Goal: Find specific page/section: Find specific page/section

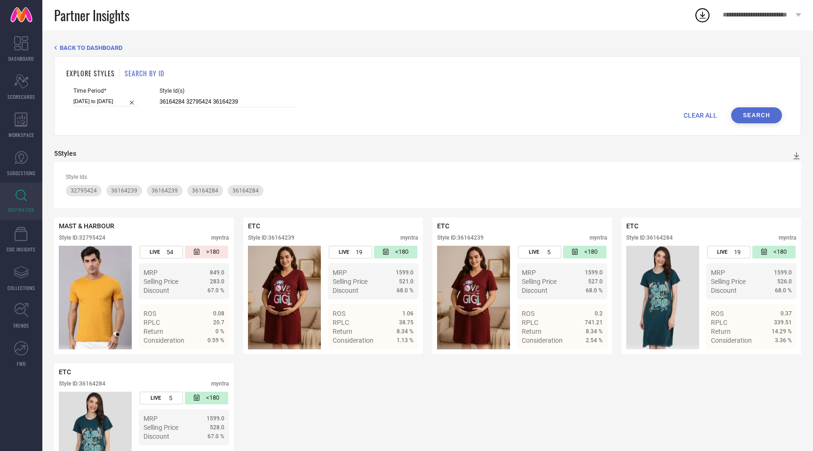
click at [186, 96] on input "36164284 32795424 36164239" at bounding box center [228, 101] width 136 height 11
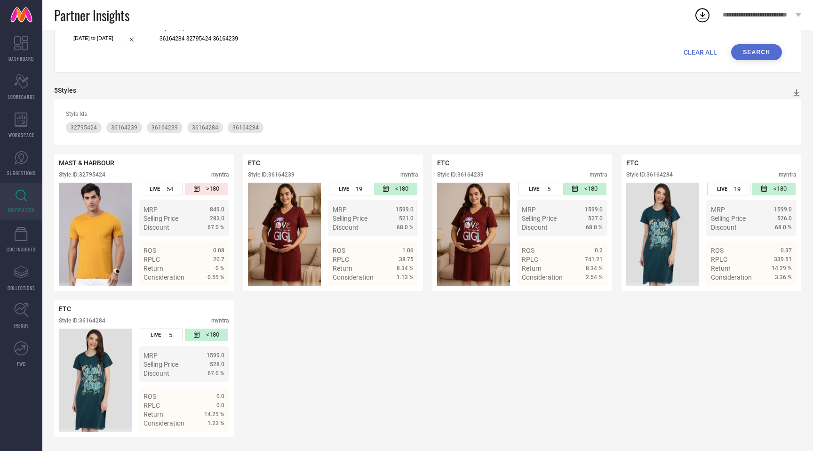
click at [186, 40] on input "36164284 32795424 36164239" at bounding box center [228, 38] width 136 height 11
type input "34041156 36621703 36617812 35332489 36535787 28646782 36617816 13391666 3616451…"
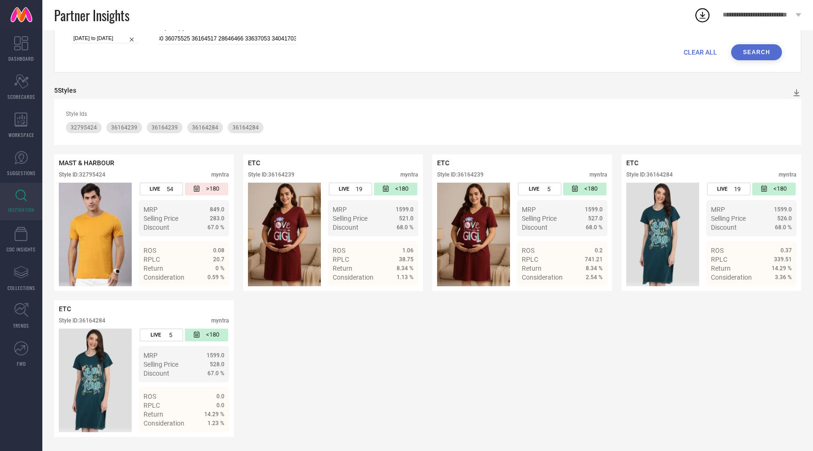
scroll to position [0, 0]
click at [747, 47] on button "Search" at bounding box center [756, 52] width 51 height 16
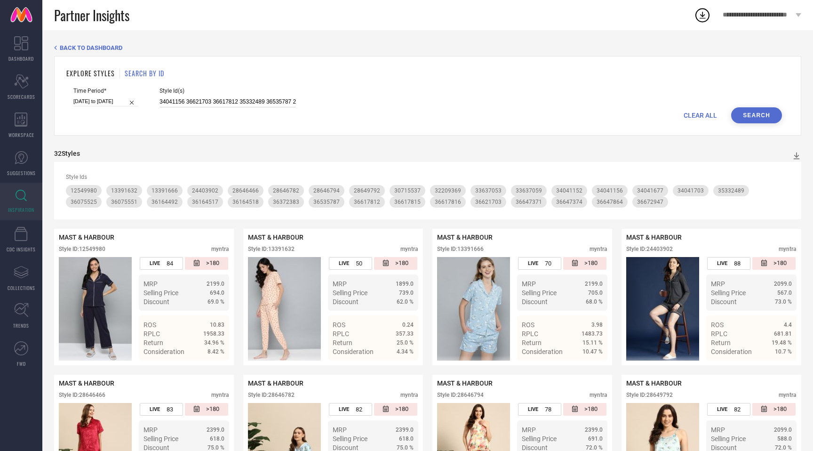
click at [254, 98] on input "34041156 36621703 36617812 35332489 36535787 28646782 36617816 13391666 3616451…" at bounding box center [228, 101] width 136 height 11
paste input "36314713 28646416 28646480 33636978 28646410 36164496 23153468 13391740 2864979…"
click at [748, 114] on button "Search" at bounding box center [756, 115] width 51 height 16
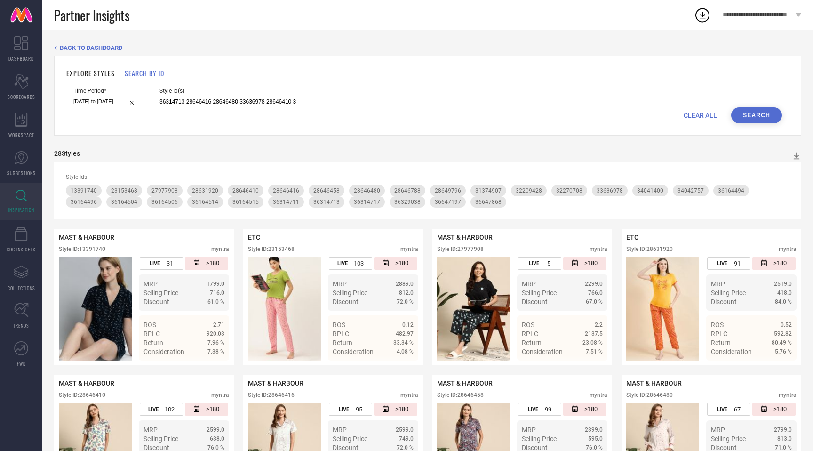
click at [230, 101] on input "36314713 28646416 28646480 33636978 28646410 36164496 23153468 13391740 2864979…" at bounding box center [228, 101] width 136 height 11
paste input "5332459 32209344 32209431 36477917 28646776 36164519 28646784 13391698 33636976…"
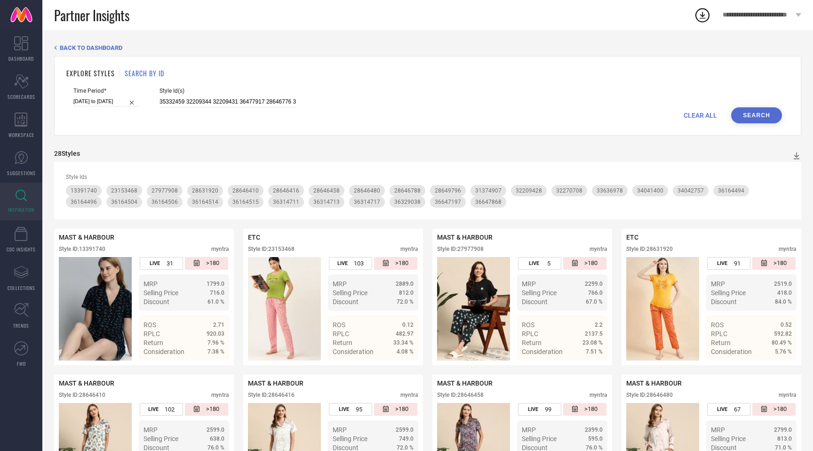
click at [766, 112] on button "Search" at bounding box center [756, 115] width 51 height 16
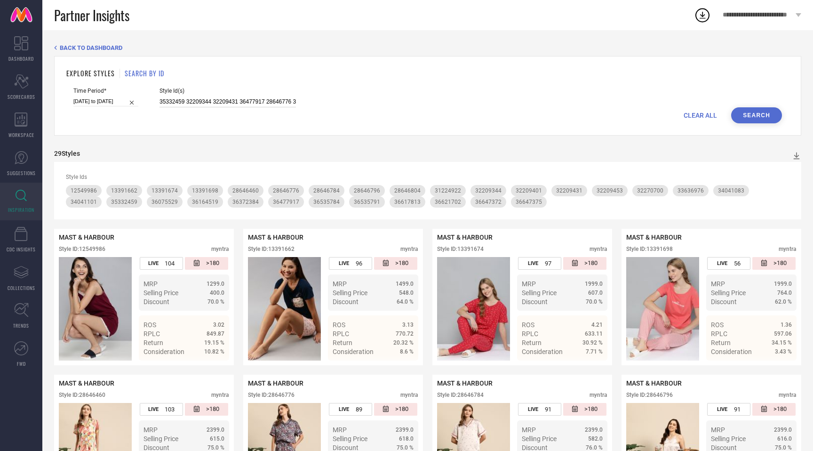
click at [243, 101] on input "35332459 32209344 32209431 36477917 28646776 36164519 28646784 13391698 3363697…" at bounding box center [228, 101] width 136 height 11
click at [244, 100] on input "35332459 32209344 32209431 36477917 28646776 36164519 28646784 13391698 3363697…" at bounding box center [228, 101] width 136 height 11
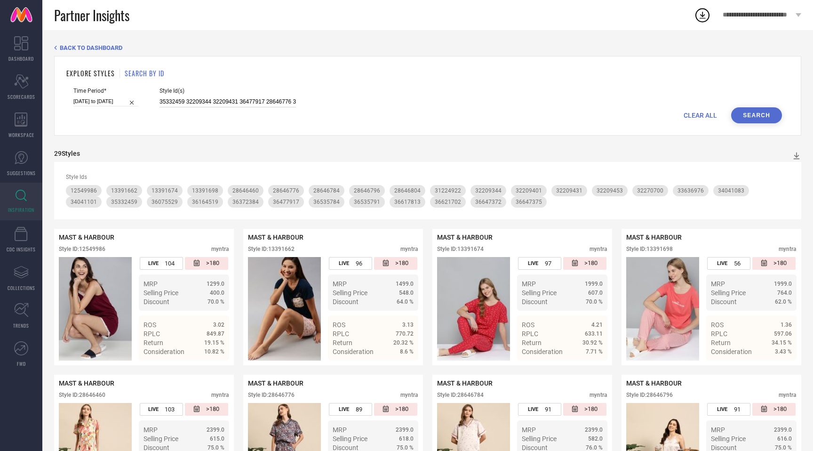
click at [244, 100] on input "35332459 32209344 32209431 36477917 28646776 36164519 28646784 13391698 3363697…" at bounding box center [228, 101] width 136 height 11
click at [741, 115] on button "Search" at bounding box center [756, 115] width 51 height 16
click at [264, 103] on input "35332459 32209344 32209431 36477917 28646776 36164519 28646784 13391698 3363697…" at bounding box center [228, 101] width 136 height 11
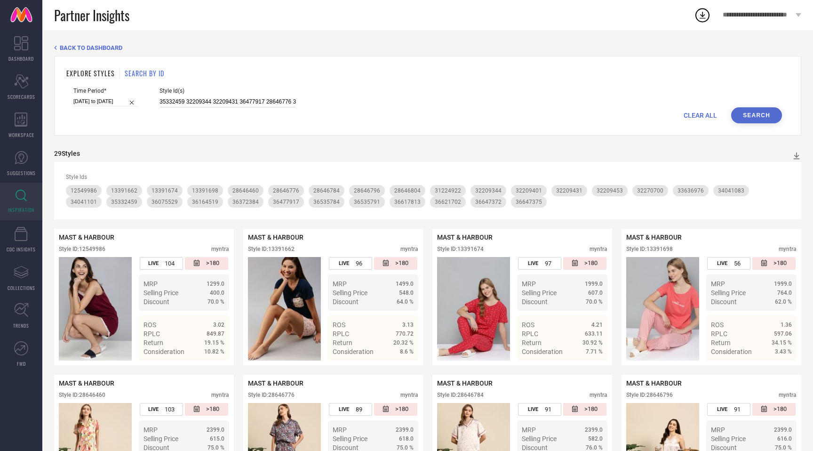
paste input "6075521 34041057 33637035 35328470 36164507 28655948 36672945 34041152 34040928…"
click at [755, 116] on button "Search" at bounding box center [756, 115] width 51 height 16
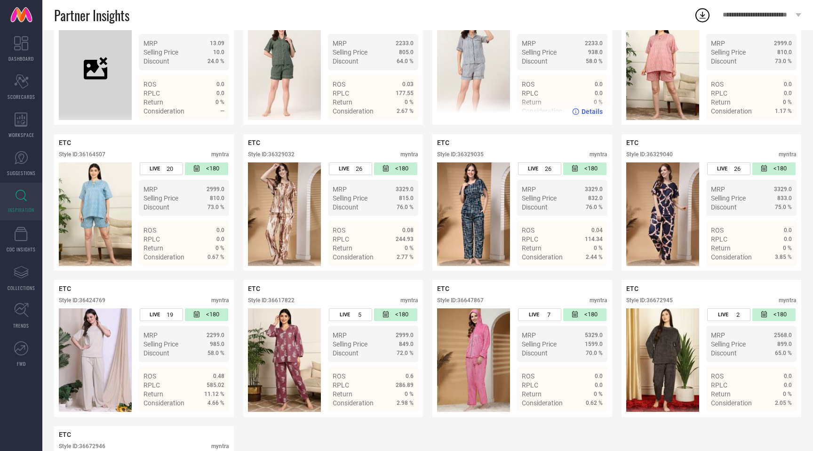
scroll to position [833, 0]
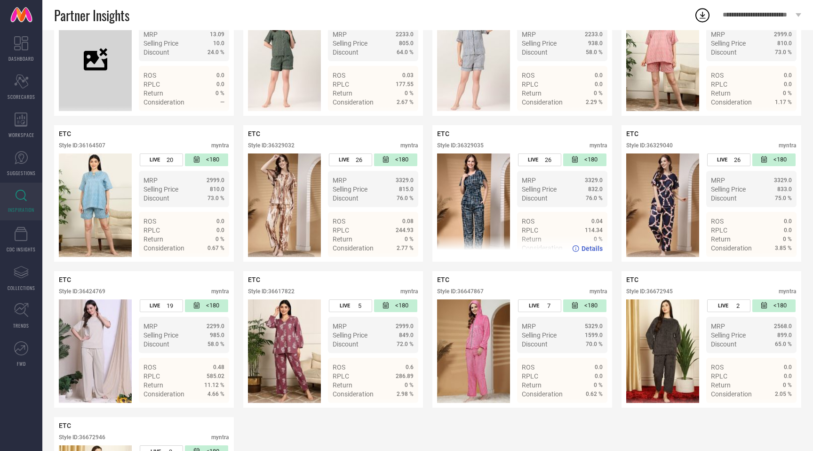
click at [472, 148] on div "Style ID: 36329035" at bounding box center [460, 145] width 47 height 7
click at [483, 146] on div "Style ID: 36329035" at bounding box center [460, 145] width 47 height 7
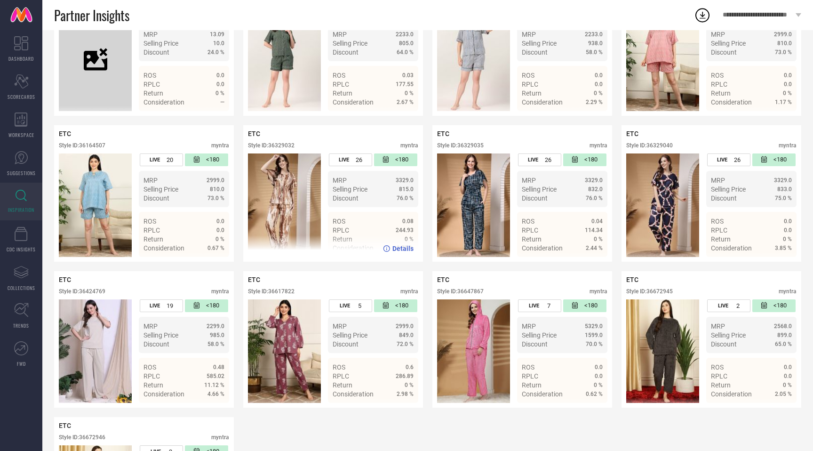
click at [288, 145] on div "Style ID: 36329032" at bounding box center [271, 145] width 47 height 7
copy div "36329032"
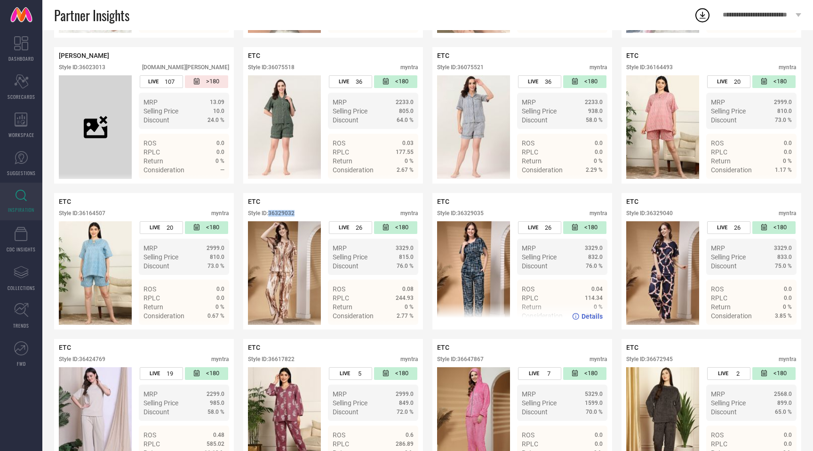
scroll to position [752, 0]
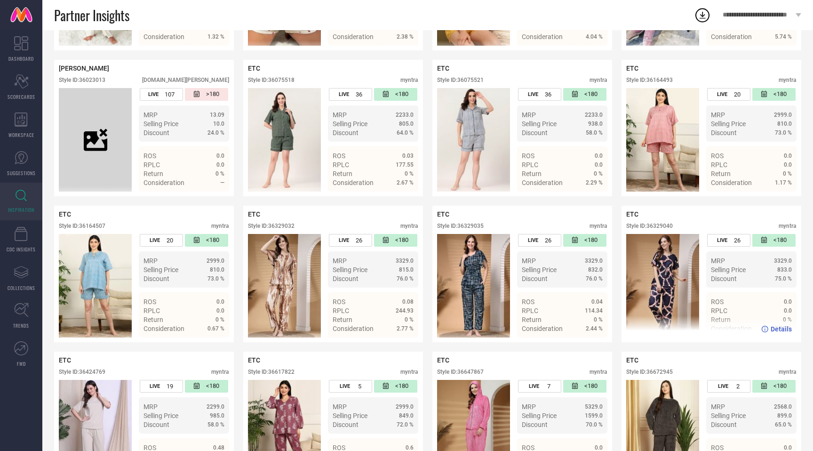
click at [667, 227] on div "Style ID: 36329040" at bounding box center [649, 226] width 47 height 7
copy div "36329040"
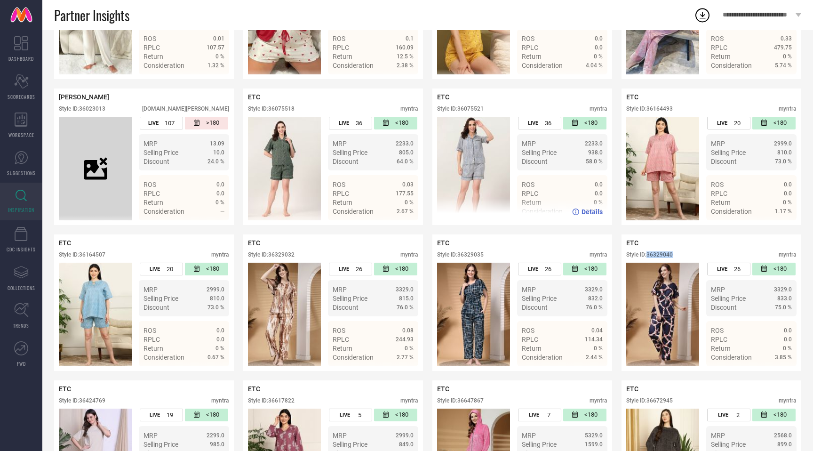
scroll to position [722, 0]
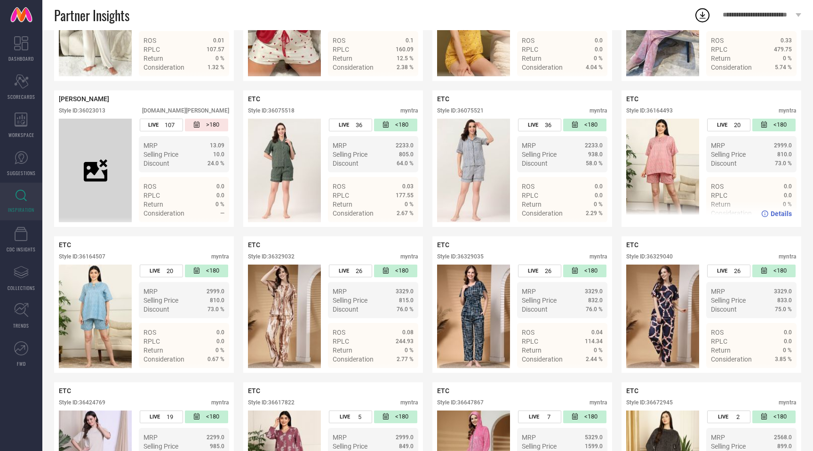
click at [664, 112] on div "Style ID: 36164493" at bounding box center [649, 110] width 47 height 7
copy div "36164493"
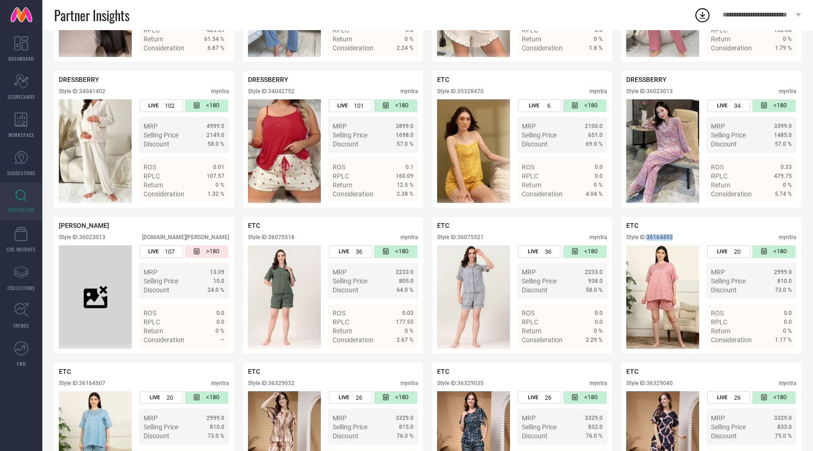
scroll to position [952, 0]
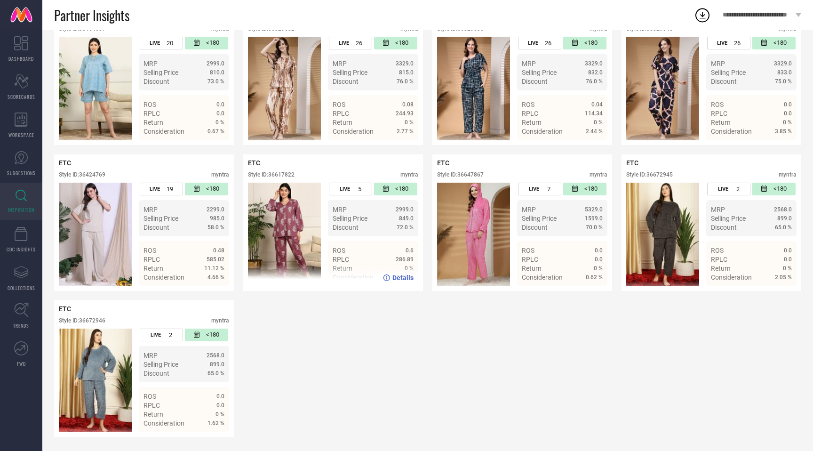
click at [288, 175] on div "Style ID: 36617822" at bounding box center [271, 174] width 47 height 7
copy div "36617822"
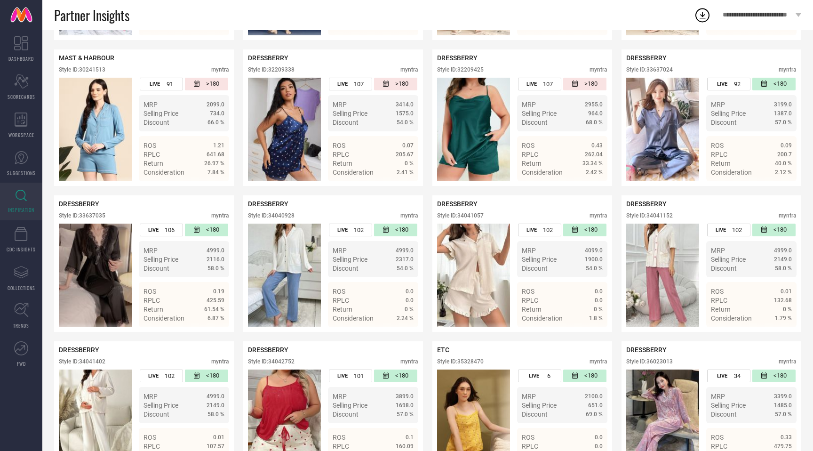
scroll to position [0, 0]
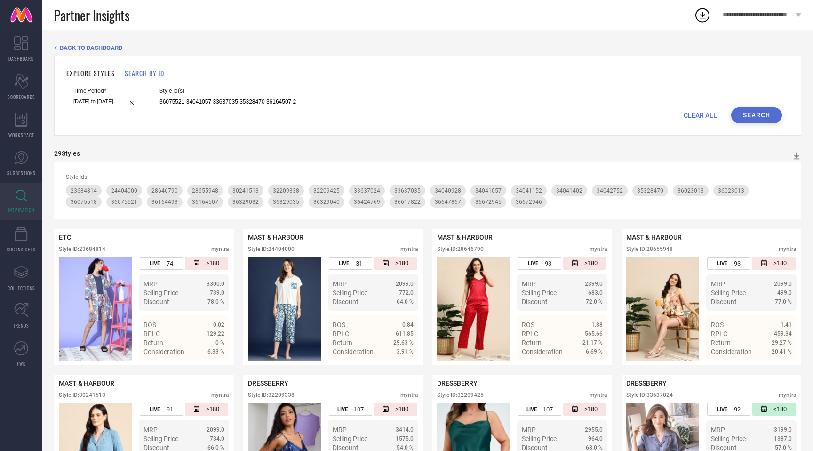
click at [209, 102] on input "36075521 34041057 33637035 35328470 36164507 28655948 36672945 34041152 3404092…" at bounding box center [228, 101] width 136 height 11
paste input "164524 36075503 27977912 36075511 36314719 28646418 27977872 34041709 13391732 …"
click at [766, 114] on button "Search" at bounding box center [756, 115] width 51 height 16
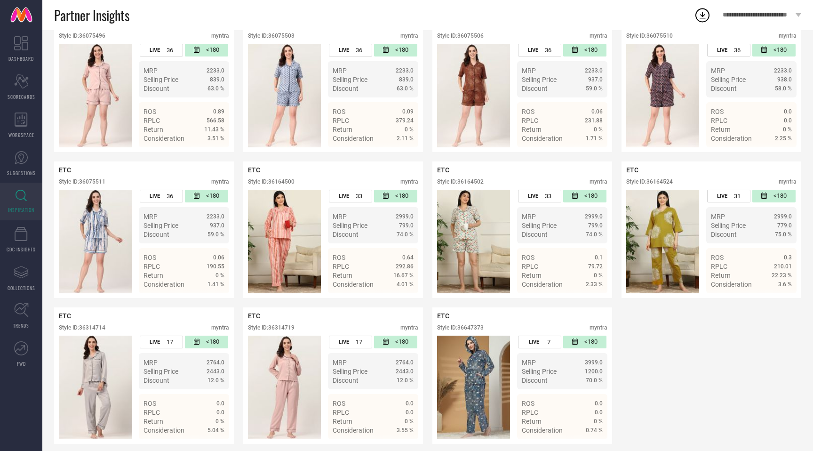
scroll to position [805, 0]
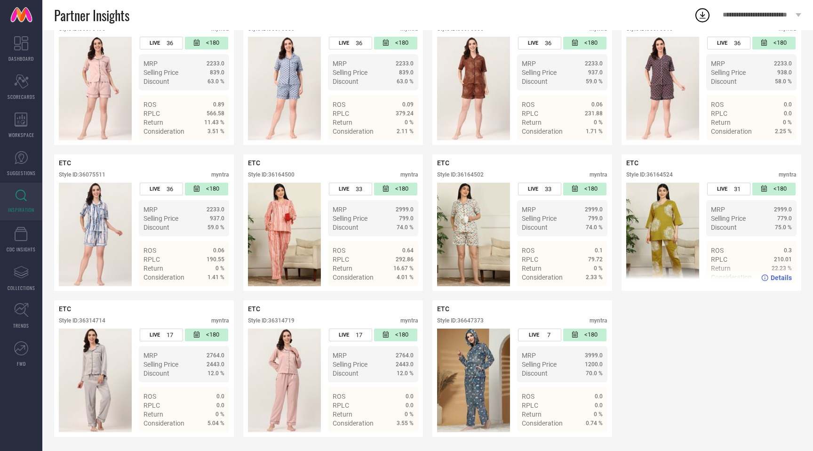
click at [664, 176] on div "Style ID: 36164524" at bounding box center [649, 174] width 47 height 7
copy div "36164524"
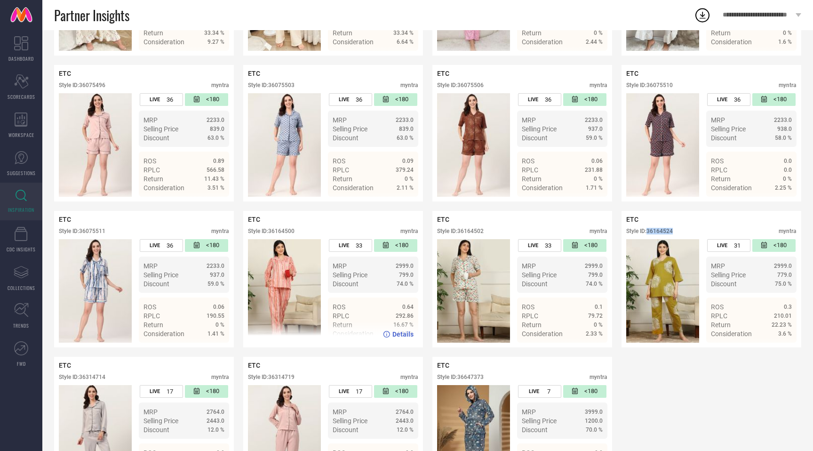
scroll to position [712, 0]
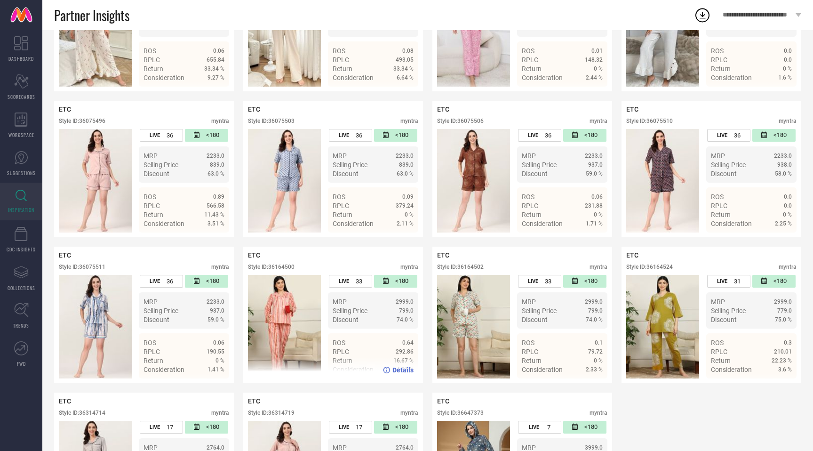
click at [294, 267] on div "Style ID: 36164500" at bounding box center [271, 267] width 47 height 7
copy div "36164500"
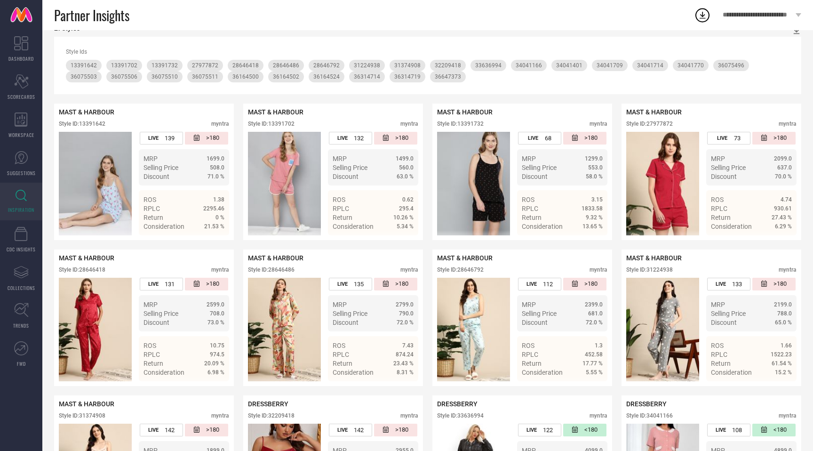
scroll to position [0, 0]
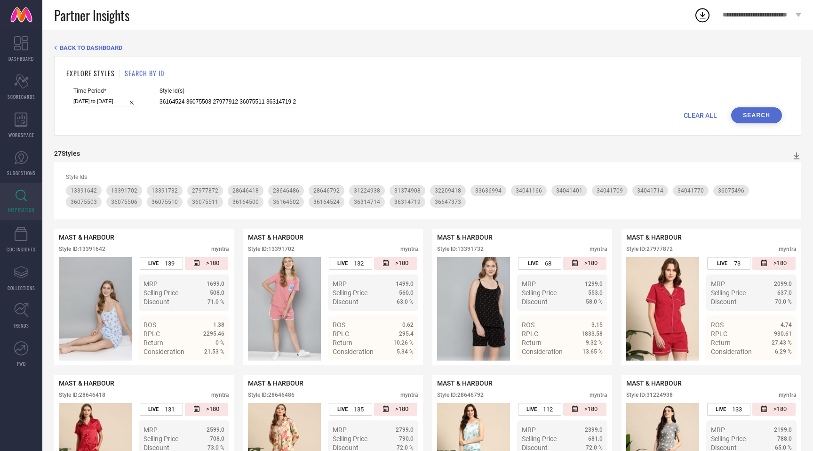
click at [189, 103] on input "36164524 36075503 27977912 36075511 36314719 28646418 27977872 34041709 1339173…" at bounding box center [228, 101] width 136 height 11
paste input "28646484 36329036 36075548 36329034 36535793 13391658 32209424 34040926 2440399…"
click at [753, 114] on button "Search" at bounding box center [756, 115] width 51 height 16
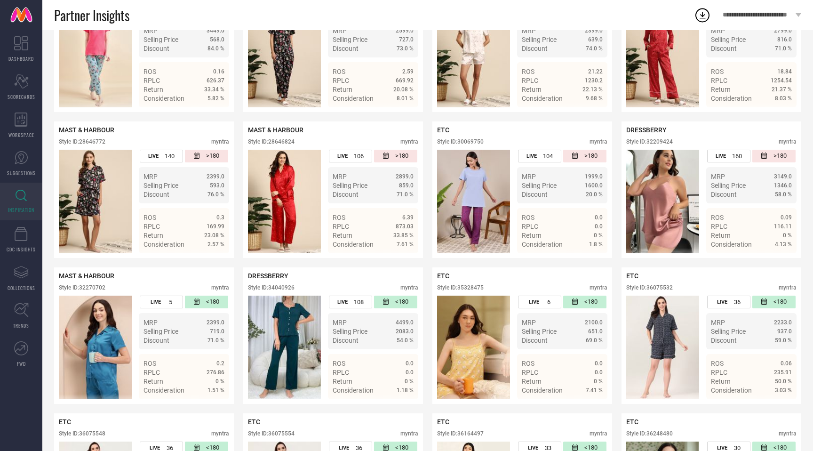
scroll to position [397, 0]
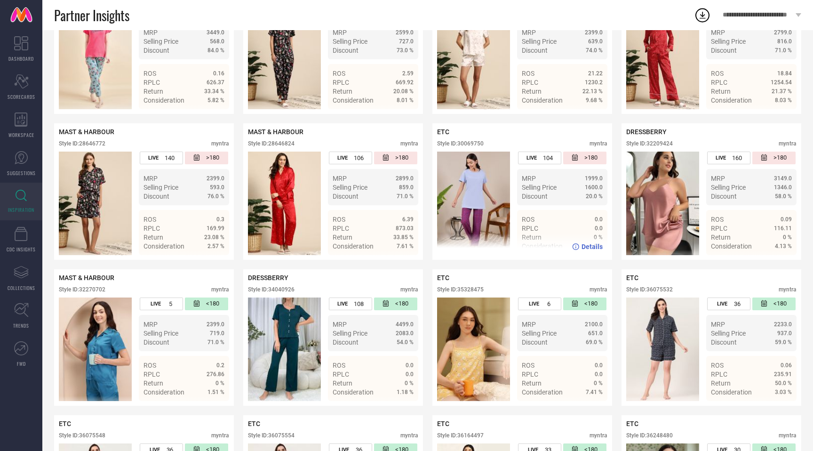
click at [472, 141] on div "Style ID: 30069750" at bounding box center [460, 143] width 47 height 7
copy div "30069750"
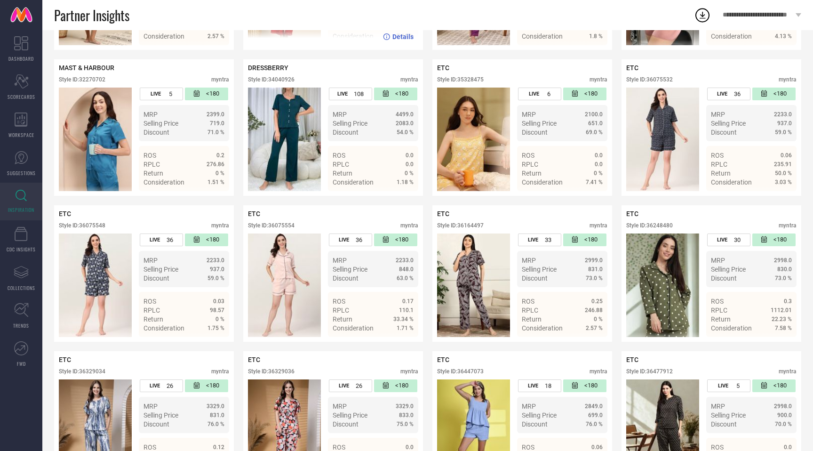
scroll to position [610, 0]
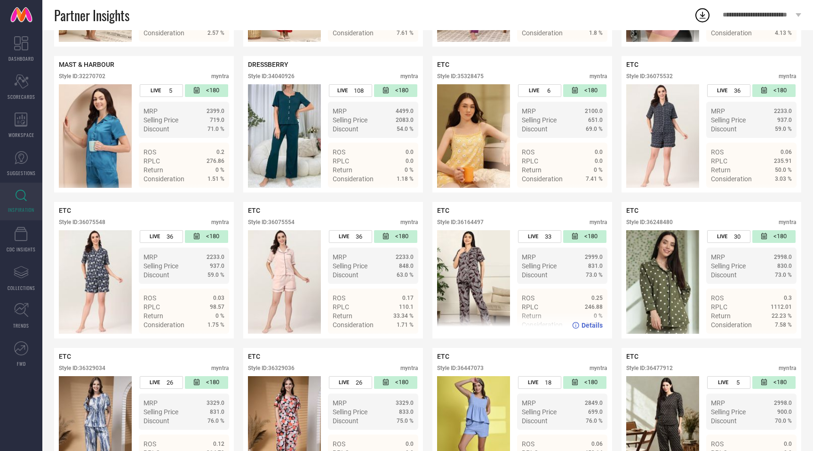
click at [474, 223] on div "Style ID: 36164497" at bounding box center [460, 222] width 47 height 7
copy div "36164497"
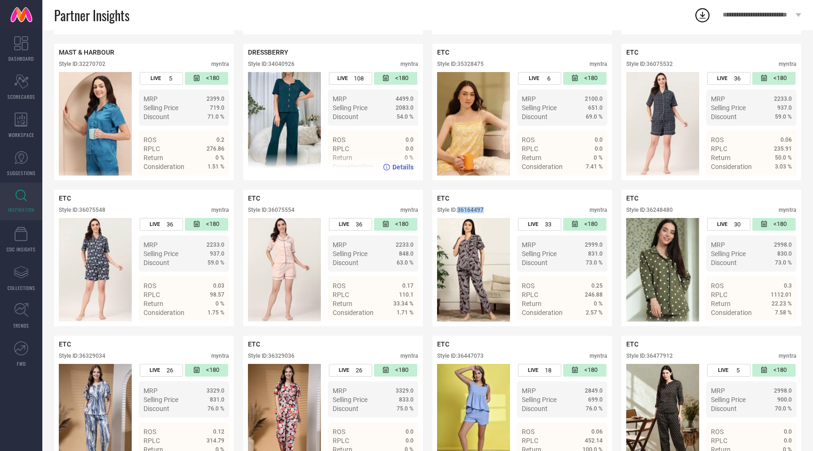
scroll to position [624, 0]
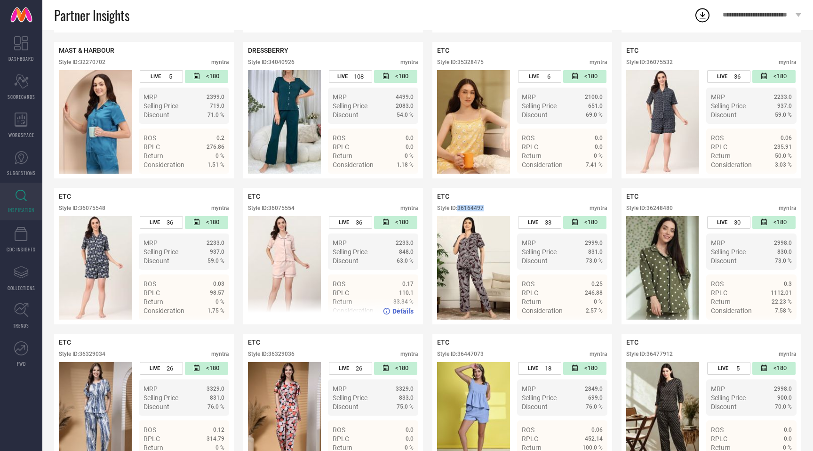
copy div "36164497"
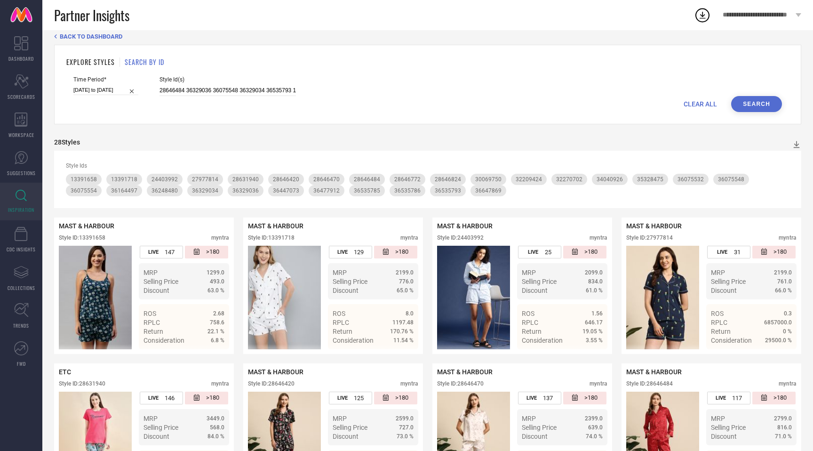
scroll to position [0, 0]
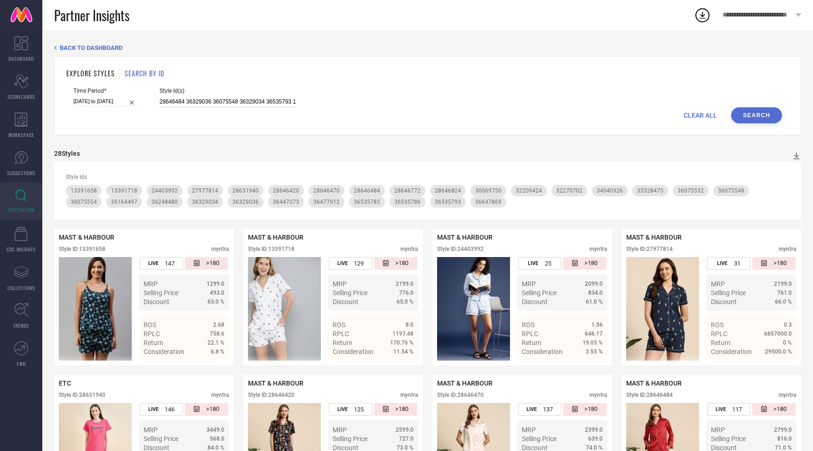
click at [198, 101] on input "28646484 36329036 36075548 36329034 36535793 13391658 32209424 34040926 2440399…" at bounding box center [228, 101] width 136 height 11
paste input "34041688 30715536 36164521 13391648 34042722 36329041 13391664 36329033 2864680…"
click at [759, 115] on button "Search" at bounding box center [756, 115] width 51 height 16
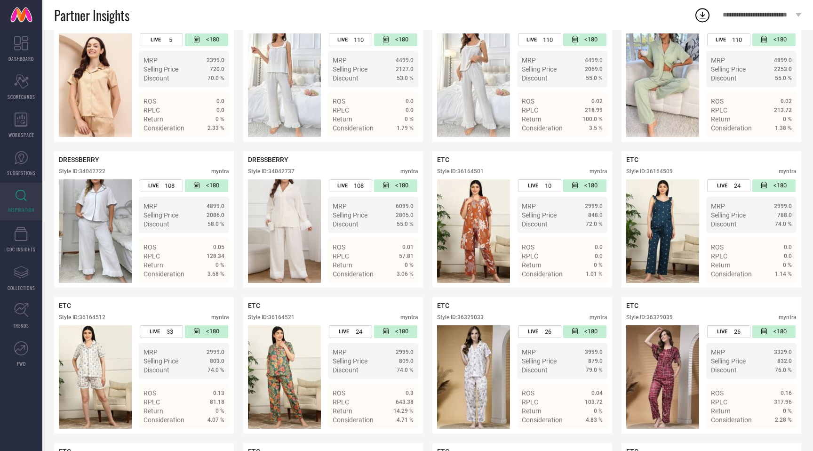
scroll to position [528, 0]
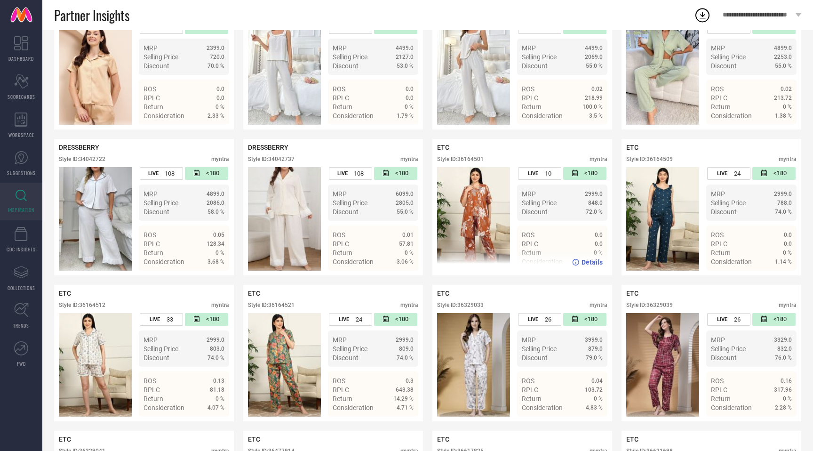
click at [477, 161] on div "Style ID: 36164501" at bounding box center [460, 159] width 47 height 7
copy div "36164501"
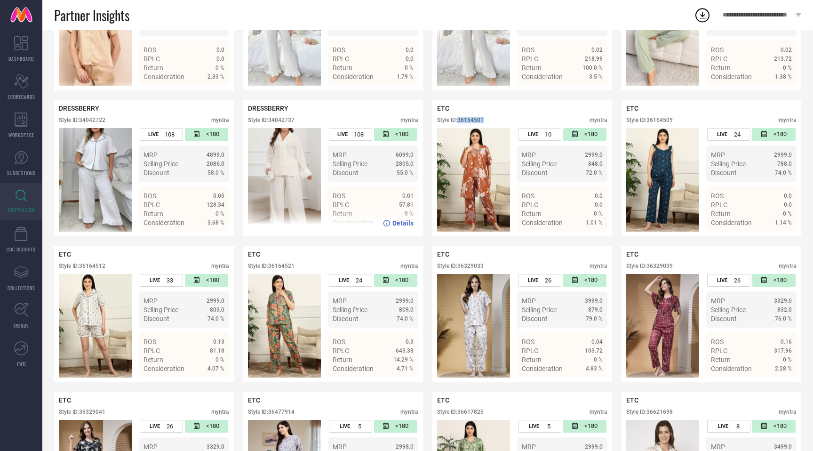
scroll to position [579, 0]
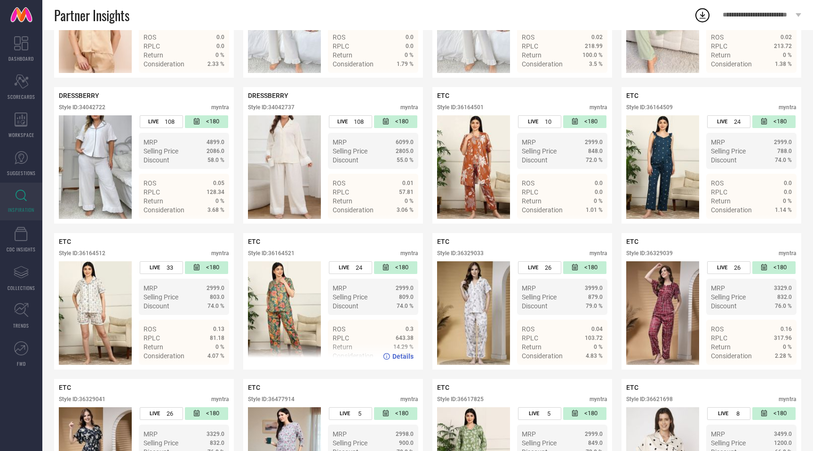
click at [283, 254] on div "Style ID: 36164521" at bounding box center [271, 253] width 47 height 7
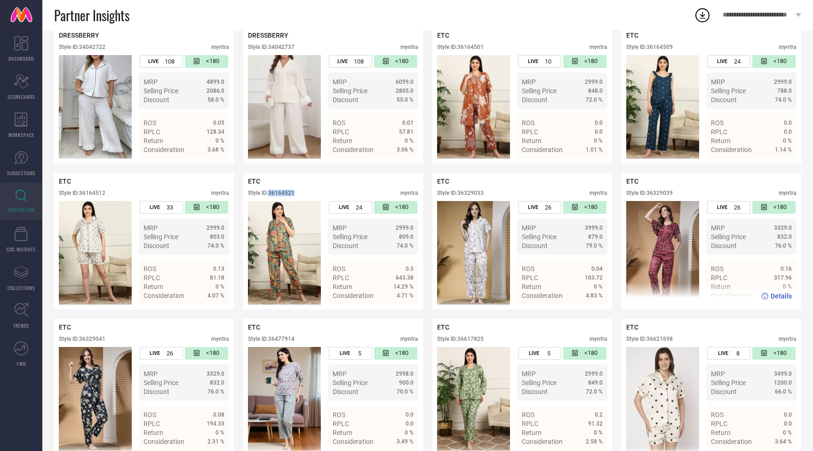
scroll to position [634, 0]
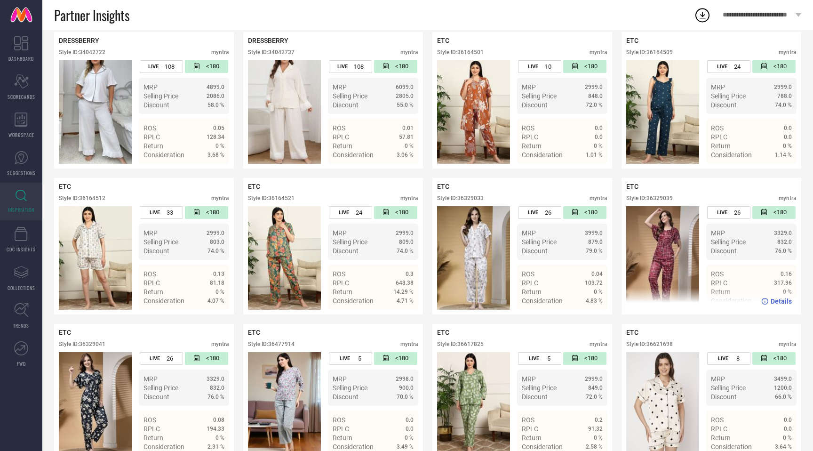
click at [667, 197] on div "Style ID: 36329039" at bounding box center [649, 198] width 47 height 7
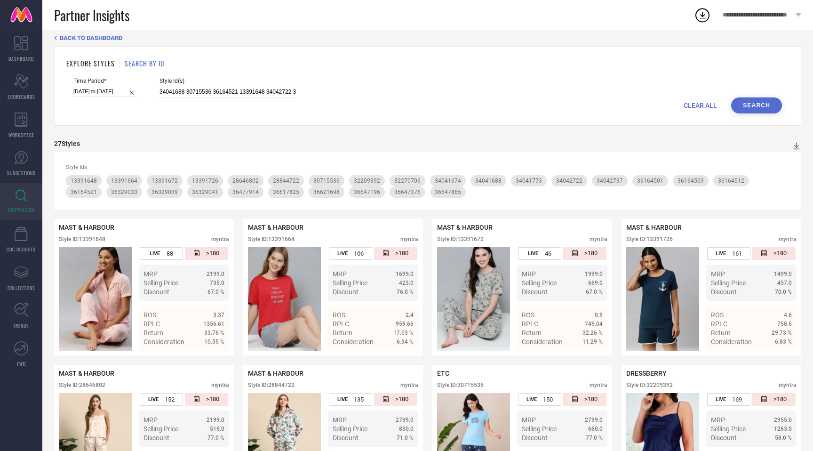
scroll to position [0, 0]
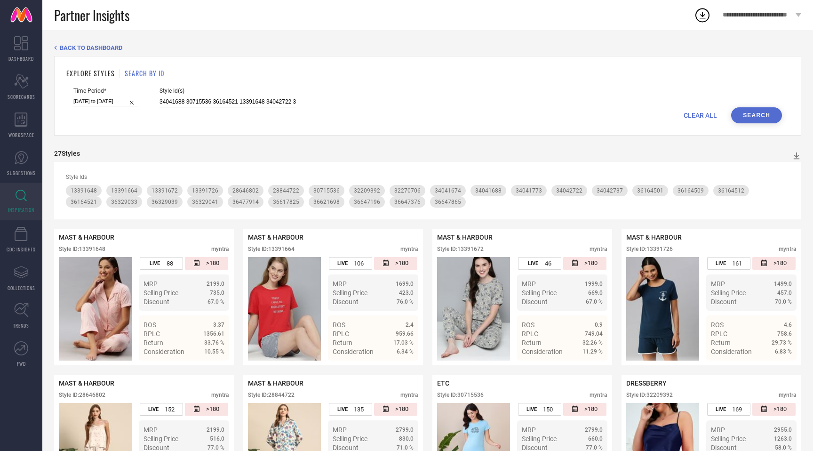
click at [206, 100] on input "34041688 30715536 36164521 13391648 34042722 36329041 13391664 36329033 2864680…" at bounding box center [228, 101] width 136 height 11
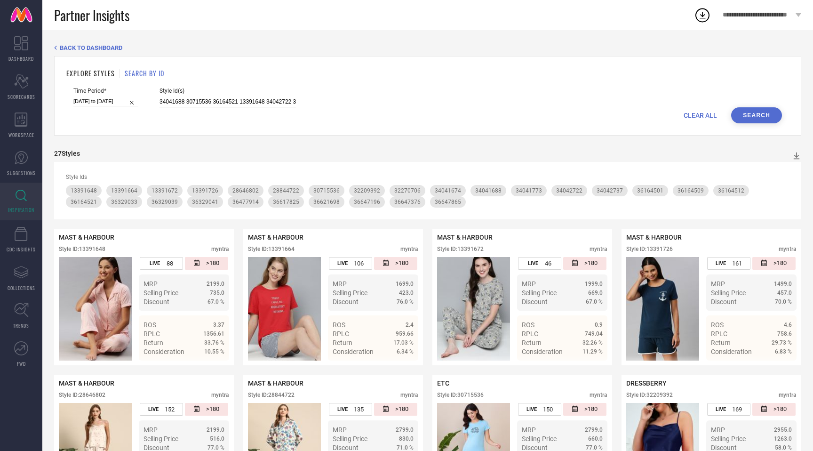
paste input "6075516 36647195 36164495 33637017 36164490 31374909 36164491 13391712 34040939…"
click at [744, 109] on button "Search" at bounding box center [756, 115] width 51 height 16
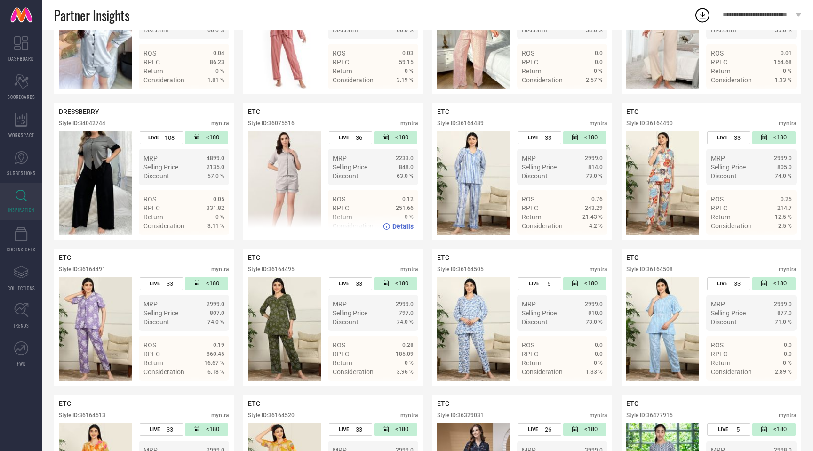
scroll to position [556, 0]
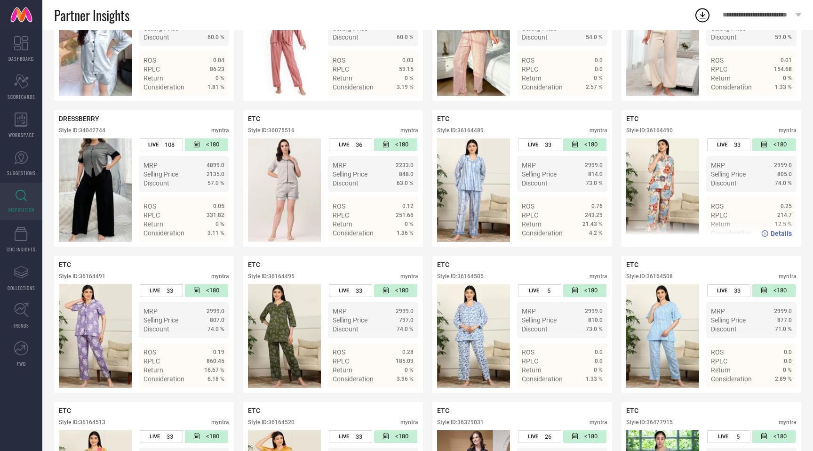
click at [659, 130] on div "Style ID: 36164490" at bounding box center [649, 130] width 47 height 7
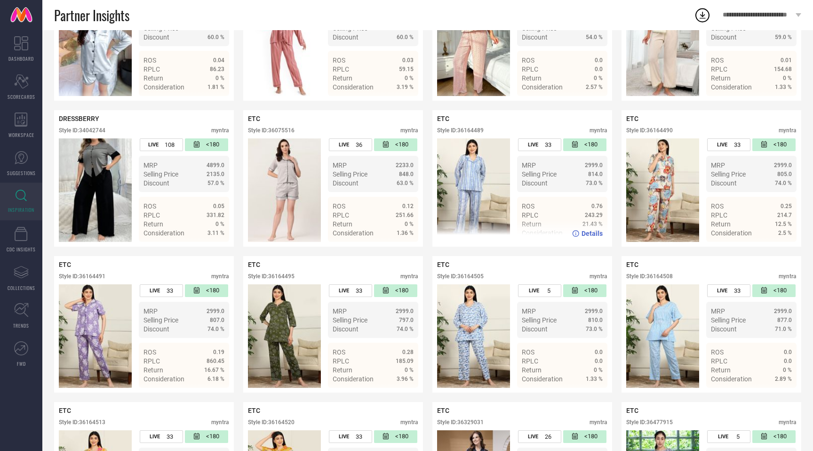
click at [476, 133] on div "Style ID: 36164489" at bounding box center [460, 130] width 47 height 7
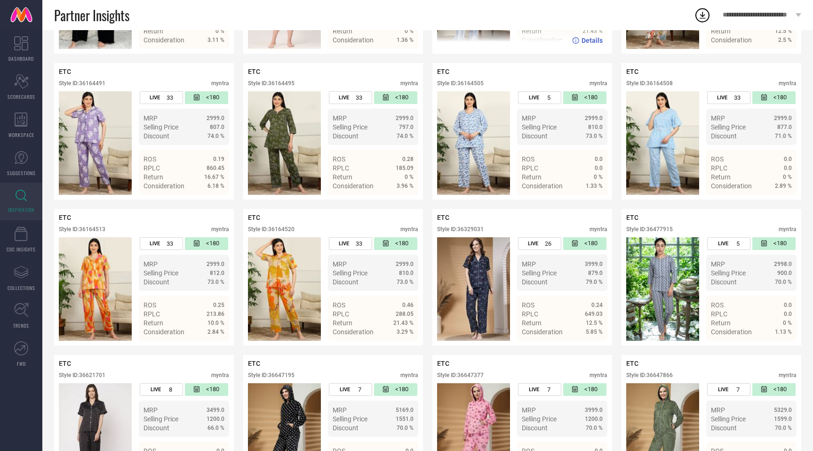
scroll to position [741, 0]
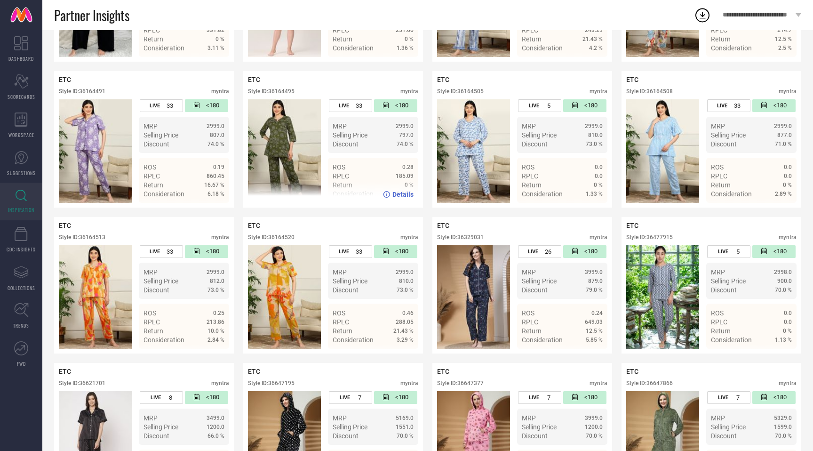
click at [282, 94] on div "Style ID: 36164495" at bounding box center [271, 91] width 47 height 7
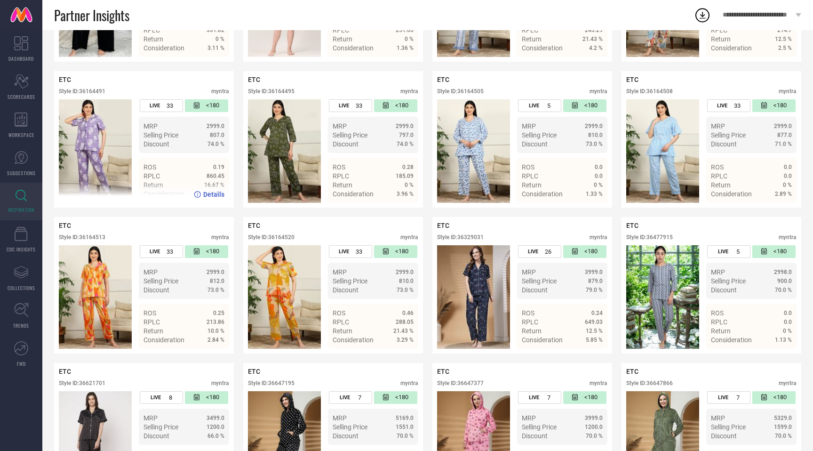
click at [100, 90] on div "Style ID: 36164491" at bounding box center [82, 91] width 47 height 7
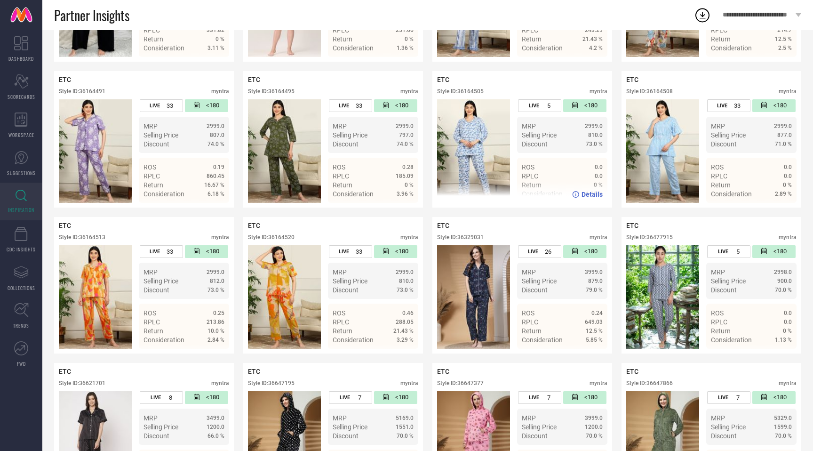
click at [479, 93] on div "Style ID: 36164505" at bounding box center [460, 91] width 47 height 7
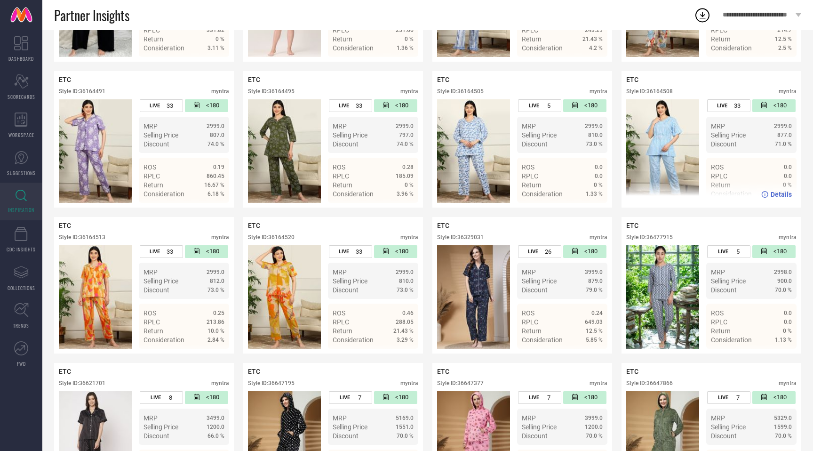
click at [671, 92] on div "Style ID: 36164508" at bounding box center [649, 91] width 47 height 7
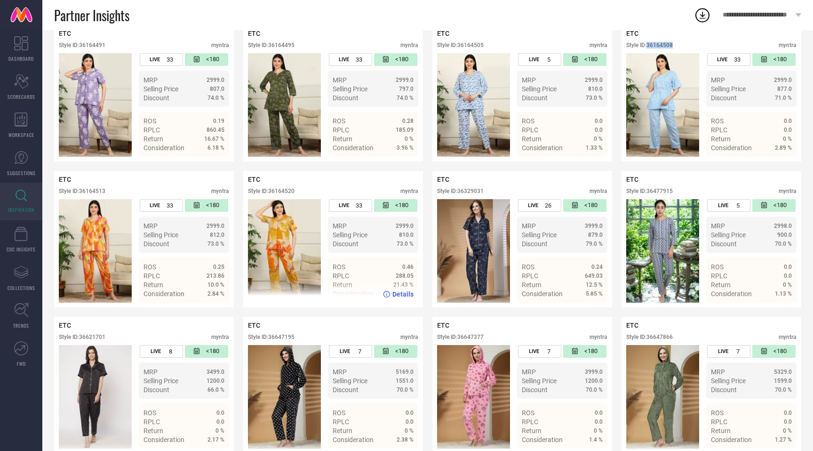
scroll to position [805, 0]
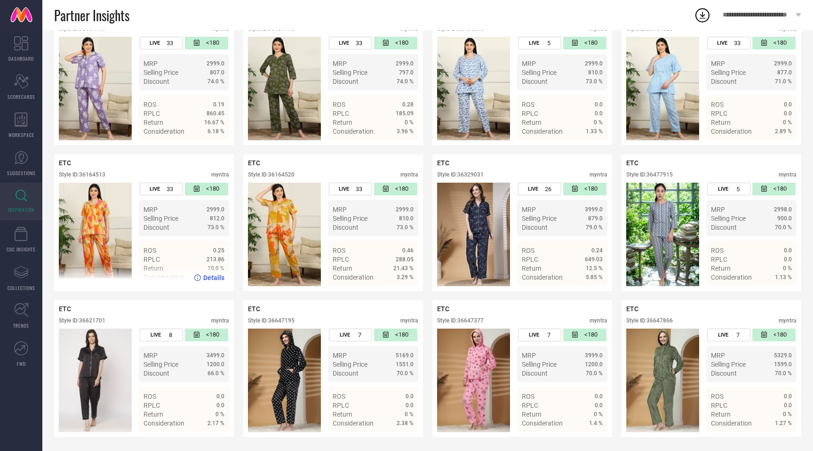
click at [100, 177] on div "Style ID: 36164513" at bounding box center [82, 174] width 47 height 7
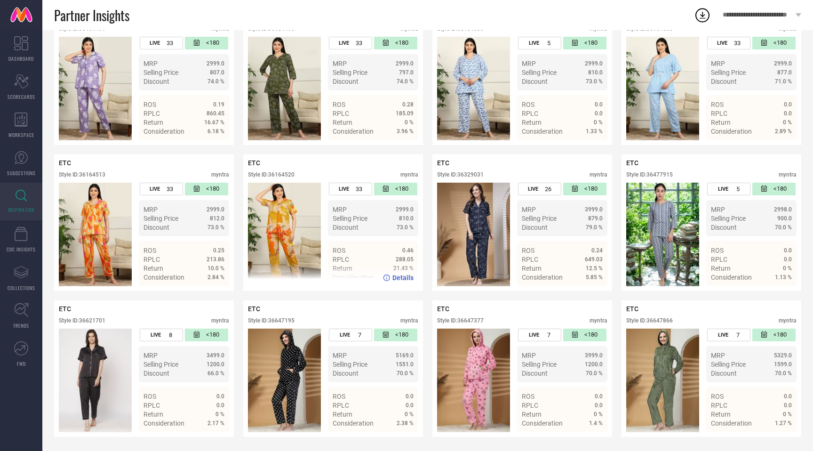
click at [290, 174] on div "Style ID: 36164520" at bounding box center [271, 174] width 47 height 7
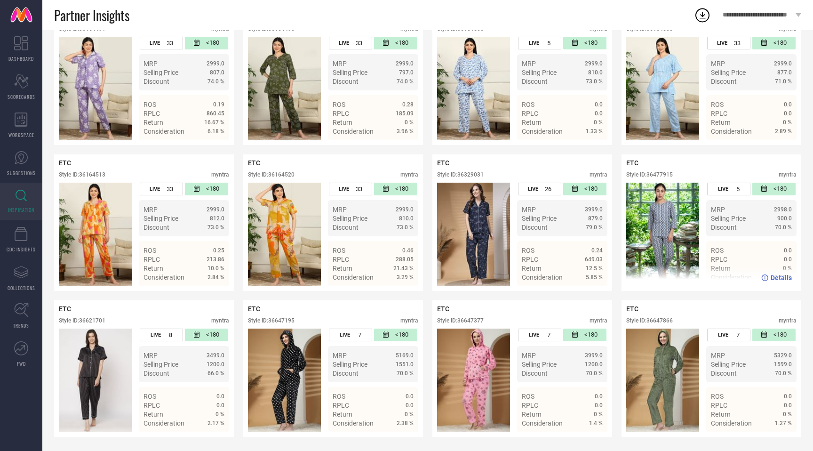
click at [663, 171] on div "Style ID: 36477915" at bounding box center [649, 174] width 47 height 7
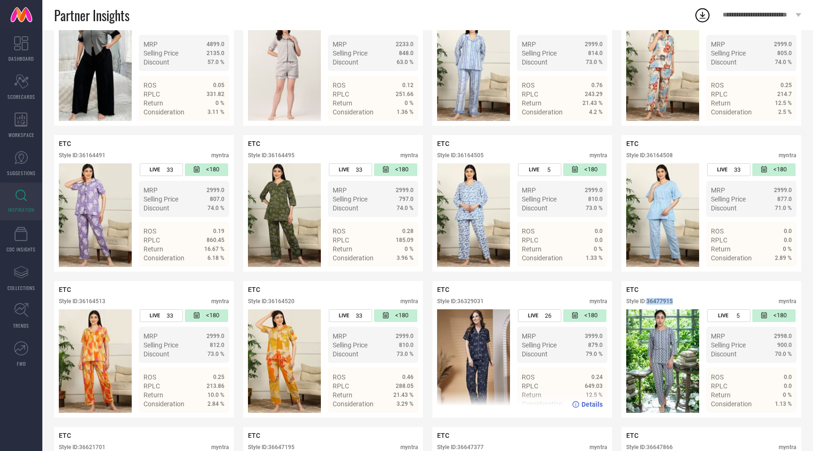
scroll to position [656, 0]
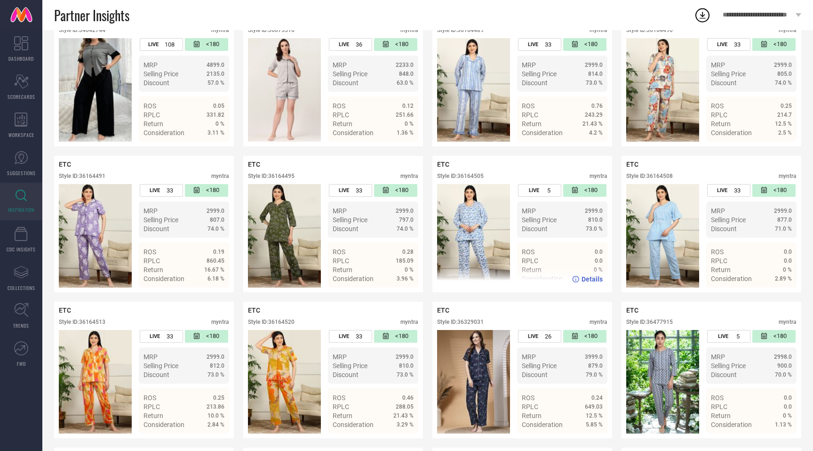
click at [480, 177] on div "Style ID: 36164505" at bounding box center [460, 176] width 47 height 7
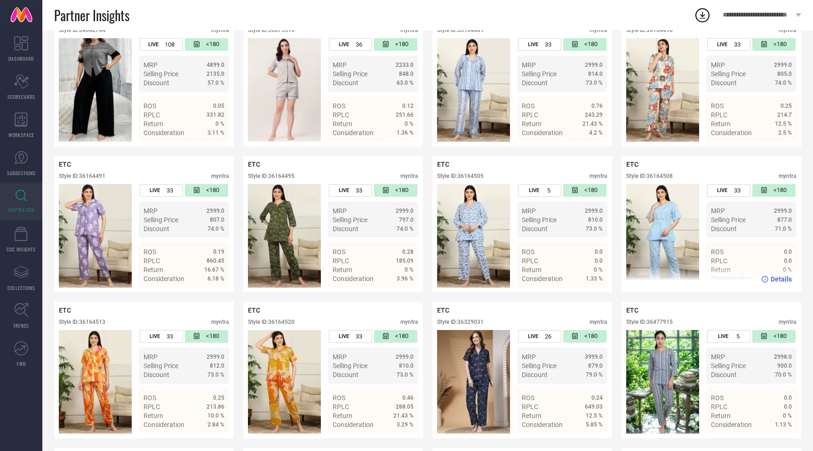
click at [665, 176] on div "Style ID: 36164508" at bounding box center [649, 176] width 47 height 7
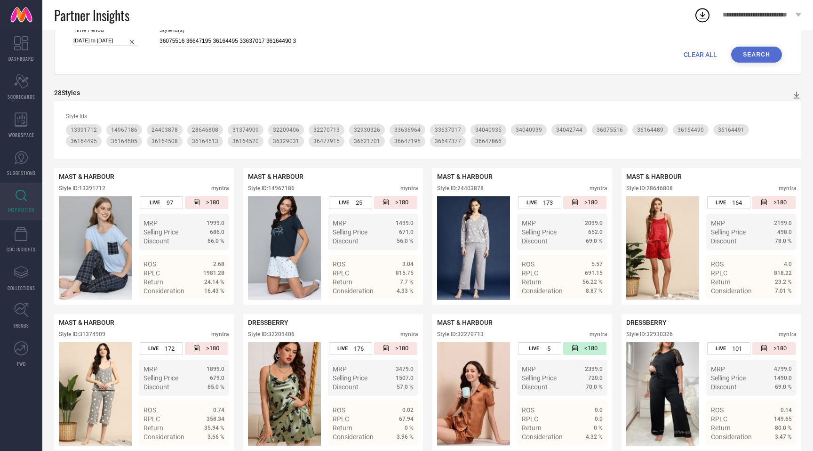
scroll to position [0, 0]
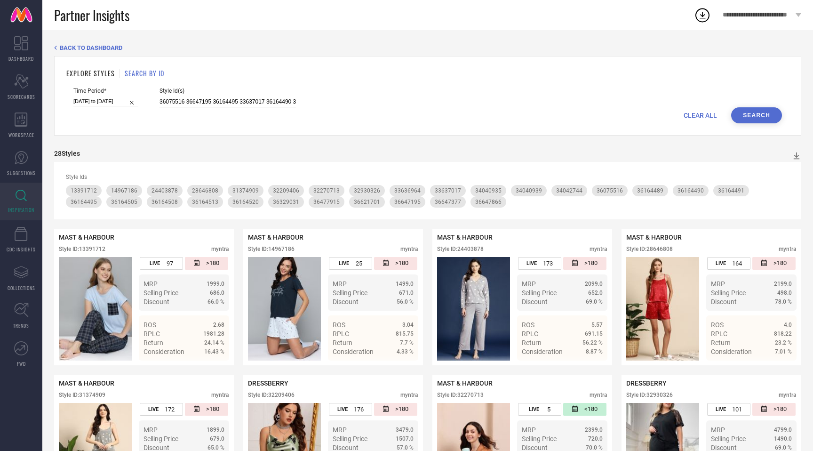
click at [281, 104] on input "36075516 36647195 36164495 33637017 36164490 31374909 36164491 13391712 3404093…" at bounding box center [228, 101] width 136 height 11
paste input "647378 36477916 36647380 30069749 34040937 24403948 32209478 36164516 24403894 …"
click at [766, 117] on button "Search" at bounding box center [756, 115] width 51 height 16
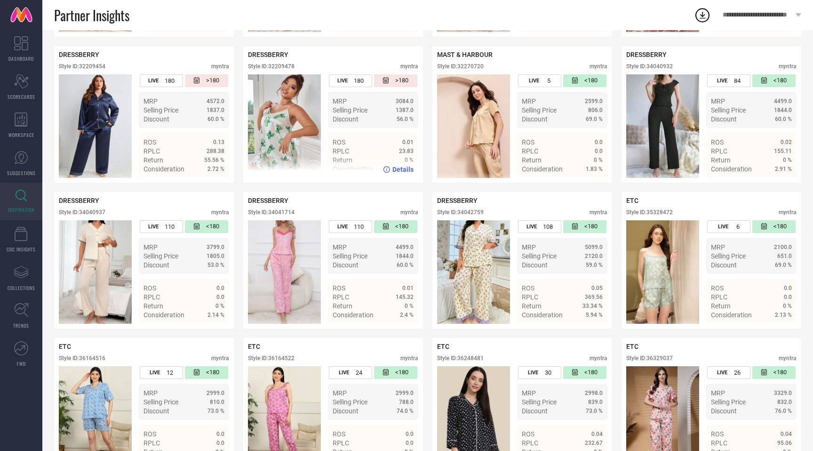
scroll to position [622, 0]
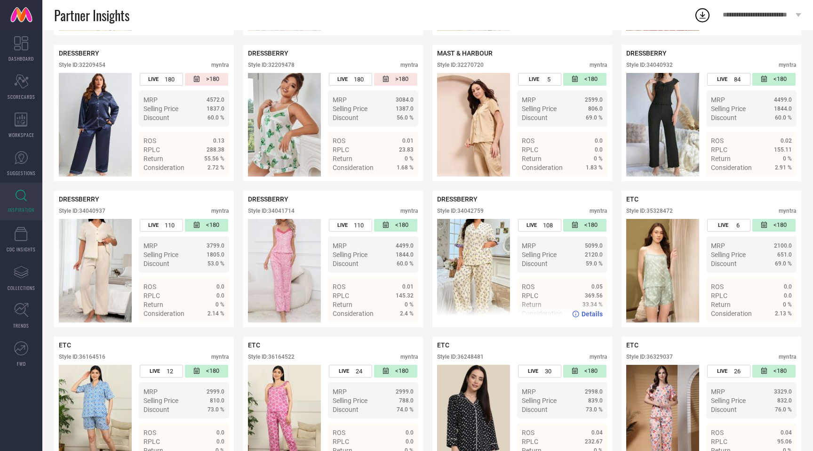
click at [475, 214] on div "Style ID: 34042759" at bounding box center [460, 211] width 47 height 7
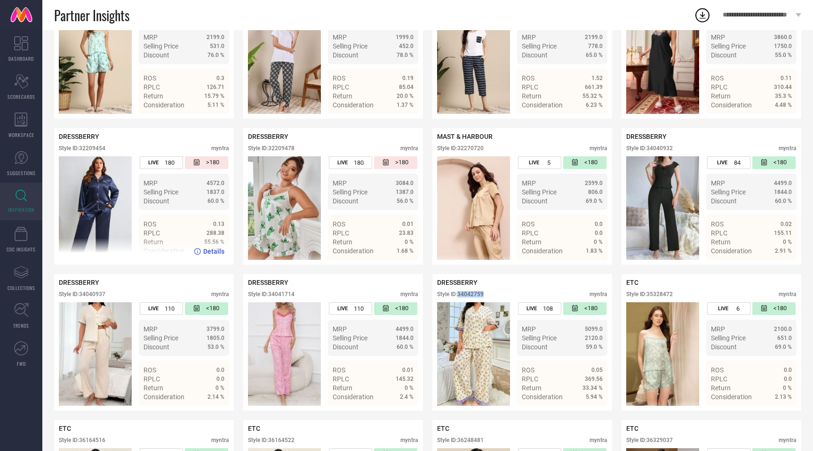
scroll to position [541, 0]
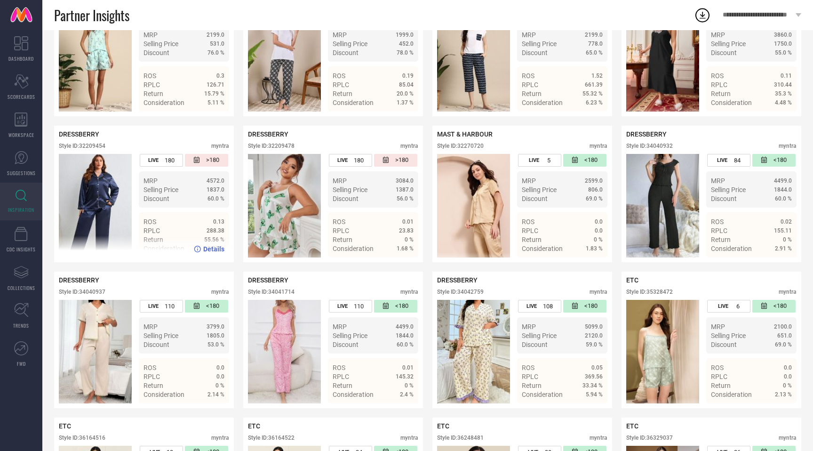
click at [92, 144] on div "Style ID: 32209454" at bounding box center [82, 146] width 47 height 7
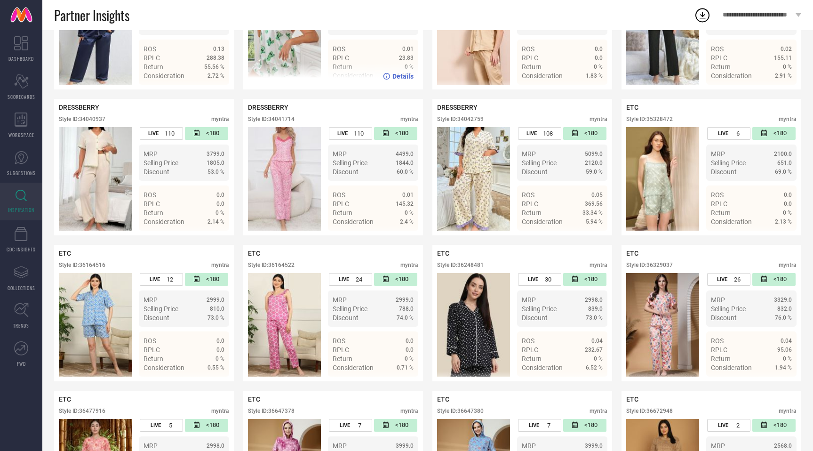
scroll to position [805, 0]
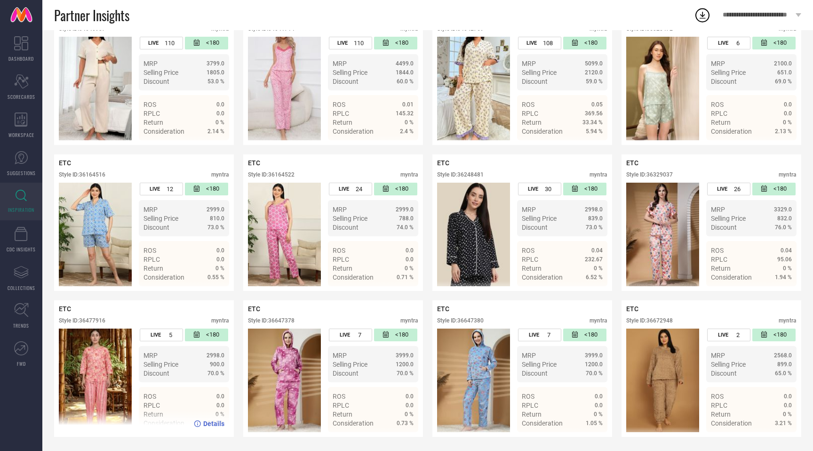
click at [98, 322] on div "Style ID: 36477916" at bounding box center [82, 320] width 47 height 7
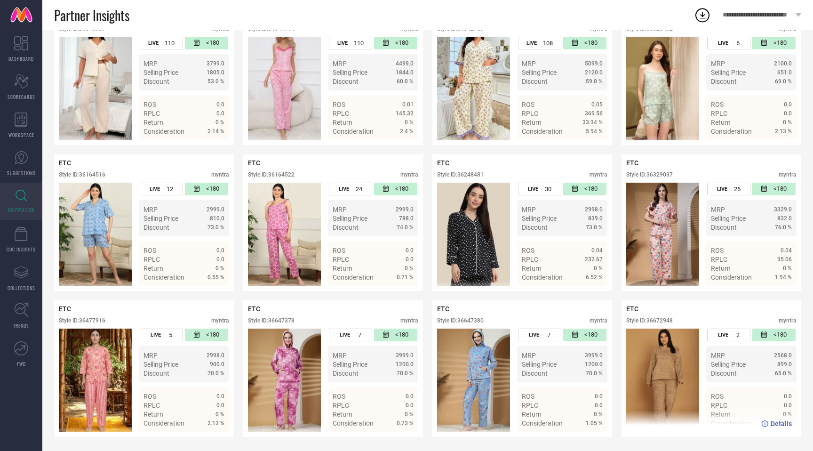
click at [671, 321] on div "Style ID: 36672948" at bounding box center [649, 320] width 47 height 7
click at [706, 315] on div "ETC Style ID: 36672948 myntra" at bounding box center [711, 317] width 170 height 24
click at [670, 322] on div "Style ID: 36672948" at bounding box center [649, 320] width 47 height 7
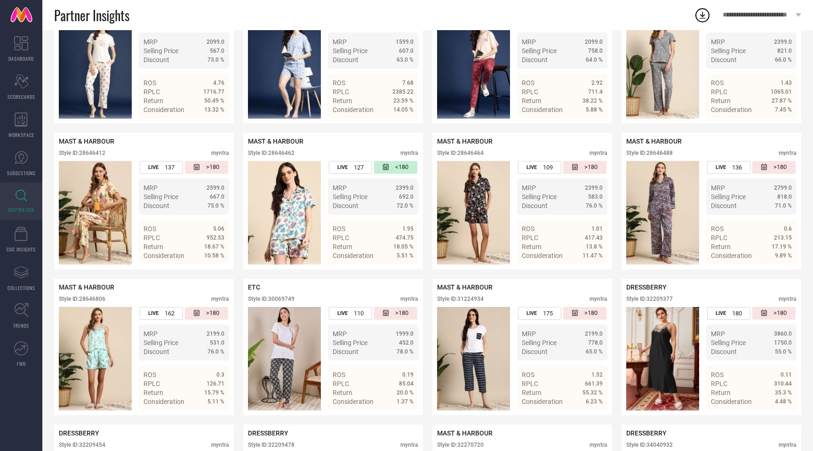
scroll to position [0, 0]
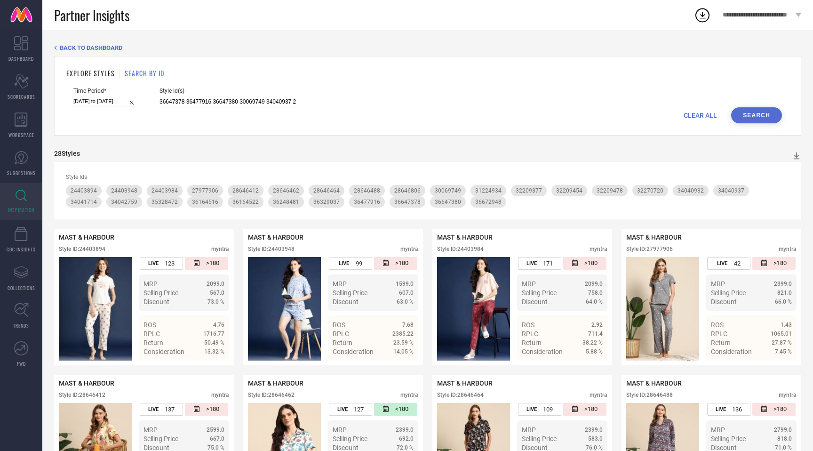
click at [222, 102] on input "36647378 36477916 36647380 30069749 34040937 24403948 32209478 36164516 2440389…" at bounding box center [228, 101] width 136 height 11
paste input "3637015 34041691 36617814 36329030 32209448 36535790 36075491 34041711 36535792…"
click at [771, 106] on div "Time Period* [DATE] to [DATE] Style Id(s) 33637015 34041691 36617814 36329030 3…" at bounding box center [427, 98] width 709 height 20
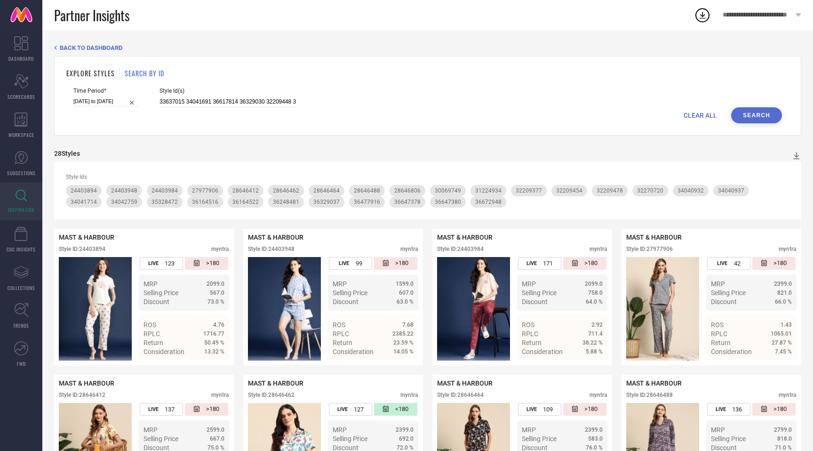
click at [756, 116] on button "Search" at bounding box center [756, 115] width 51 height 16
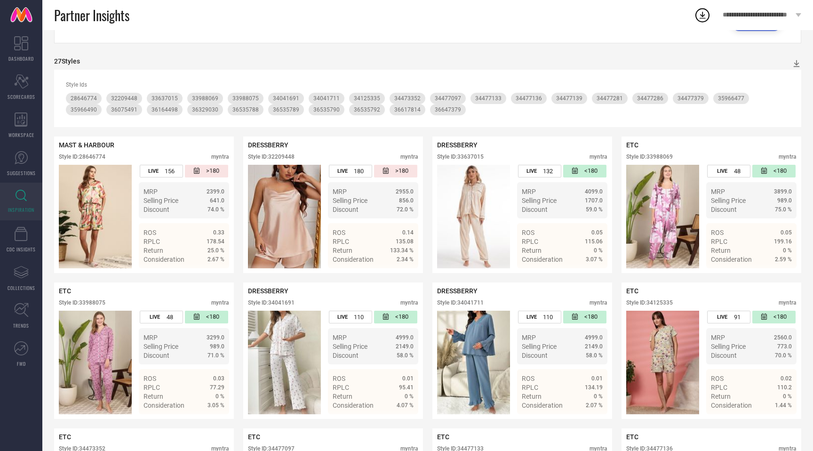
scroll to position [99, 0]
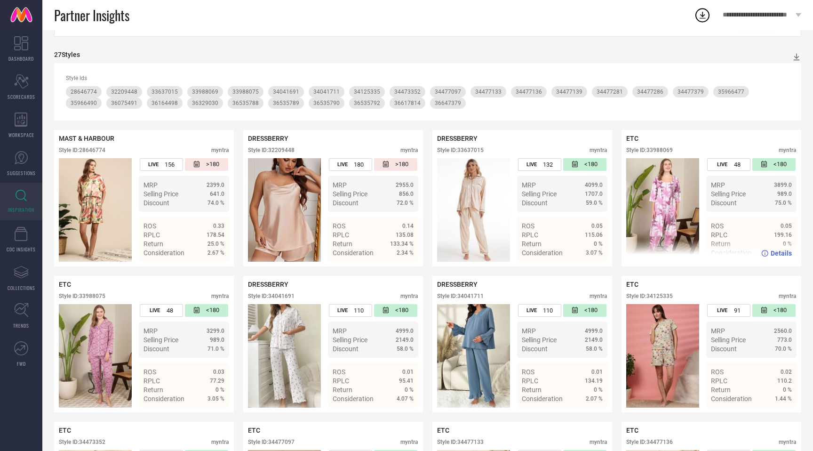
click at [664, 147] on div "Style ID: 33988069" at bounding box center [649, 150] width 47 height 7
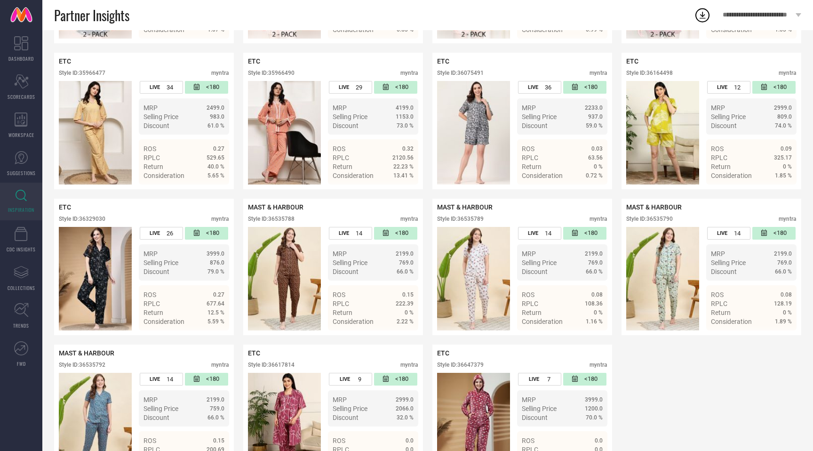
scroll to position [760, 0]
click at [98, 72] on div "Style ID: 35966477" at bounding box center [82, 72] width 47 height 7
click at [283, 74] on div "Style ID: 35966490" at bounding box center [271, 72] width 47 height 7
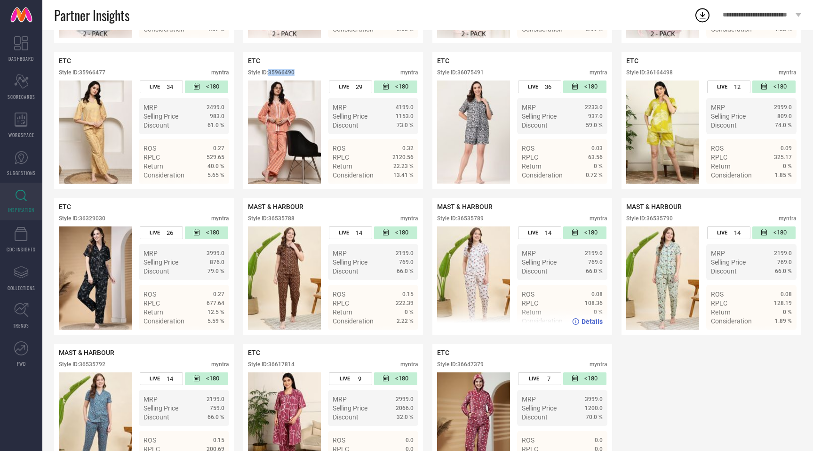
scroll to position [805, 0]
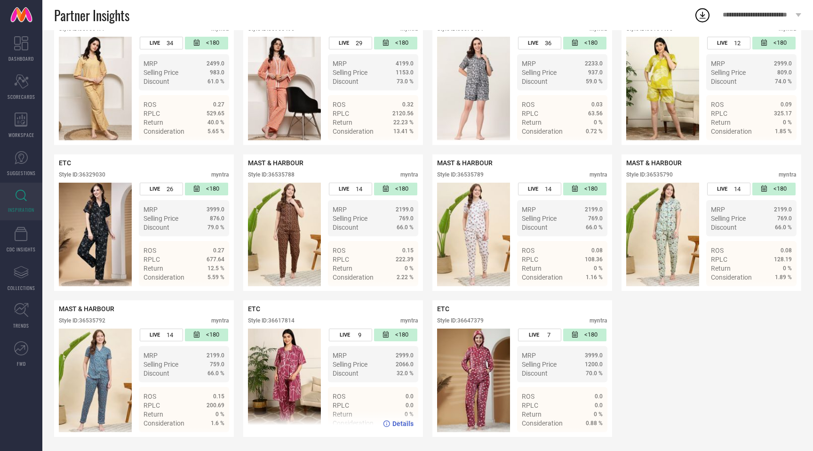
click at [284, 322] on div "Style ID: 36617814" at bounding box center [271, 320] width 47 height 7
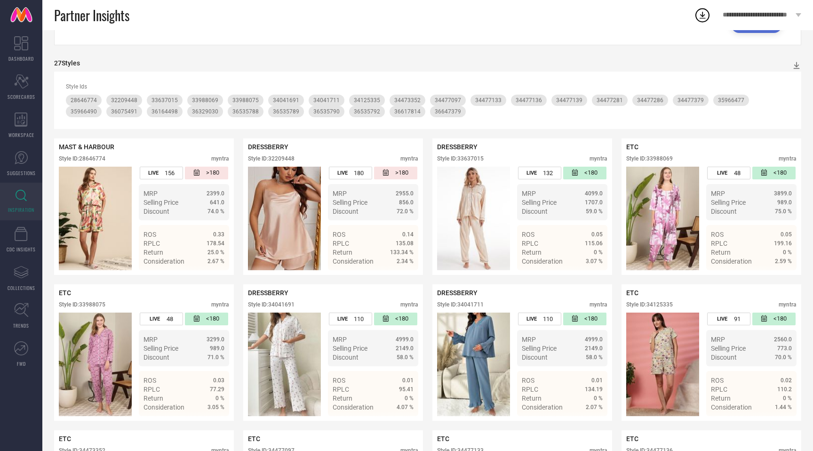
scroll to position [0, 0]
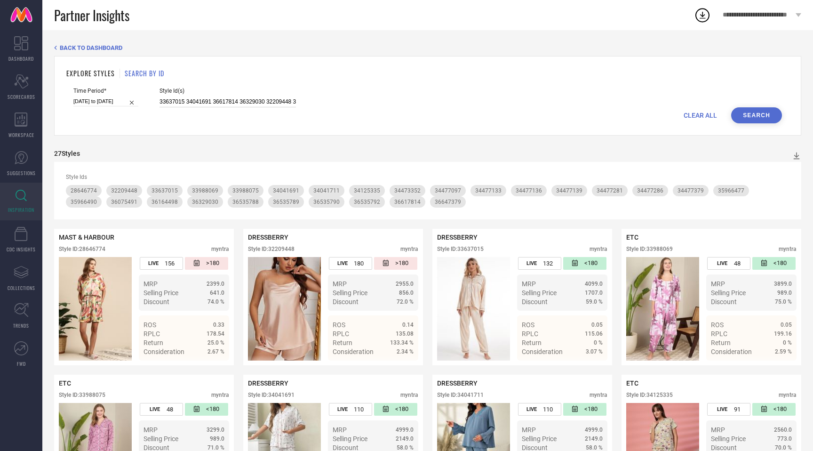
click at [193, 104] on input "33637015 34041691 36617814 36329030 32209448 36535790 36075491 34041711 3653579…" at bounding box center [228, 101] width 136 height 11
click at [747, 117] on button "Search" at bounding box center [756, 115] width 51 height 16
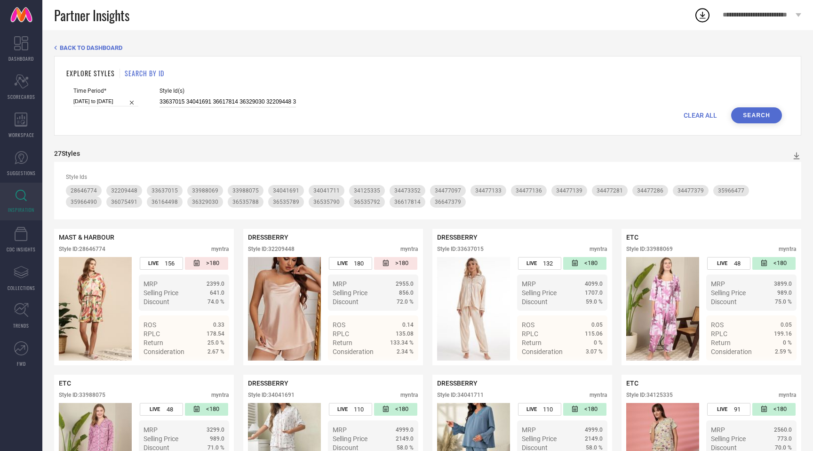
click at [189, 103] on input "33637015 34041691 36617814 36329030 32209448 36535790 36075491 34041711 3653579…" at bounding box center [228, 101] width 136 height 11
paste input "4128958 34477101 34184332 34477120 34132088 33988072 34477169 34477107 34168745…"
click at [759, 116] on button "Search" at bounding box center [756, 115] width 51 height 16
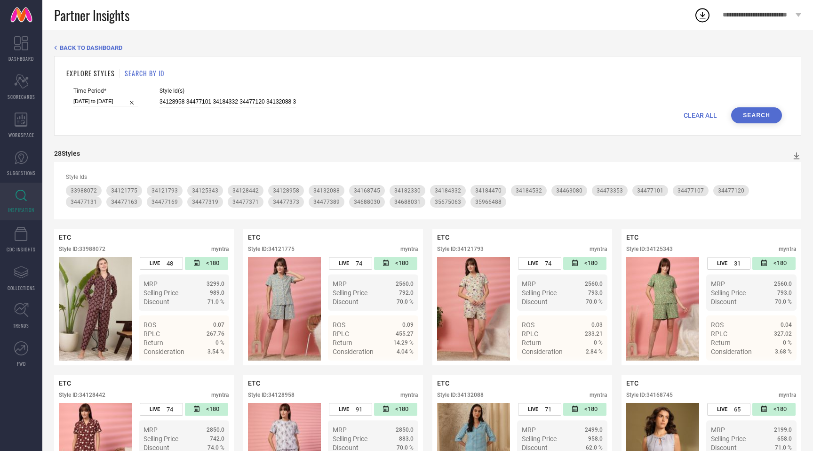
click at [201, 104] on input "34128958 34477101 34184332 34477120 34132088 33988072 34477169 34477107 3416874…" at bounding box center [228, 101] width 136 height 11
click at [759, 115] on button "Search" at bounding box center [756, 115] width 51 height 16
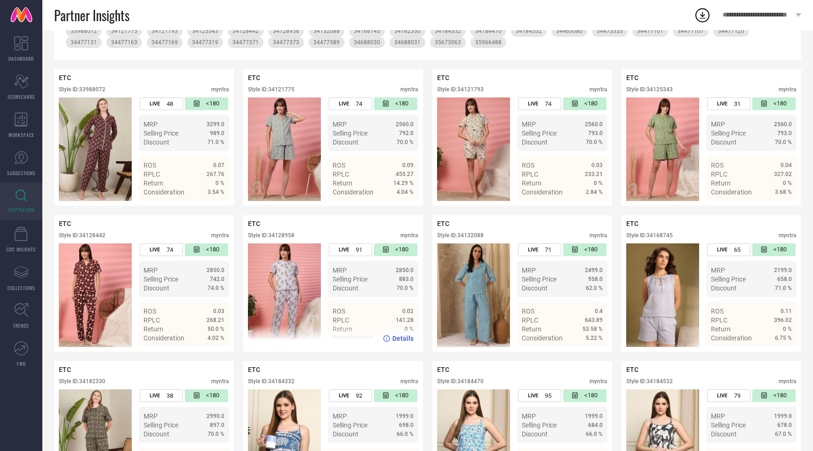
scroll to position [159, 0]
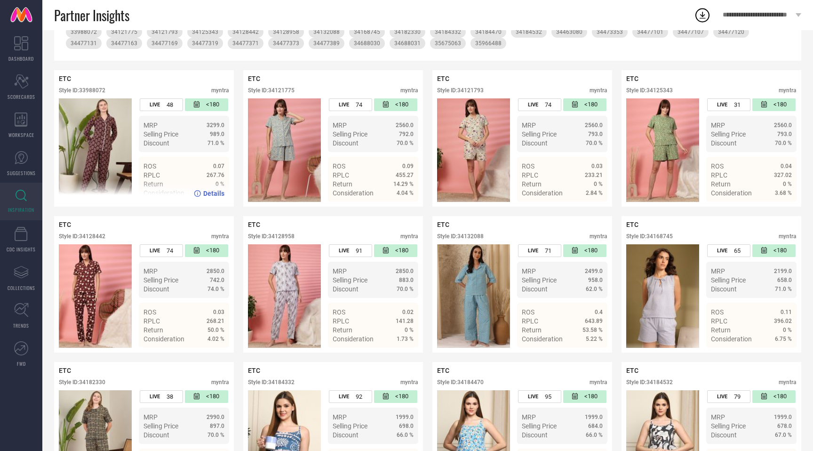
click at [102, 87] on div "ETC Style ID: 33988072 myntra" at bounding box center [144, 87] width 170 height 24
click at [100, 89] on div "Style ID: 33988072" at bounding box center [82, 90] width 47 height 7
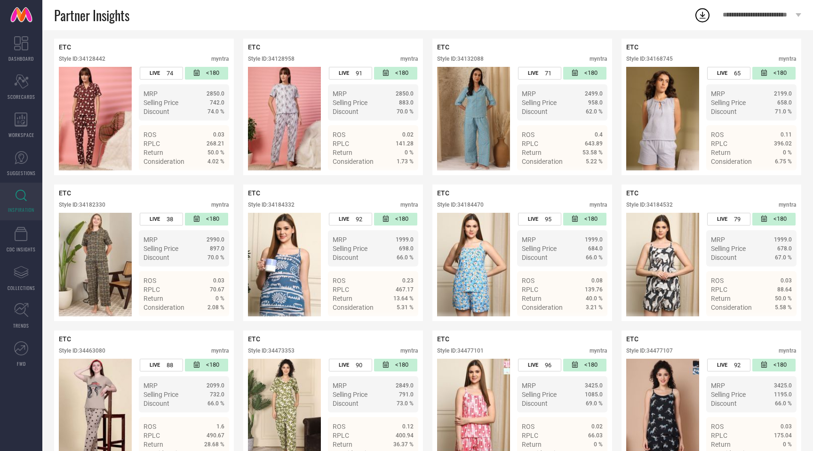
scroll to position [346, 0]
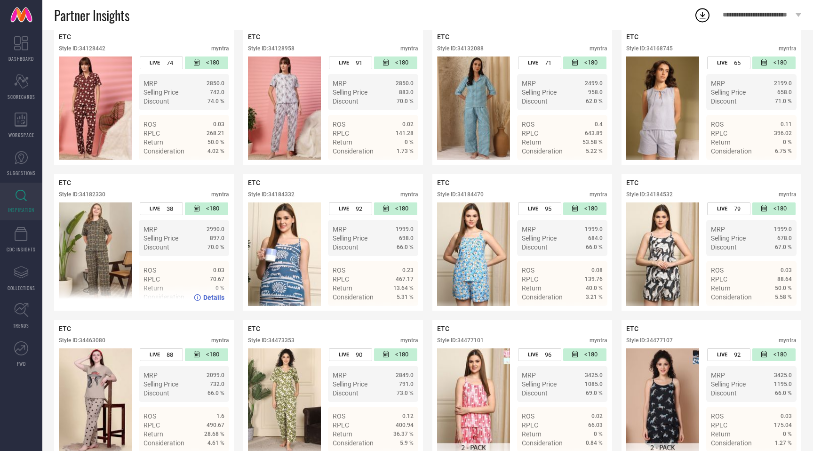
click at [104, 198] on div "Style ID: 34182330 myntra" at bounding box center [144, 196] width 170 height 11
click at [103, 195] on div "Style ID: 34182330" at bounding box center [82, 194] width 47 height 7
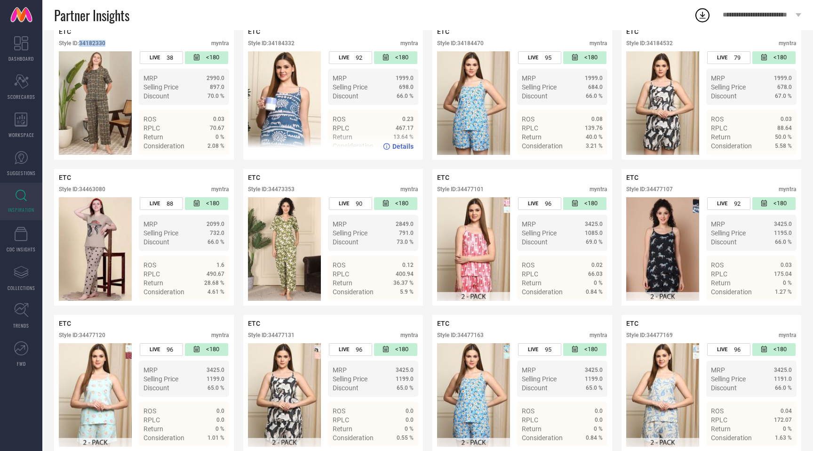
scroll to position [503, 0]
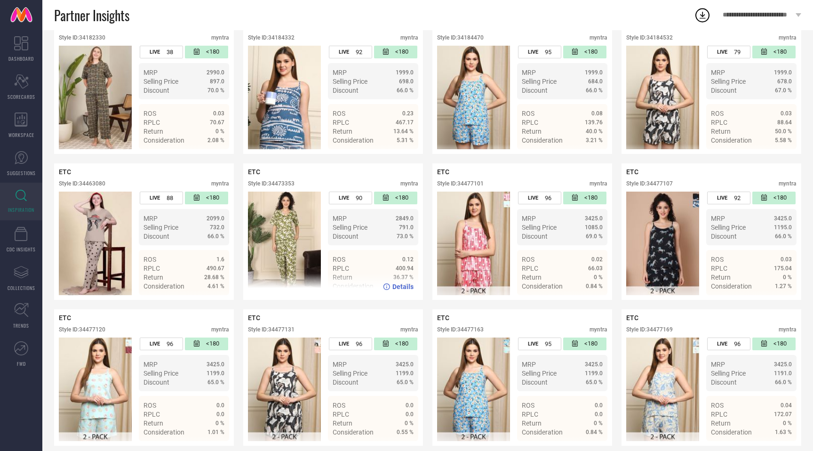
click at [285, 184] on div "Style ID: 34473353" at bounding box center [271, 183] width 47 height 7
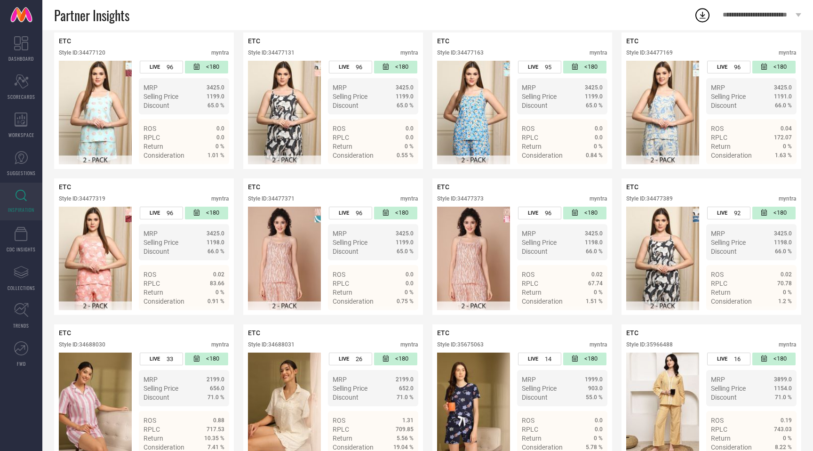
scroll to position [805, 0]
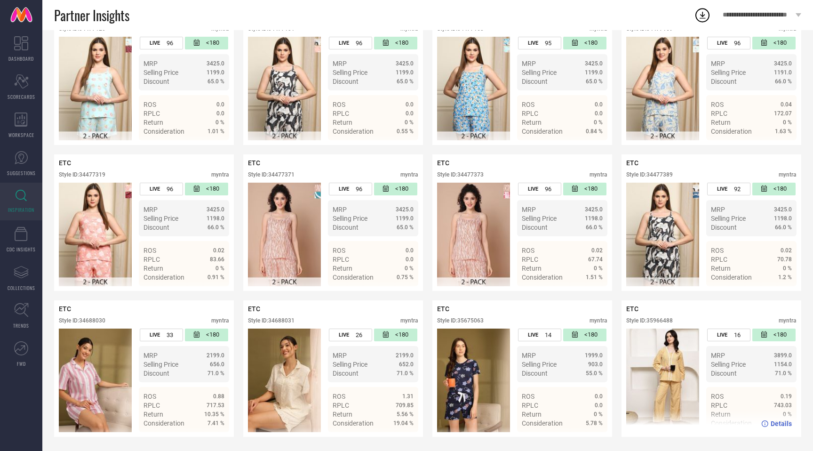
click at [662, 320] on div "Style ID: 35966488" at bounding box center [649, 320] width 47 height 7
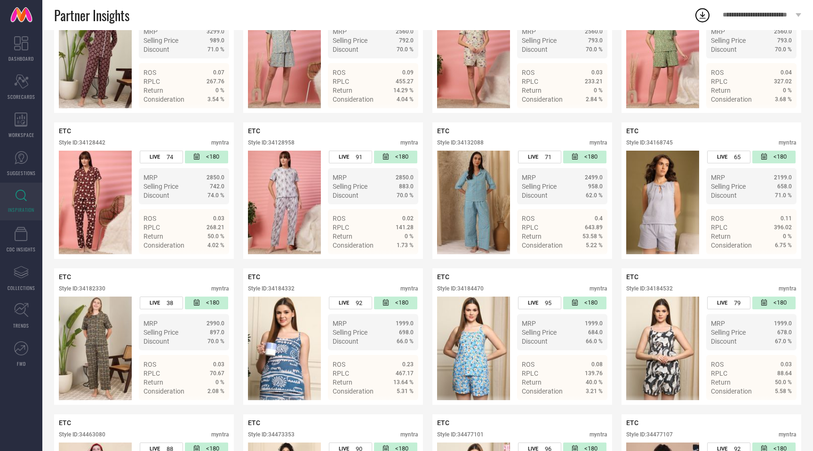
scroll to position [254, 0]
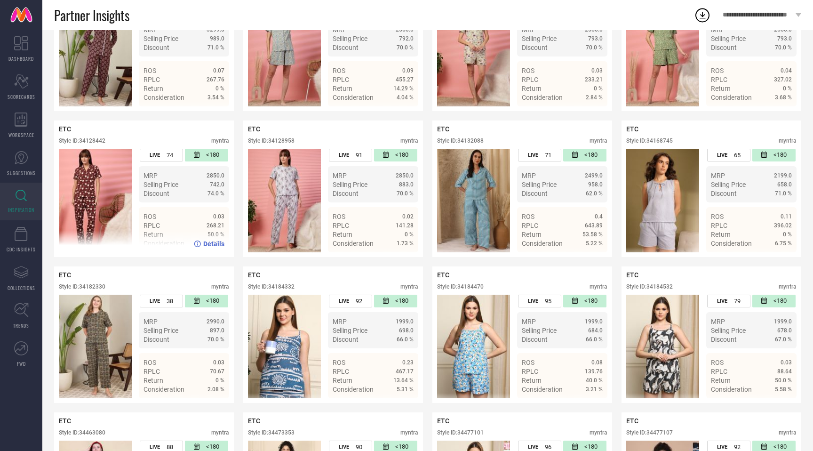
click at [96, 141] on div "Style ID: 34128442" at bounding box center [82, 140] width 47 height 7
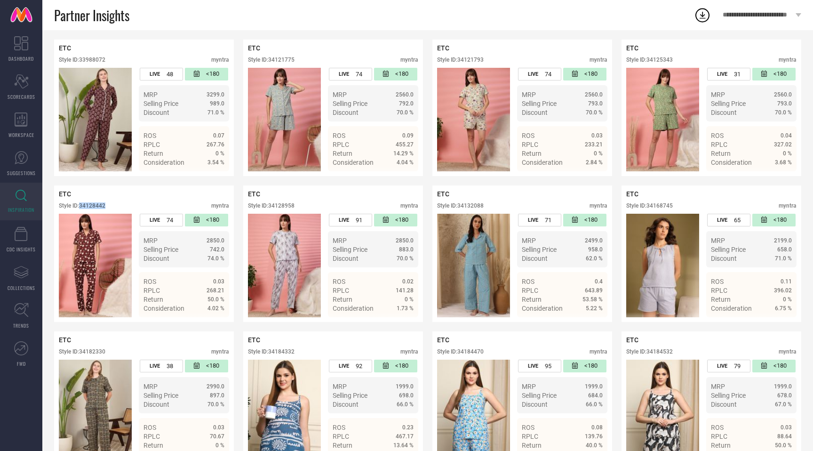
scroll to position [0, 0]
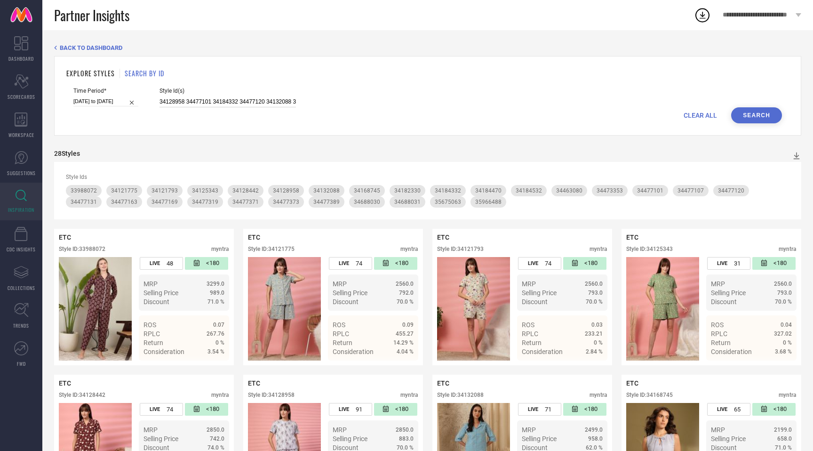
click at [239, 101] on input "34128958 34477101 34184332 34477120 34132088 33988072 34477169 34477107 3416874…" at bounding box center [228, 101] width 136 height 11
paste input "954542 33938503 34182389 34477291 34463178 34128954 34933831 34477340 34933973 …"
click at [756, 114] on button "Search" at bounding box center [756, 115] width 51 height 16
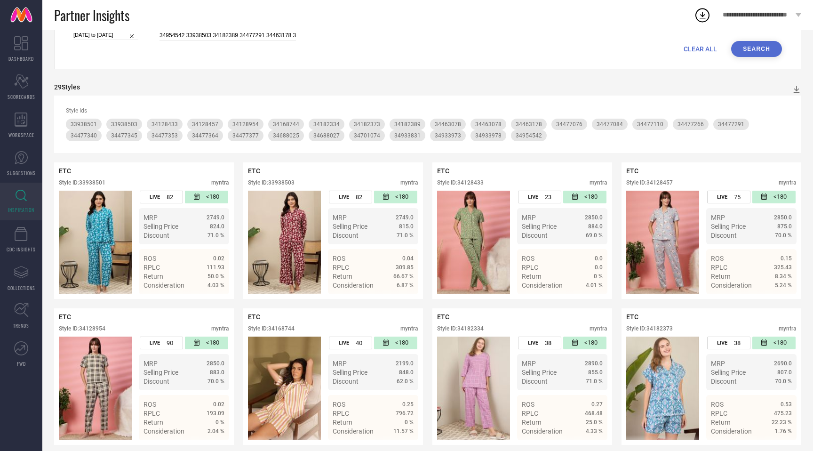
scroll to position [155, 0]
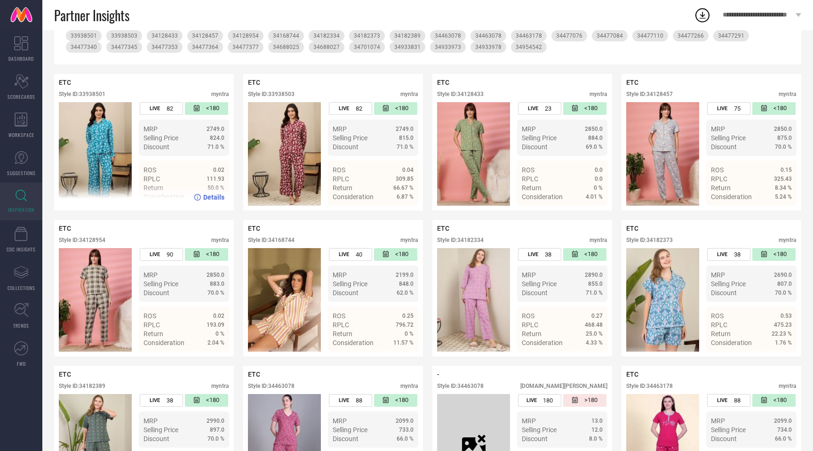
click at [94, 90] on div "ETC Style ID: 33938501 myntra" at bounding box center [144, 91] width 170 height 24
click at [94, 96] on div "Style ID: 33938501" at bounding box center [82, 94] width 47 height 7
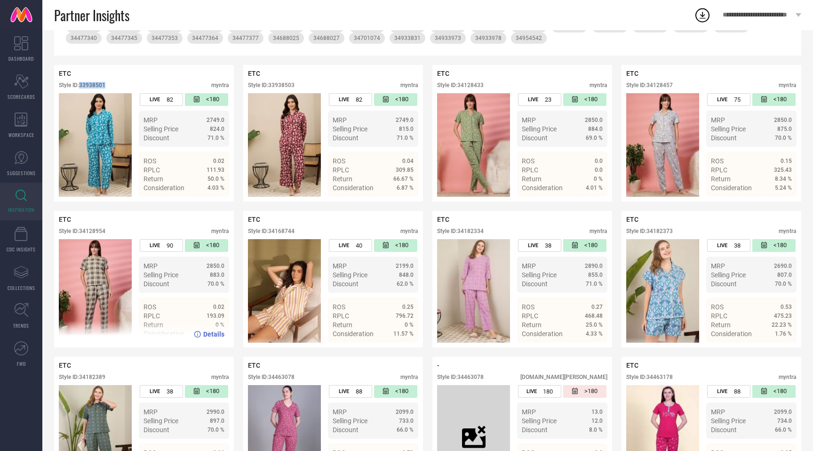
scroll to position [163, 0]
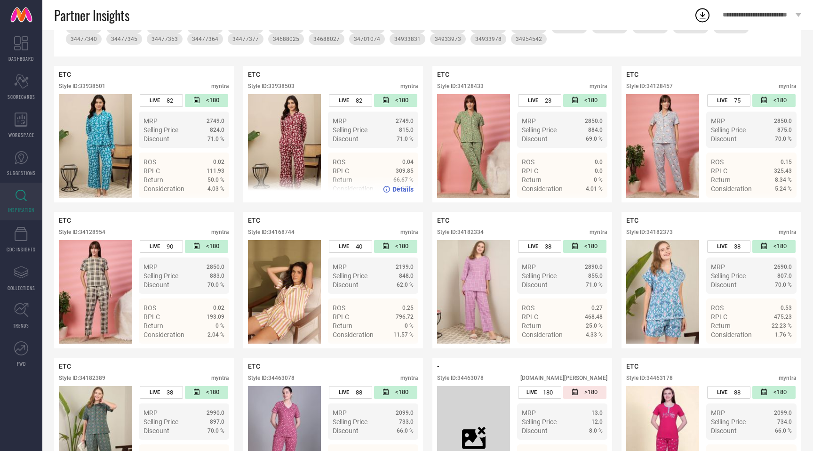
click at [291, 86] on div "Style ID: 33938503" at bounding box center [271, 86] width 47 height 7
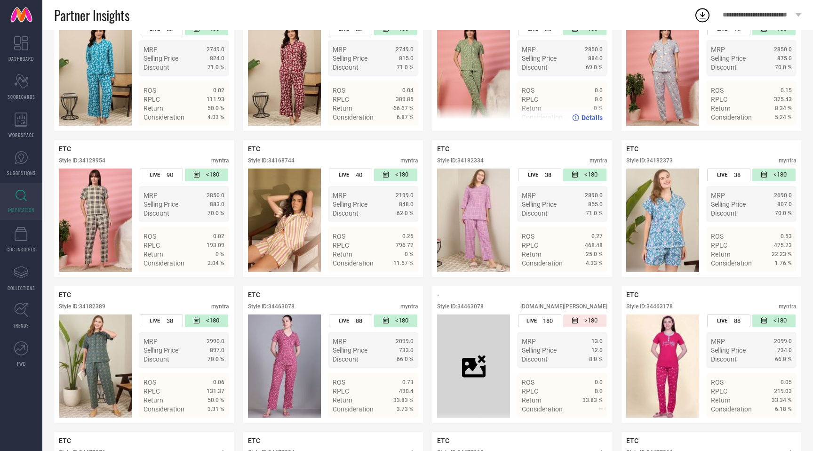
scroll to position [235, 0]
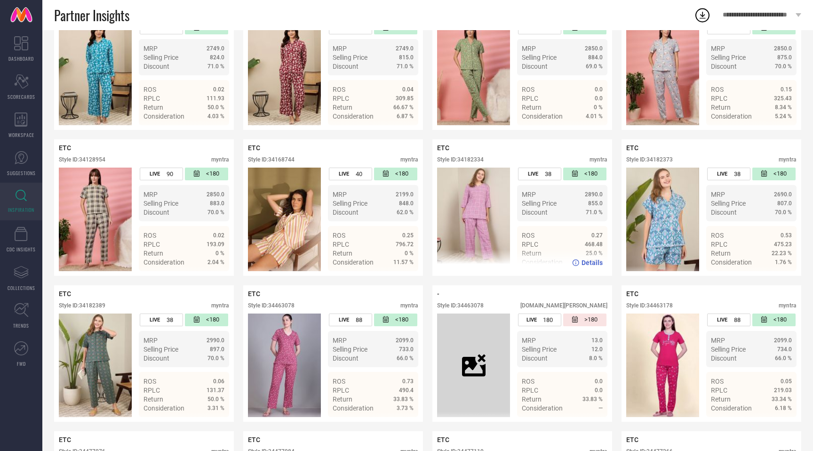
click at [478, 161] on div "Style ID: 34182334" at bounding box center [460, 159] width 47 height 7
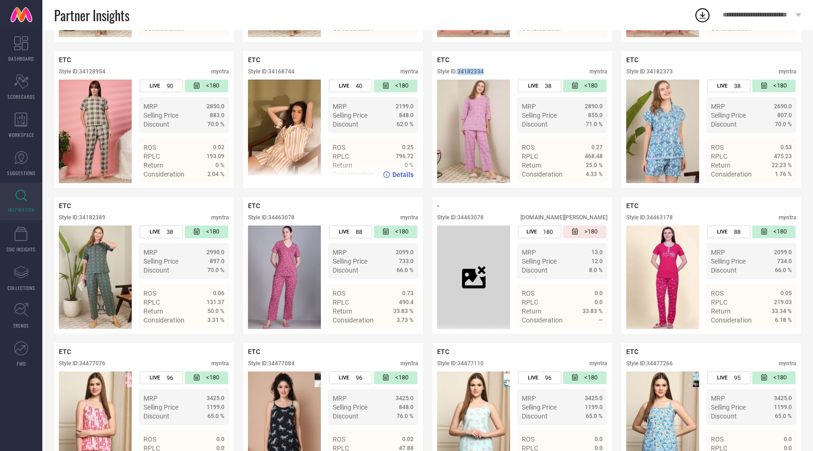
scroll to position [327, 0]
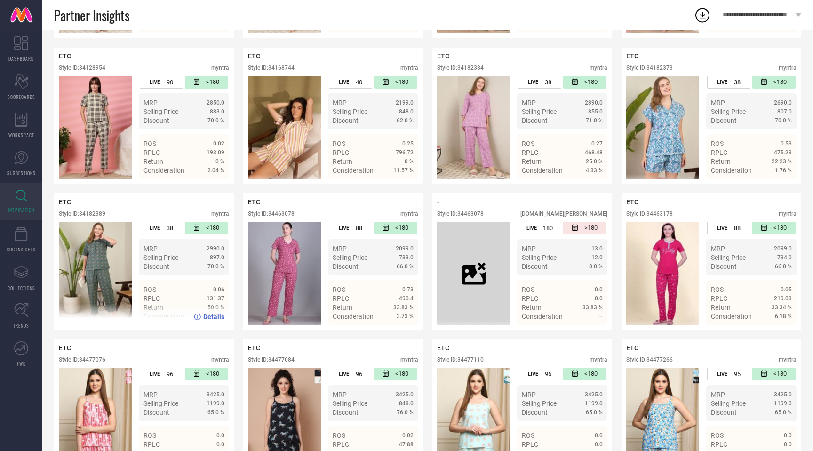
click at [103, 214] on div "Style ID: 34182389" at bounding box center [82, 213] width 47 height 7
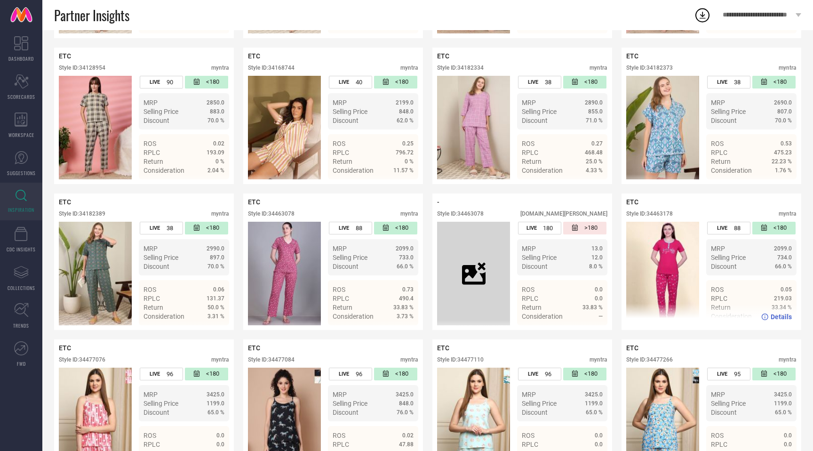
click at [664, 213] on div "Style ID: 34463178" at bounding box center [649, 213] width 47 height 7
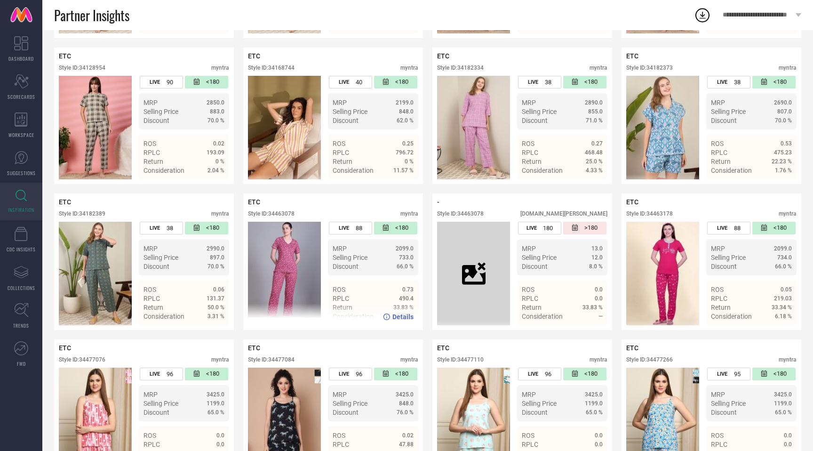
click at [289, 215] on div "Style ID: 34463078" at bounding box center [271, 213] width 47 height 7
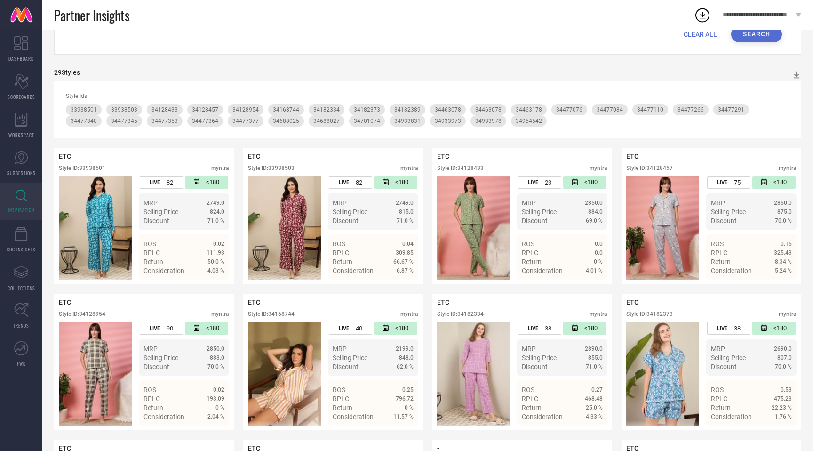
scroll to position [62, 0]
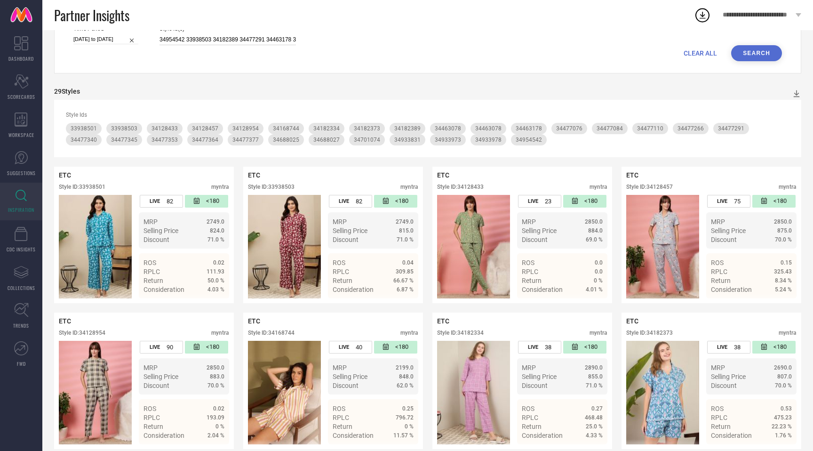
click at [272, 40] on input "34954542 33938503 34182389 34477291 34463178 34128954 34933831 34477340 3493397…" at bounding box center [228, 39] width 136 height 11
paste input "477349 34182345 34128951 34933975 34477261 34477302 34473351 35966473 34933974 …"
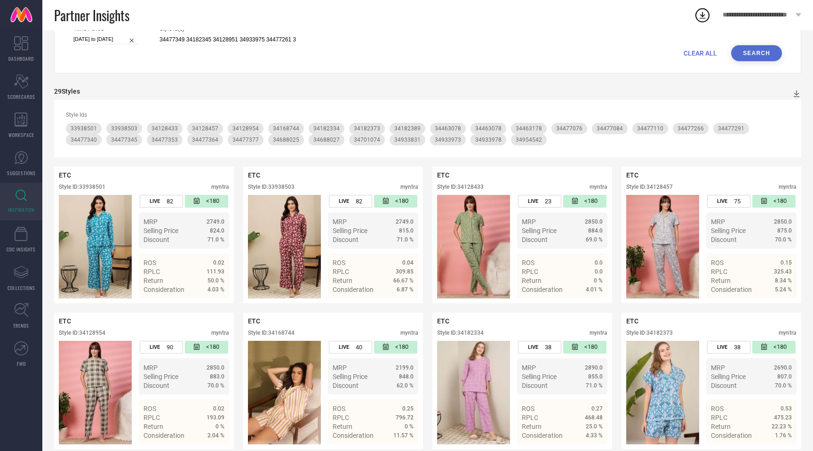
click at [742, 53] on button "Search" at bounding box center [756, 53] width 51 height 16
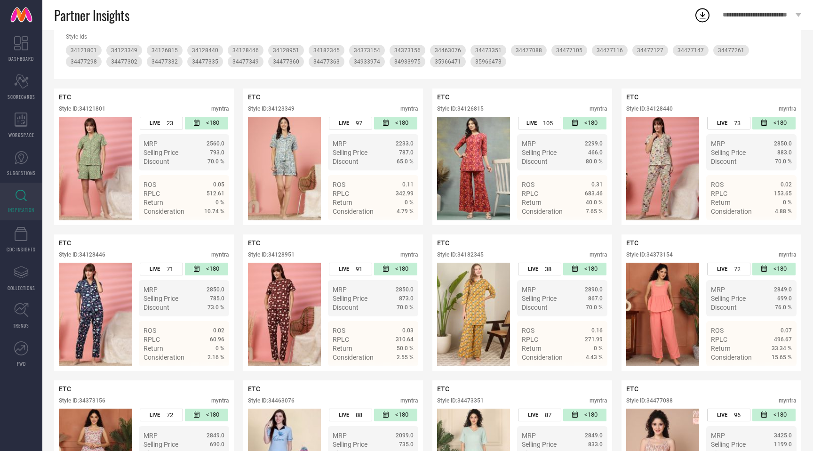
scroll to position [146, 0]
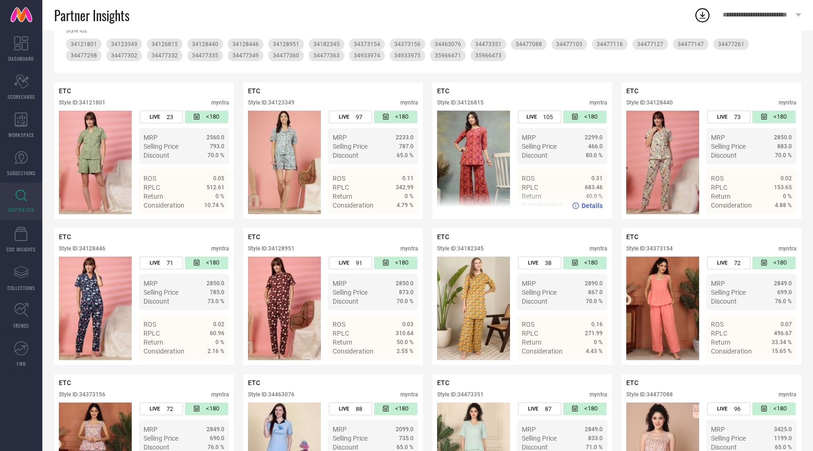
click at [472, 104] on div "Style ID: 34126815" at bounding box center [460, 102] width 47 height 7
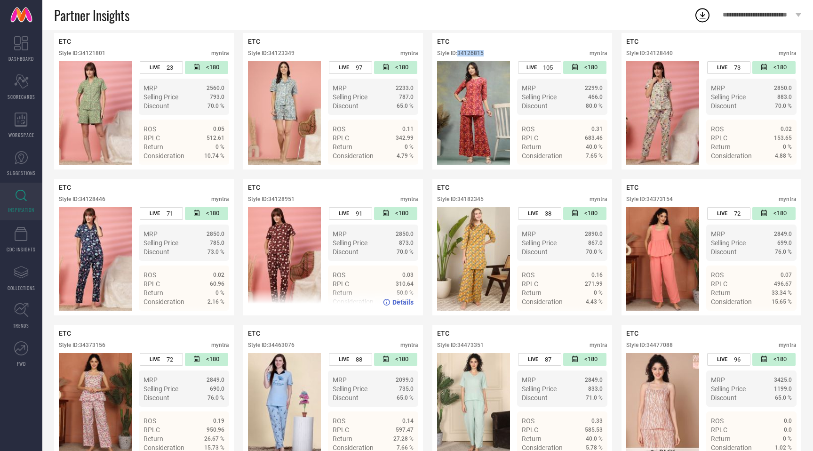
scroll to position [205, 0]
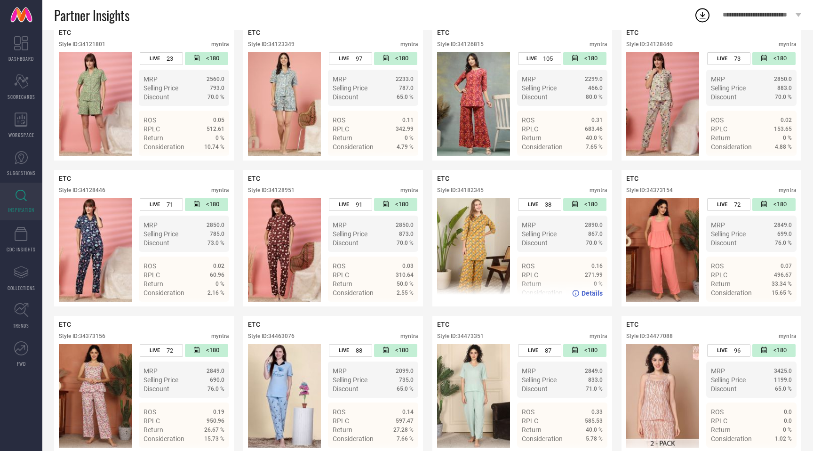
click at [472, 192] on div "Style ID: 34182345" at bounding box center [460, 190] width 47 height 7
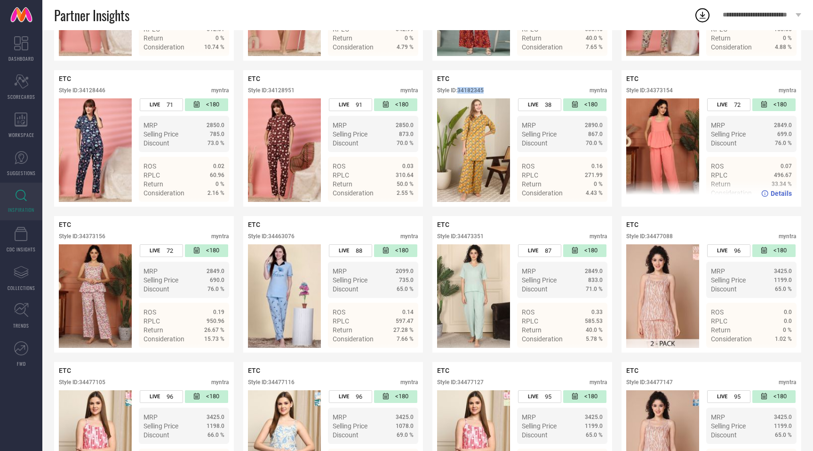
scroll to position [366, 0]
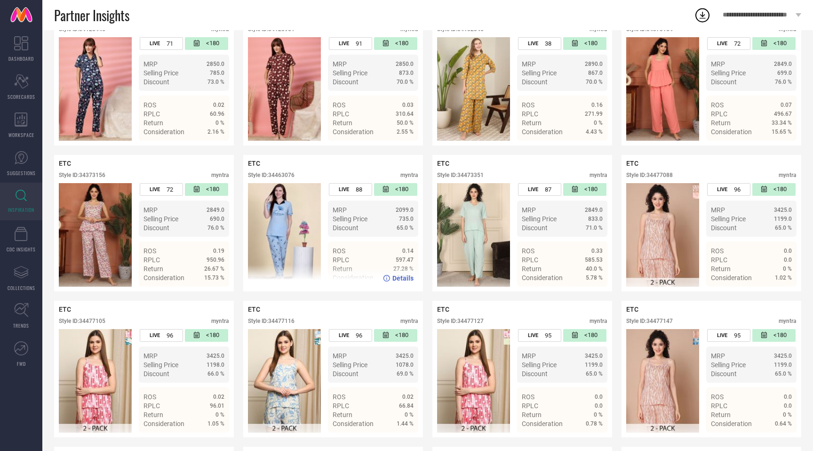
click at [291, 178] on div "Style ID: 34463076" at bounding box center [271, 175] width 47 height 7
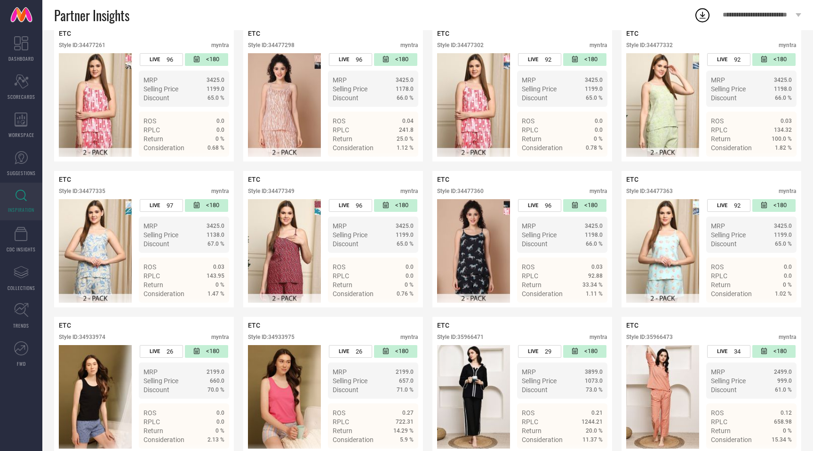
scroll to position [805, 0]
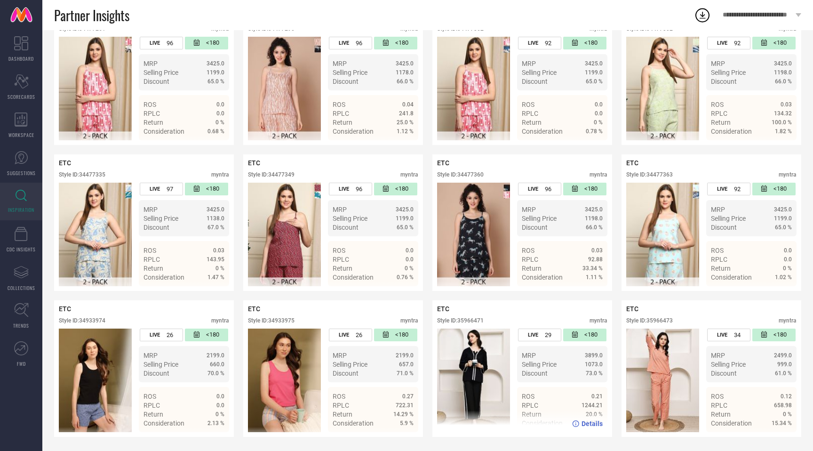
click at [479, 320] on div "Style ID: 35966471" at bounding box center [460, 320] width 47 height 7
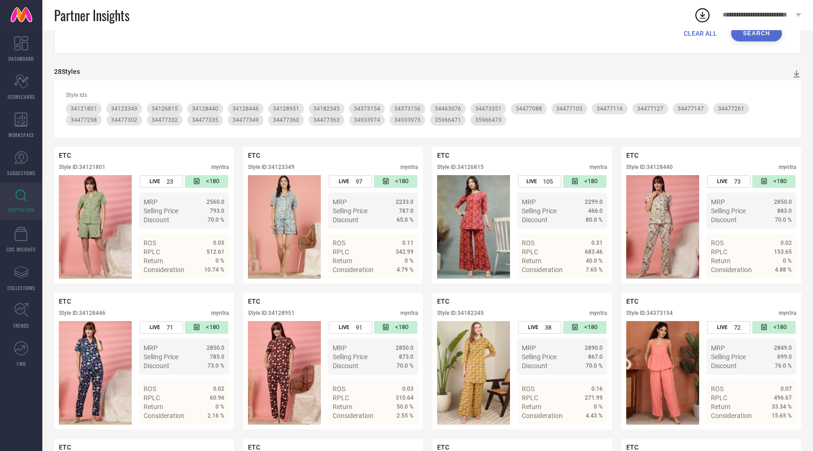
scroll to position [0, 0]
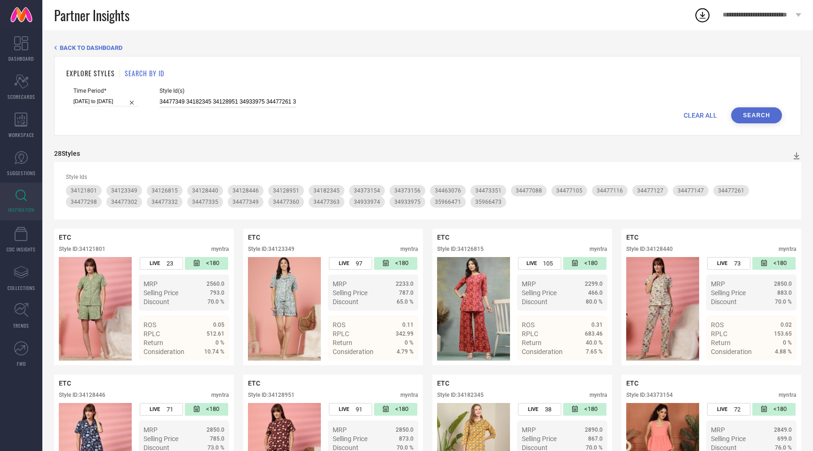
click at [172, 103] on input "34477349 34182345 34128951 34933975 34477261 34477302 34473351 35966473 3493397…" at bounding box center [228, 101] width 136 height 11
paste input "184500 34477089 34132077 34128448 34477321 34477309 34477355 34132103 34688024 …"
click at [748, 110] on button "Search" at bounding box center [756, 115] width 51 height 16
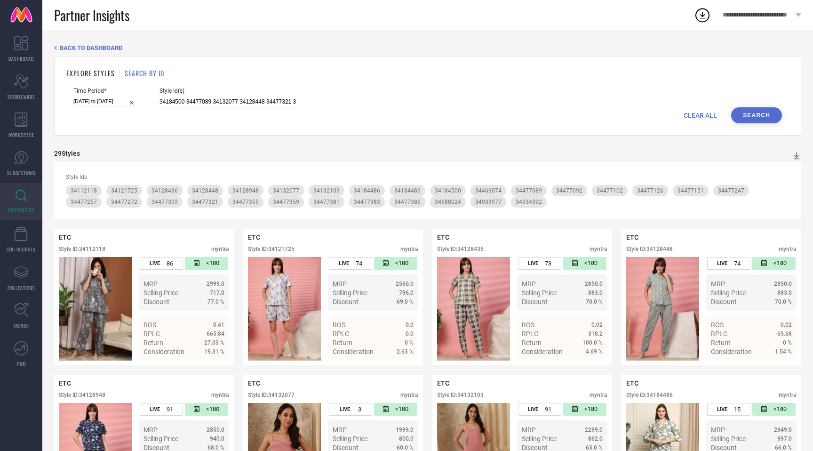
click at [240, 103] on input "34184500 34477089 34132077 34128448 34477321 34477309 34477355 34132103 3468802…" at bounding box center [228, 101] width 136 height 11
click at [251, 101] on input "34184500 34477089 34132077 34128448 34477321 34477309 34477355 34132103 3468802…" at bounding box center [228, 101] width 136 height 11
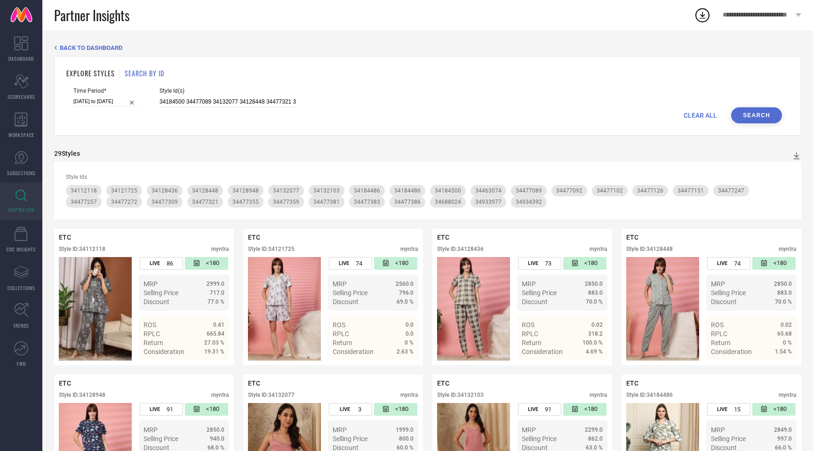
click at [758, 111] on button "Search" at bounding box center [756, 115] width 51 height 16
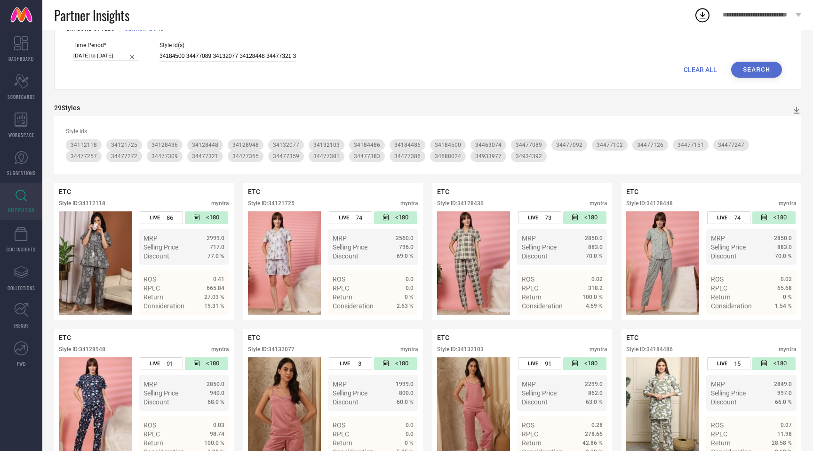
scroll to position [48, 0]
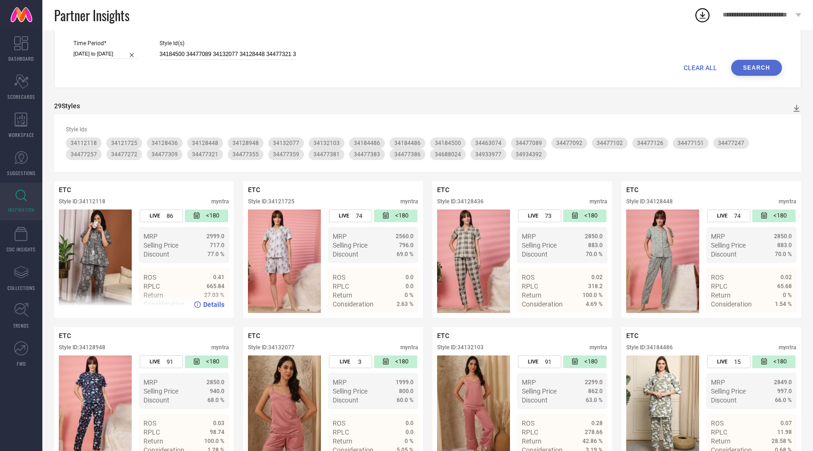
click at [93, 201] on div "Style ID: 34112118" at bounding box center [82, 201] width 47 height 7
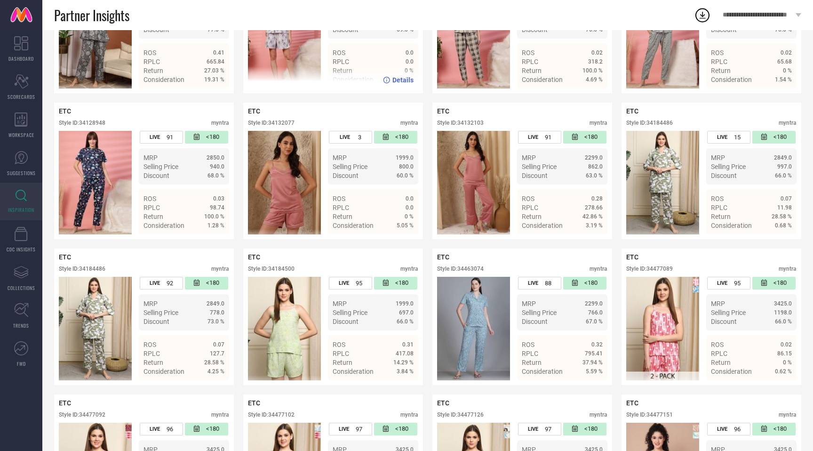
scroll to position [276, 0]
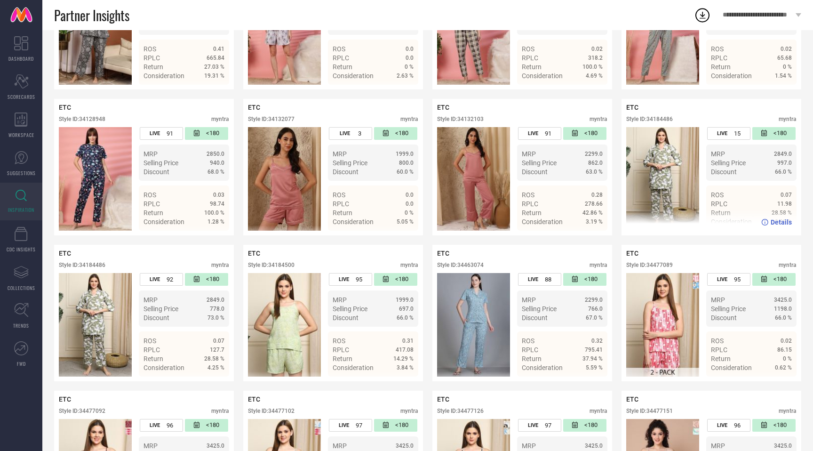
click at [673, 117] on div "Style ID: 34184486" at bounding box center [649, 119] width 47 height 7
click at [661, 120] on div "Style ID: 34184486" at bounding box center [649, 119] width 47 height 7
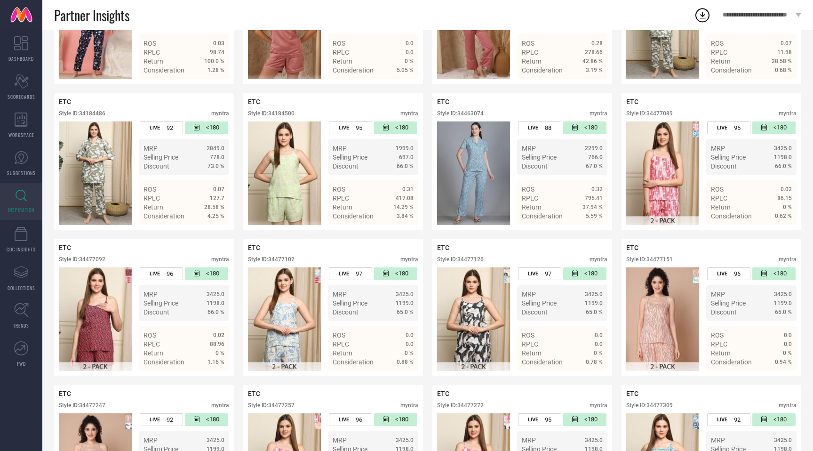
scroll to position [394, 0]
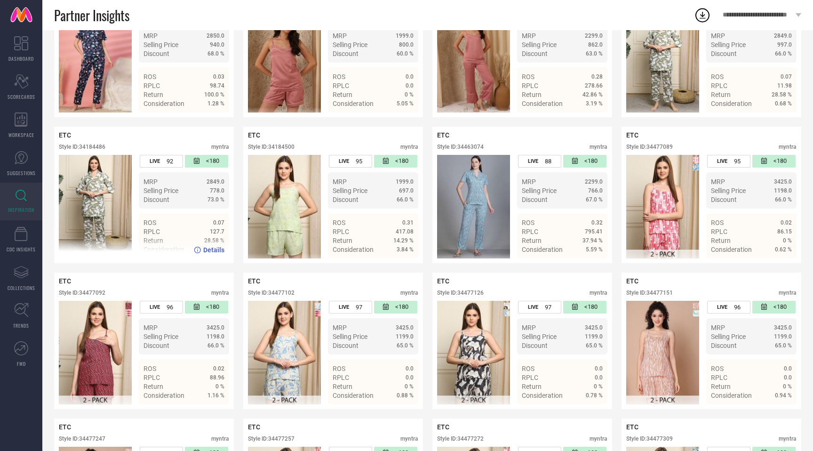
click at [103, 148] on div "Style ID: 34184486" at bounding box center [82, 147] width 47 height 7
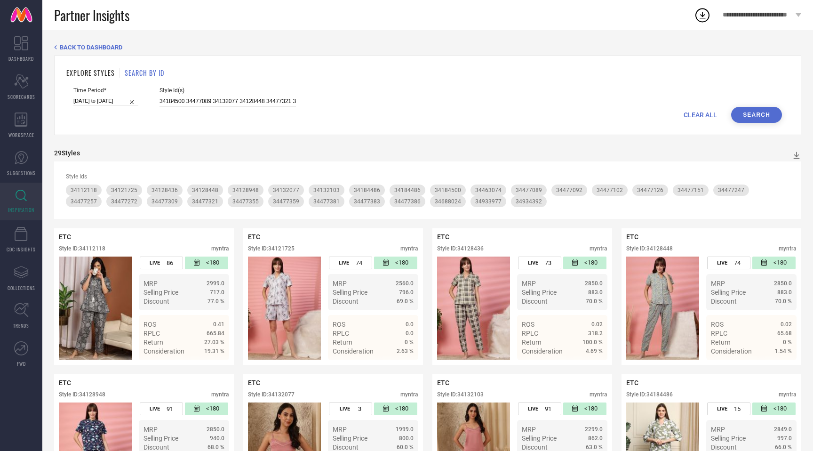
scroll to position [0, 0]
click at [243, 104] on input "34184500 34477089 34132077 34128448 34477321 34477309 34477355 34132103 3468802…" at bounding box center [228, 101] width 136 height 11
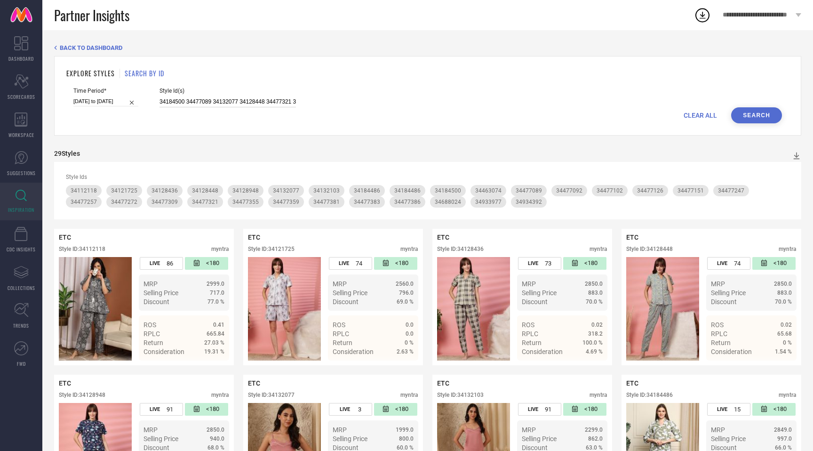
paste input "477098 34473349 34688026 34477374 34182454 34477252 34477328 35966478 34477146 …"
click at [744, 112] on button "Search" at bounding box center [756, 115] width 51 height 16
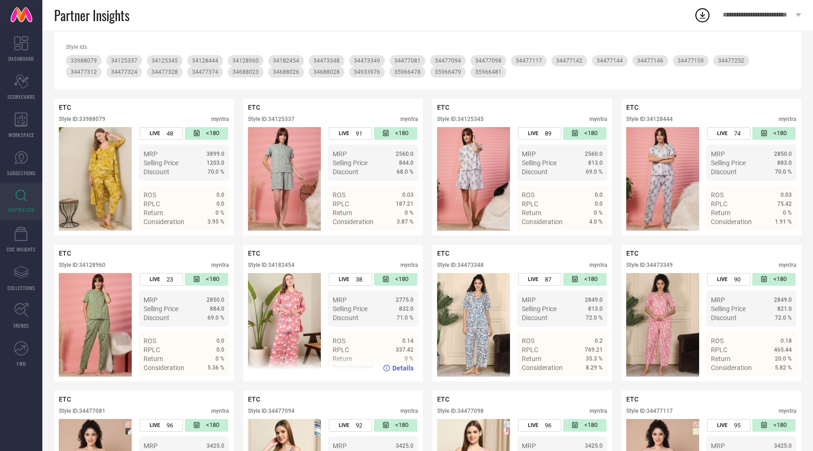
scroll to position [116, 0]
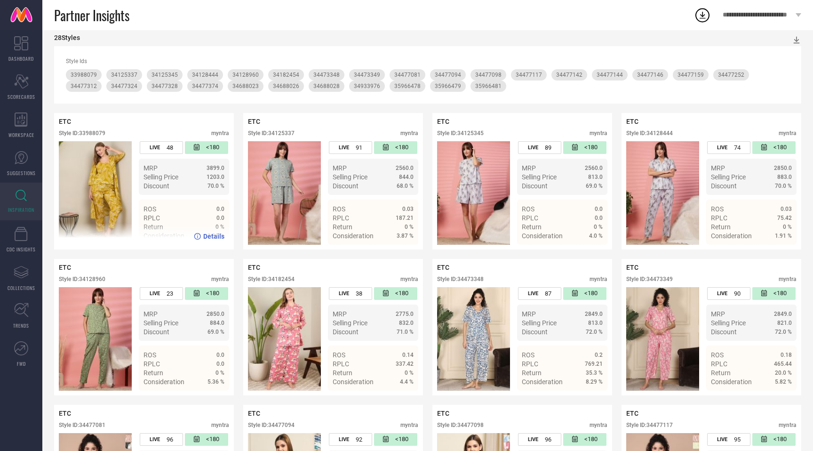
click at [95, 135] on div "Style ID: 33988079" at bounding box center [82, 133] width 47 height 7
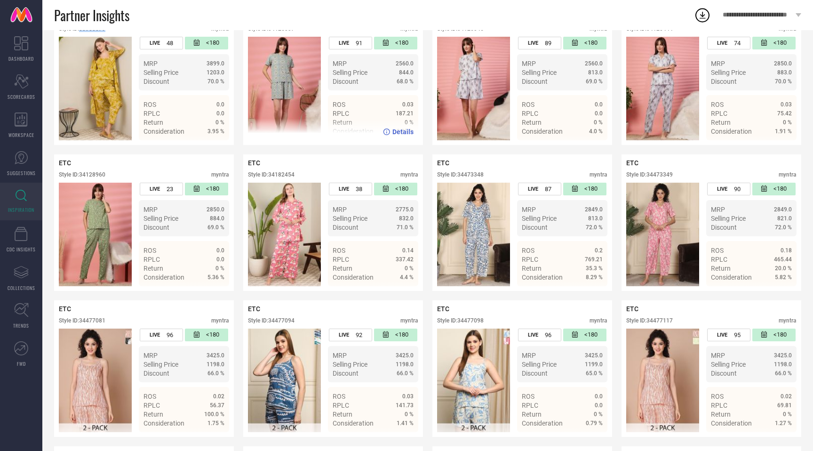
scroll to position [224, 0]
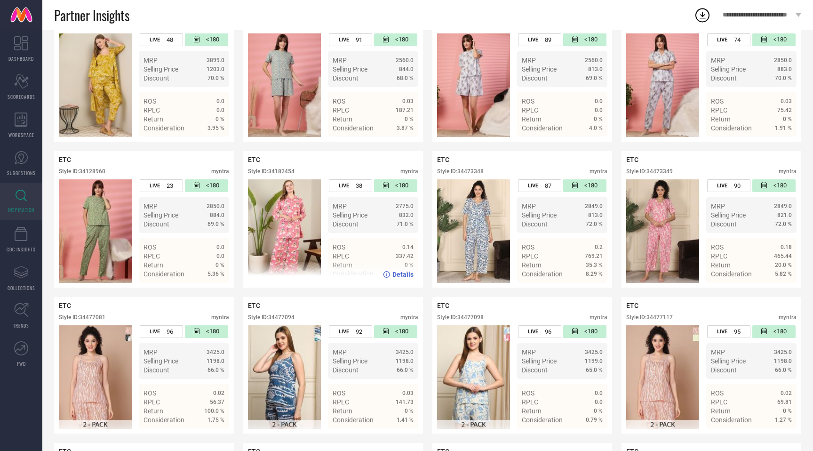
click at [282, 169] on div "Style ID: 34182454" at bounding box center [271, 171] width 47 height 7
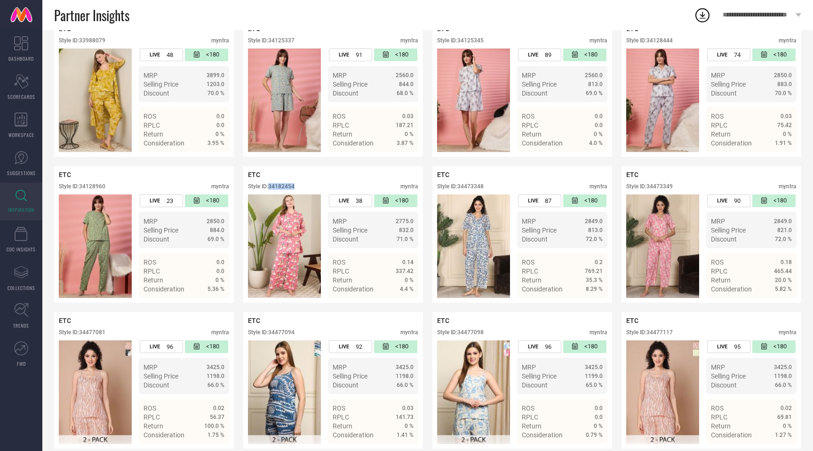
scroll to position [198, 0]
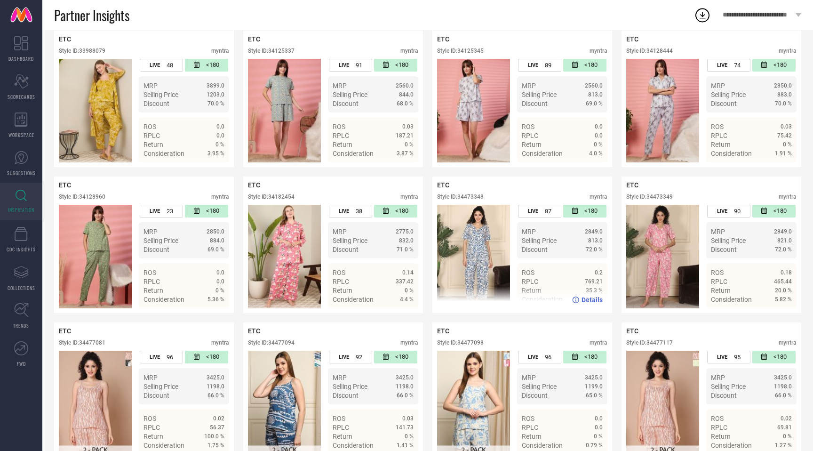
click at [481, 197] on div "Style ID: 34473348" at bounding box center [460, 196] width 47 height 7
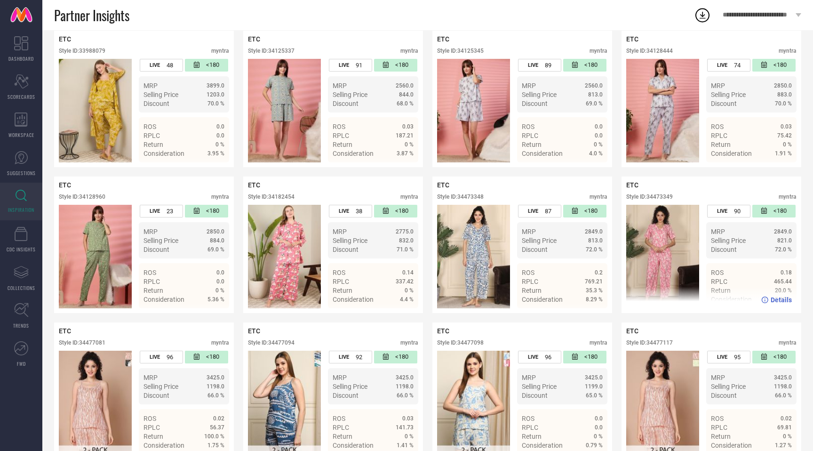
click at [656, 197] on div "Style ID: 34473349" at bounding box center [649, 196] width 47 height 7
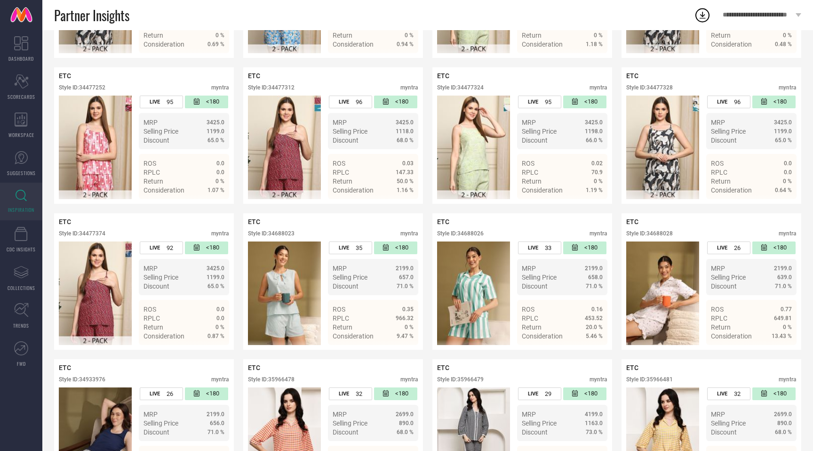
scroll to position [805, 0]
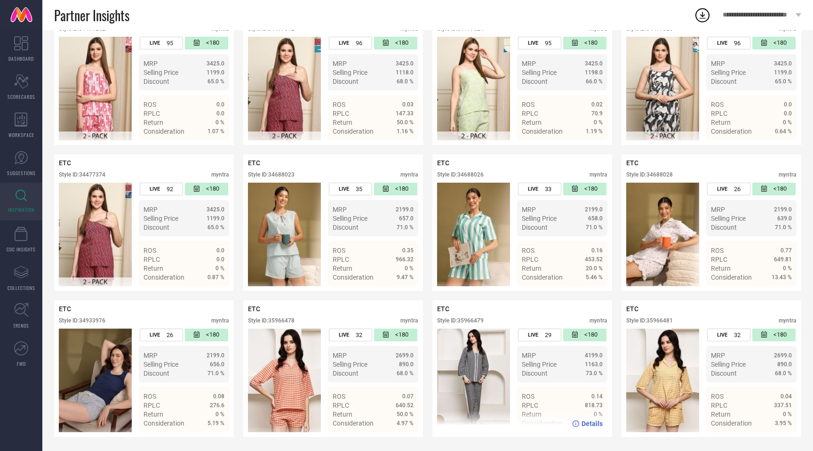
click at [480, 320] on div "Style ID: 35966479" at bounding box center [460, 320] width 47 height 7
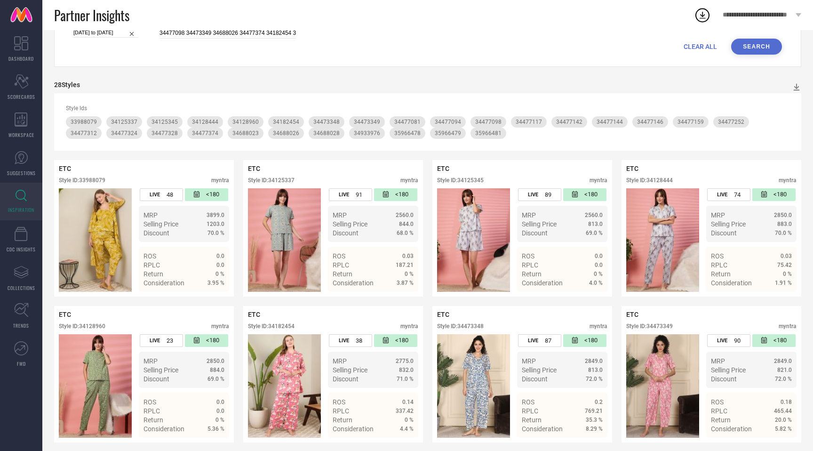
scroll to position [66, 0]
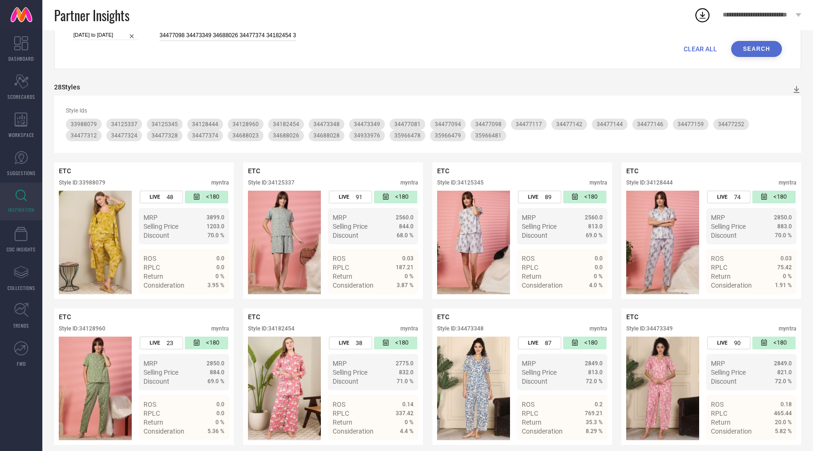
click at [266, 35] on input "34477098 34473349 34688026 34477374 34182454 34477252 34477328 35966478 3447714…" at bounding box center [228, 35] width 136 height 11
paste input "132107 34701068 35675051 34477123 34477113 34477315 34933812 35966470 34954298 …"
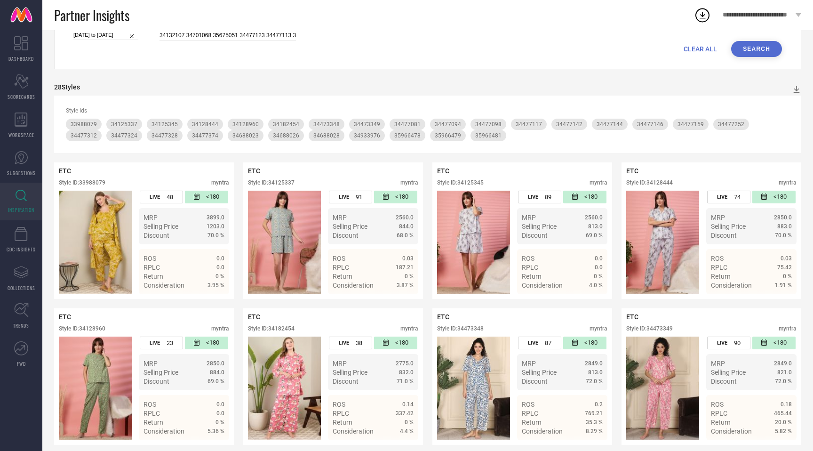
click at [770, 50] on button "Search" at bounding box center [756, 49] width 51 height 16
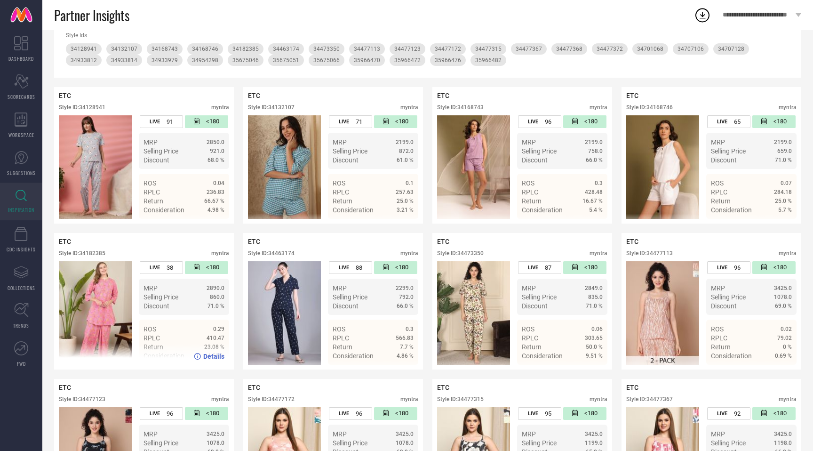
scroll to position [207, 0]
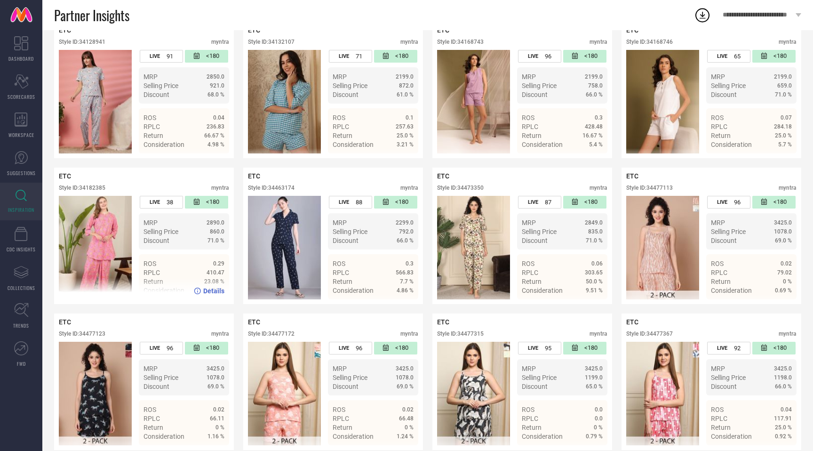
click at [102, 187] on div "Style ID: 34182385" at bounding box center [82, 187] width 47 height 7
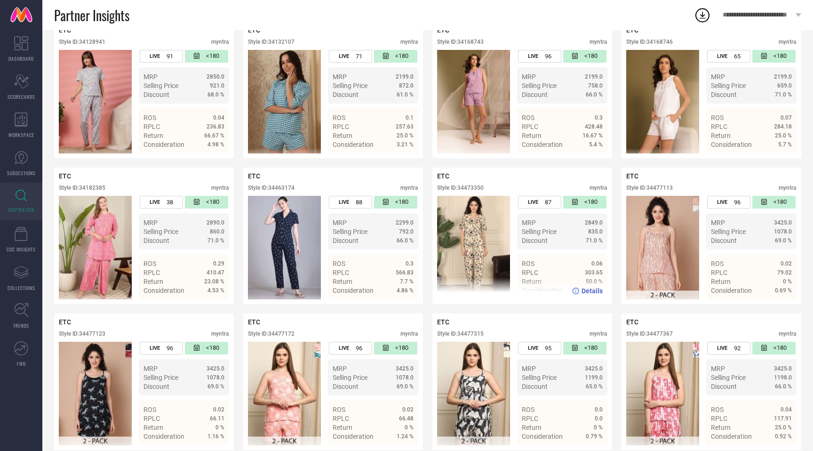
click at [475, 187] on div "Style ID: 34473350" at bounding box center [460, 187] width 47 height 7
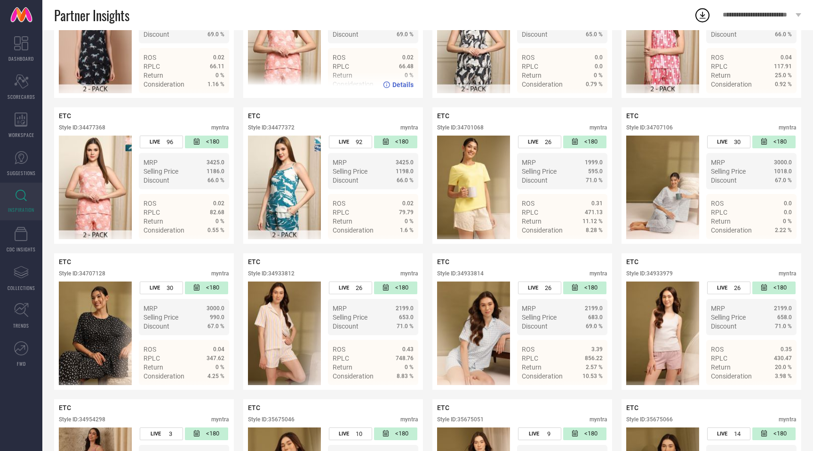
scroll to position [580, 0]
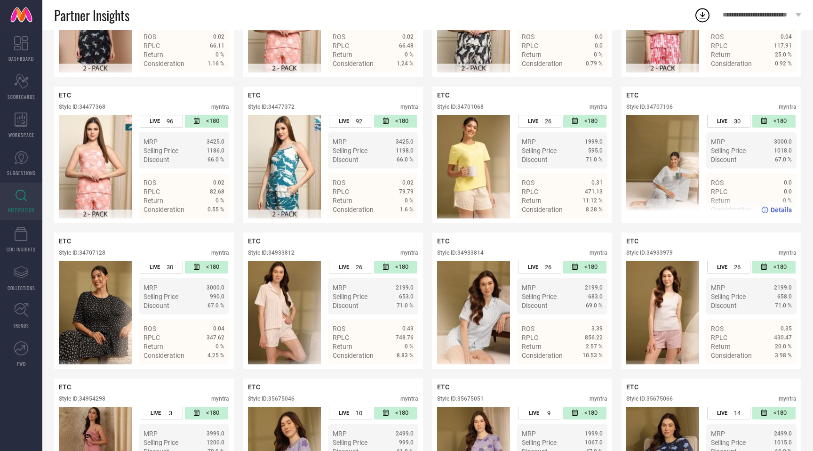
click at [668, 108] on div "Style ID: 34707106" at bounding box center [649, 107] width 47 height 7
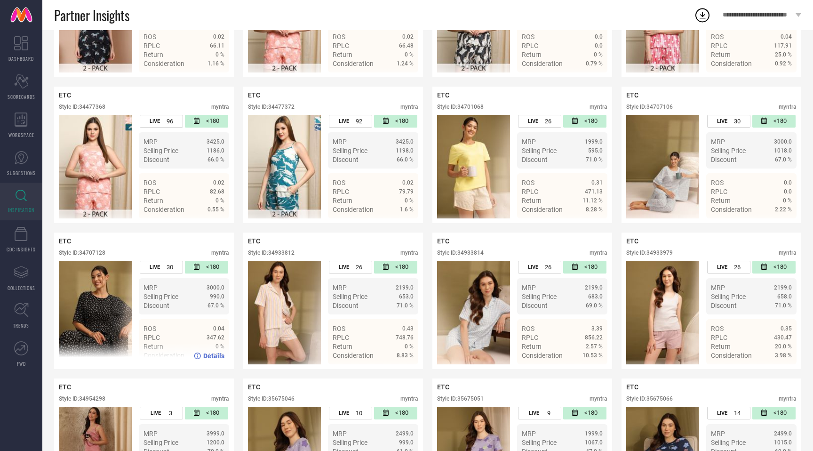
click at [100, 256] on div "Style ID: 34707128" at bounding box center [82, 252] width 47 height 7
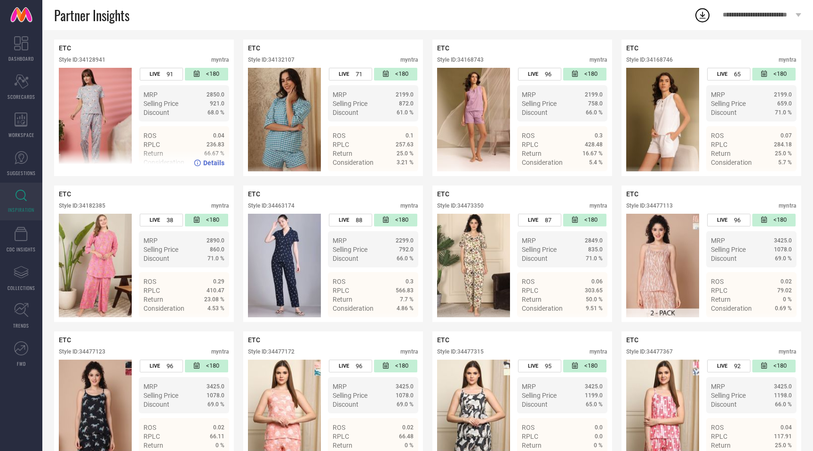
scroll to position [197, 0]
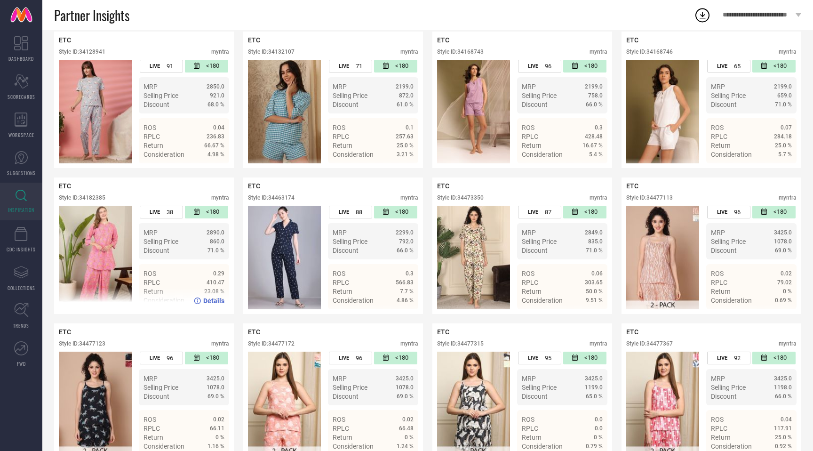
click at [100, 193] on div "ETC Style ID: 34182385 myntra" at bounding box center [144, 194] width 170 height 24
click at [95, 199] on div "Style ID: 34182385" at bounding box center [82, 197] width 47 height 7
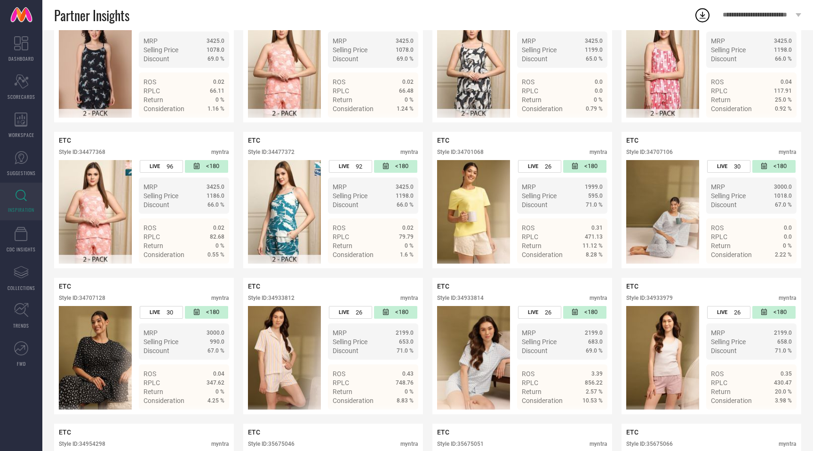
scroll to position [653, 0]
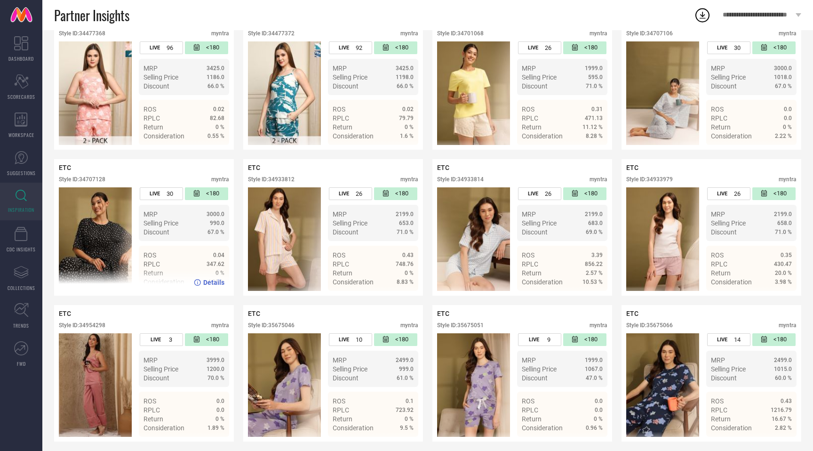
click at [94, 176] on div "ETC Style ID: 34707128 myntra" at bounding box center [144, 176] width 170 height 24
click at [92, 181] on div "Style ID: 34707128" at bounding box center [82, 179] width 47 height 7
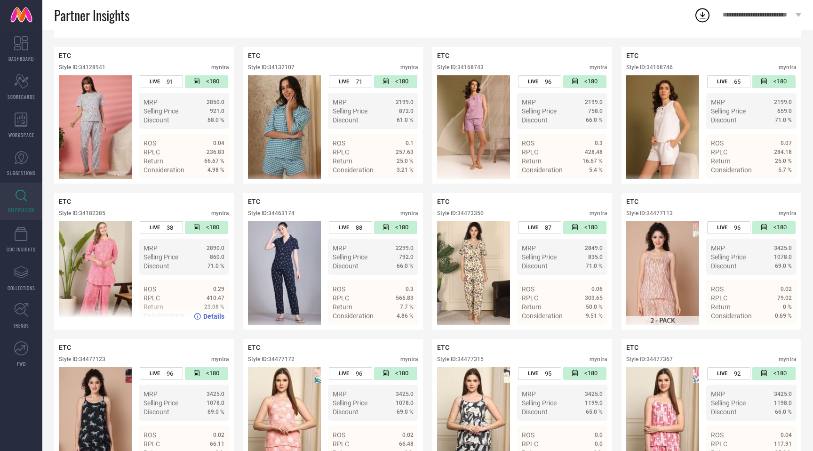
scroll to position [143, 0]
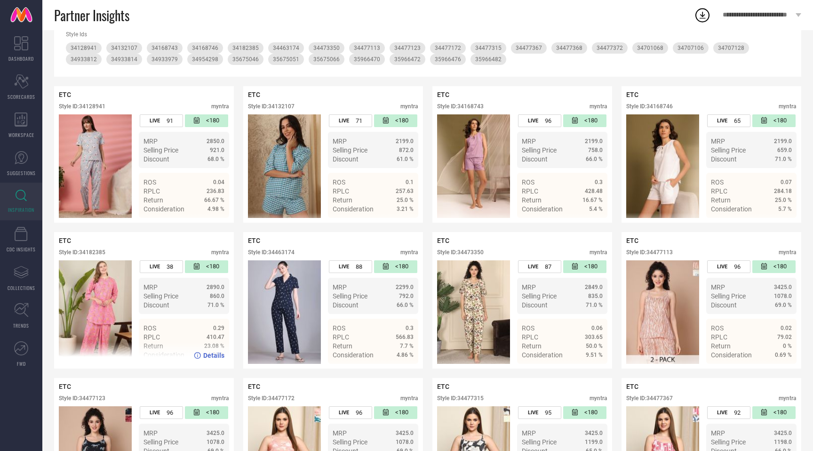
click at [100, 253] on div "Style ID: 34182385" at bounding box center [82, 252] width 47 height 7
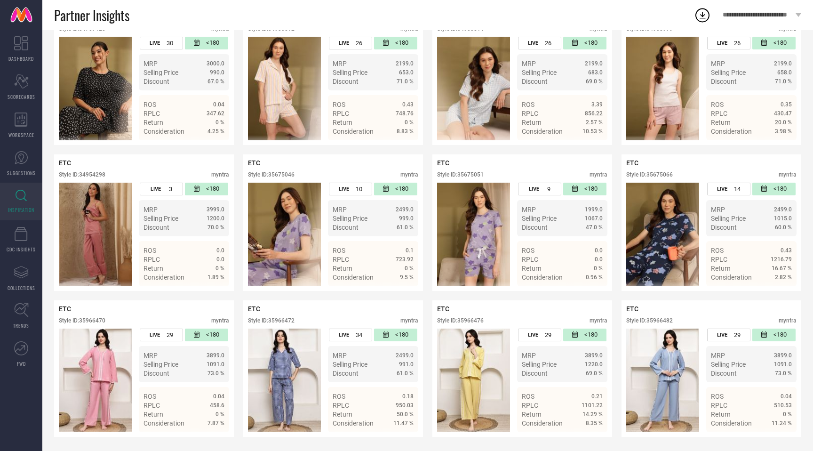
scroll to position [0, 0]
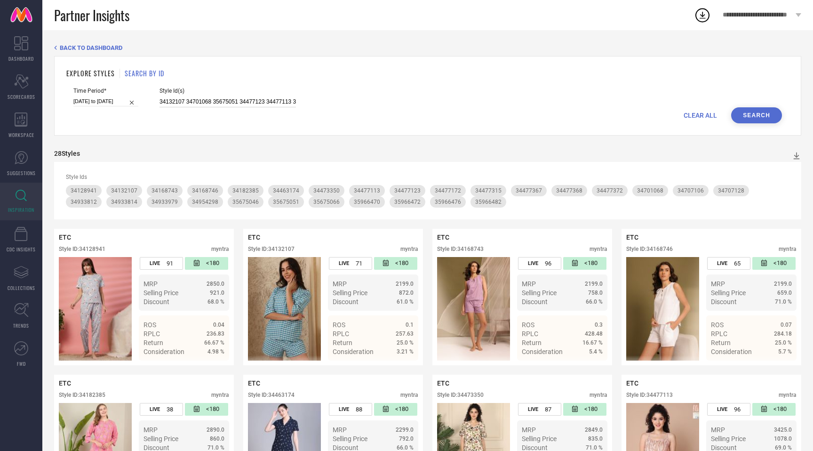
click at [185, 105] on input "34132107 34701068 35675051 34477123 34477113 34477315 34933812 35966470 3495429…" at bounding box center [228, 101] width 136 height 11
paste input "28955 35966491 34463192 34477080 34688029 34477155 35966485 34477276 34128959 3…"
click at [752, 113] on button "Search" at bounding box center [756, 115] width 51 height 16
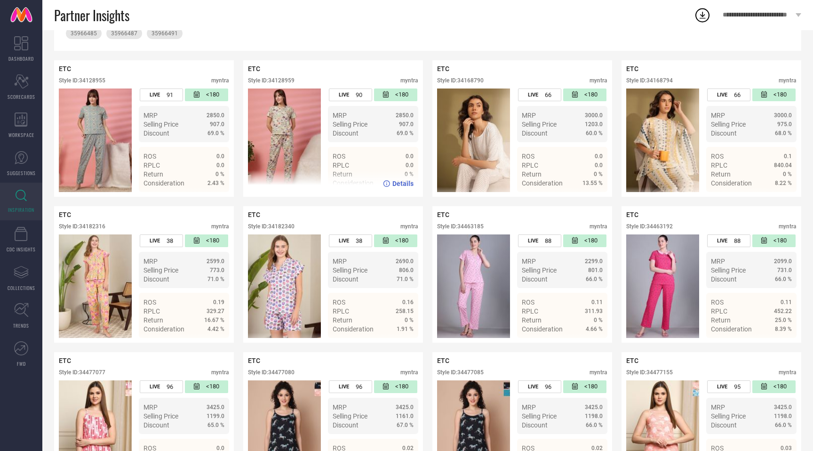
scroll to position [169, 0]
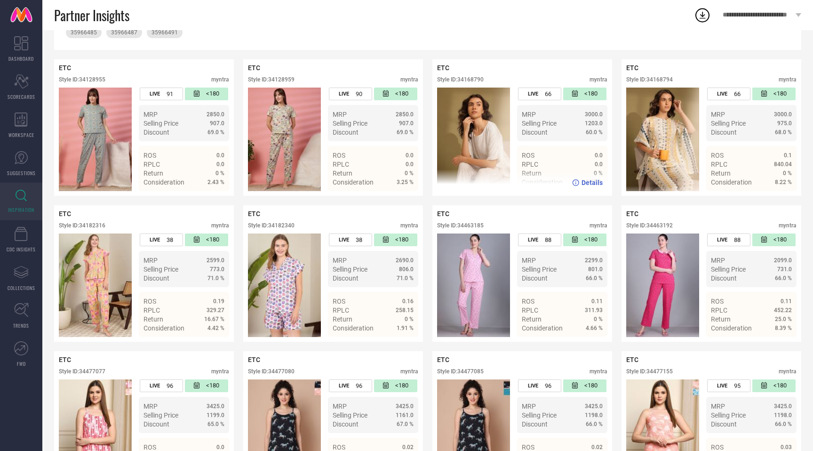
click at [480, 79] on div "Style ID: 34168790" at bounding box center [460, 79] width 47 height 7
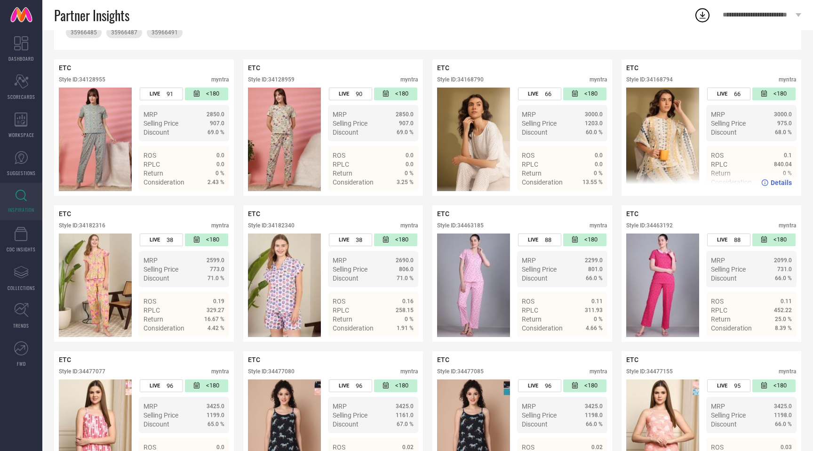
click at [656, 80] on div "Style ID: 34168794" at bounding box center [649, 79] width 47 height 7
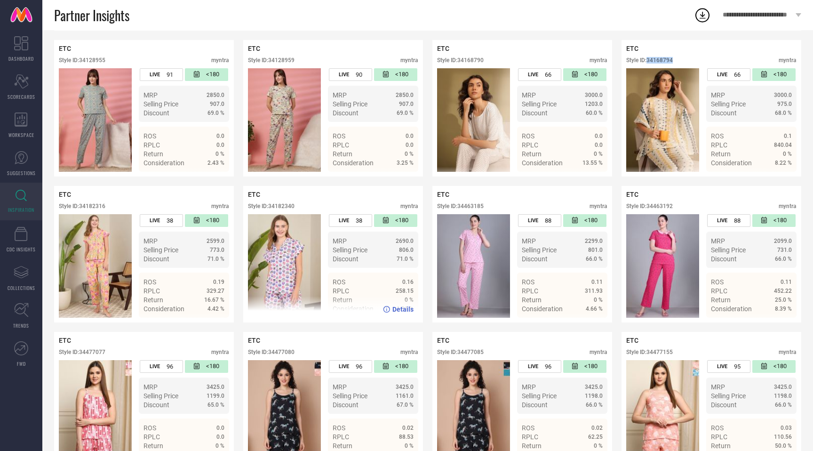
scroll to position [0, 0]
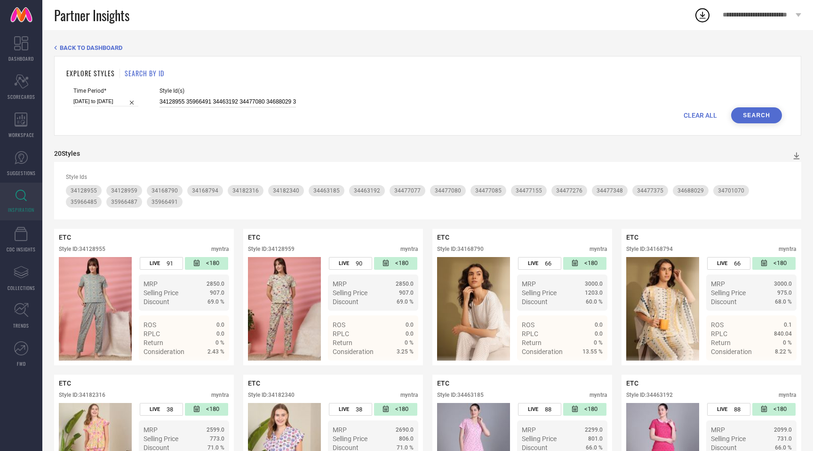
click at [233, 98] on input "34128955 35966491 34463192 34477080 34688029 34477155 35966485 34477276 3412895…" at bounding box center [228, 101] width 136 height 11
paste input "68794"
click at [164, 103] on input "34168794" at bounding box center [228, 101] width 136 height 11
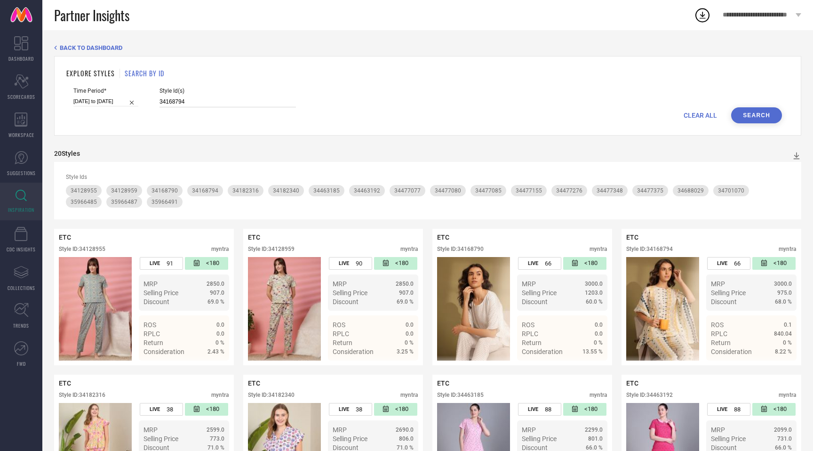
click at [164, 103] on input "34168794" at bounding box center [228, 101] width 136 height 11
paste input "6164248 36164190 34042170 34037917 32209455 12441794 35332497 23684766 36164253…"
click at [768, 108] on button "Search" at bounding box center [756, 115] width 51 height 16
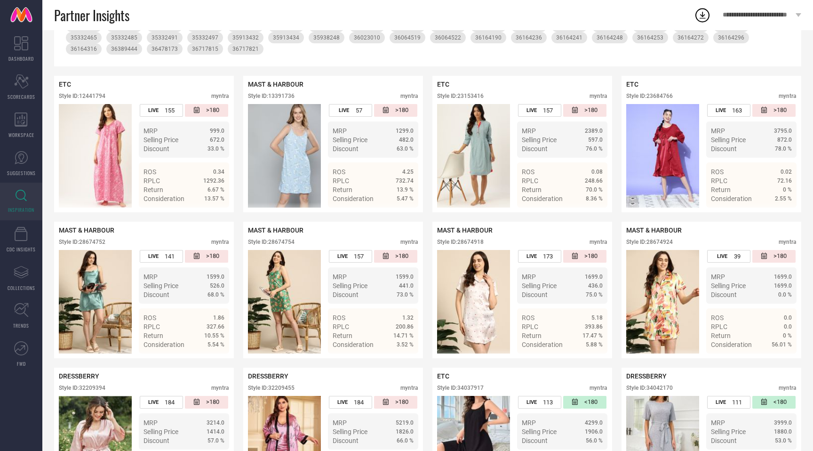
scroll to position [166, 0]
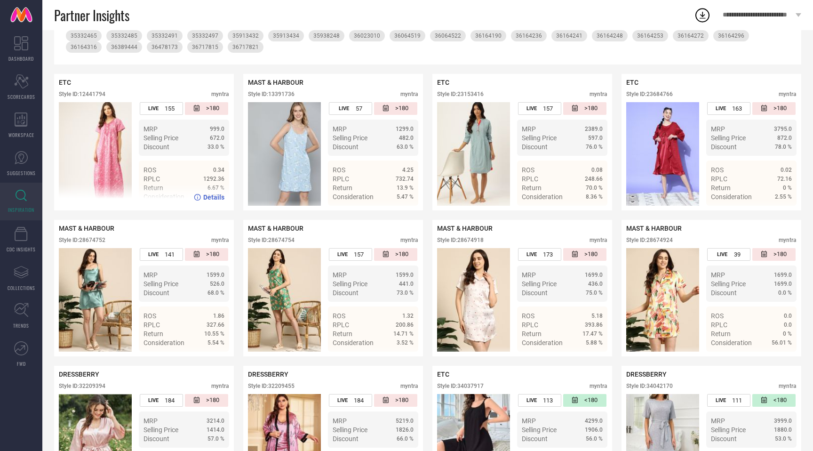
click at [102, 95] on div "Style ID: 12441794" at bounding box center [82, 94] width 47 height 7
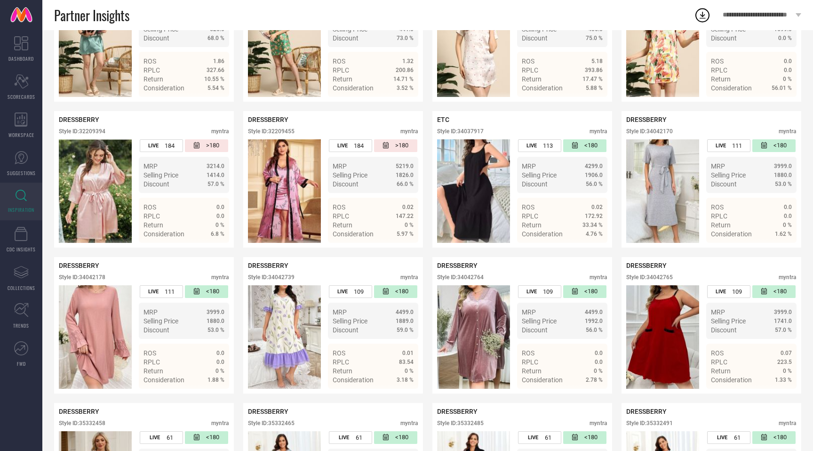
scroll to position [429, 0]
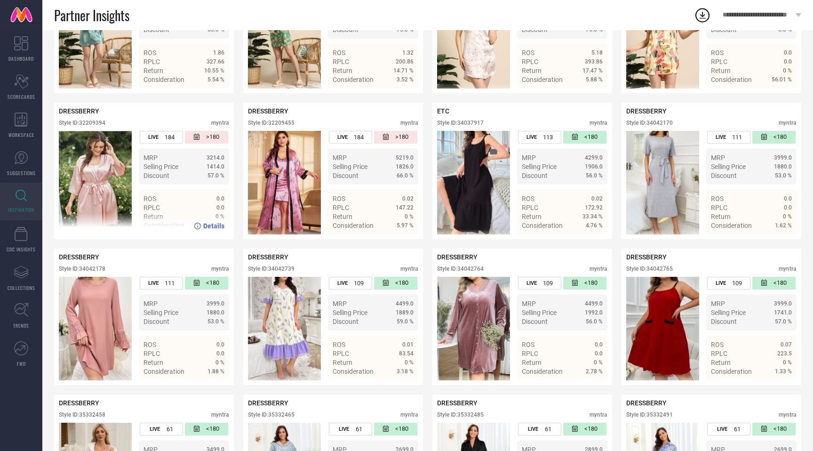
click at [95, 124] on div "Style ID: 32209394" at bounding box center [82, 123] width 47 height 7
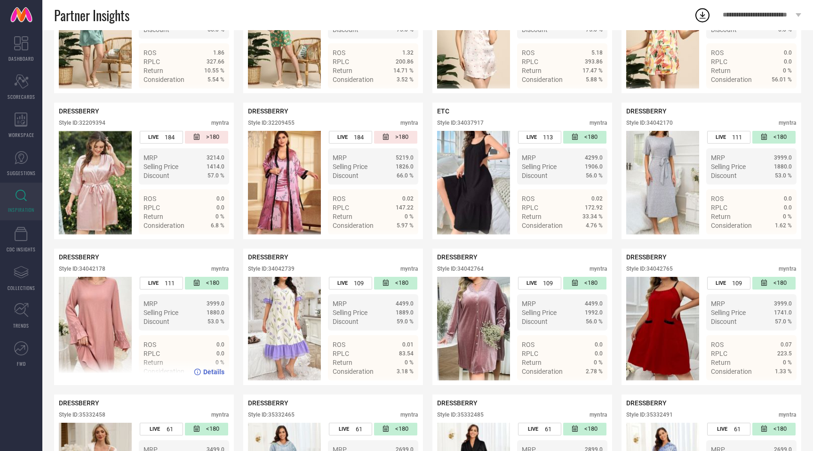
click at [100, 271] on div "Style ID: 34042178" at bounding box center [82, 268] width 47 height 7
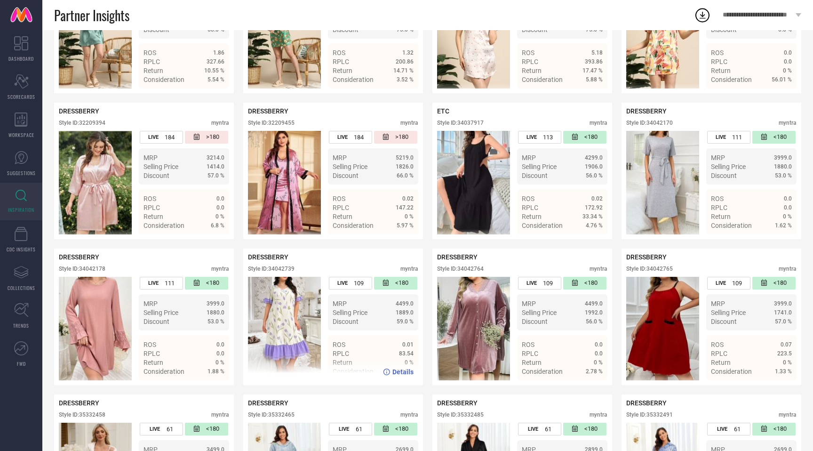
click at [284, 269] on div "Style ID: 34042739" at bounding box center [271, 268] width 47 height 7
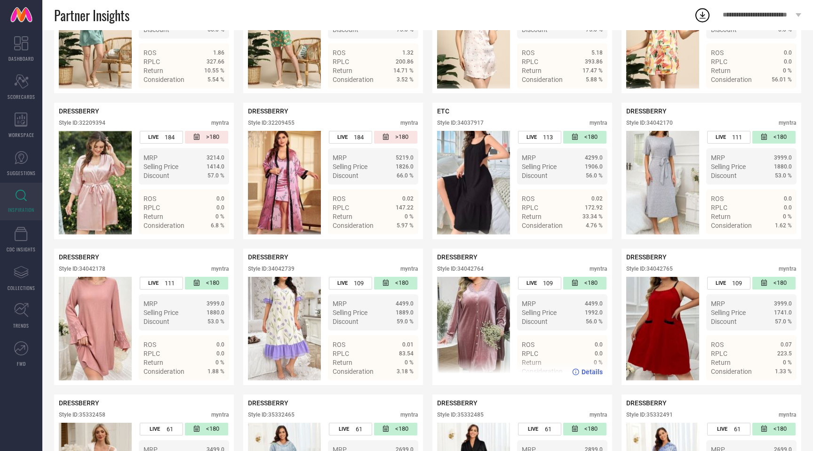
click at [475, 269] on div "Style ID: 34042764" at bounding box center [460, 268] width 47 height 7
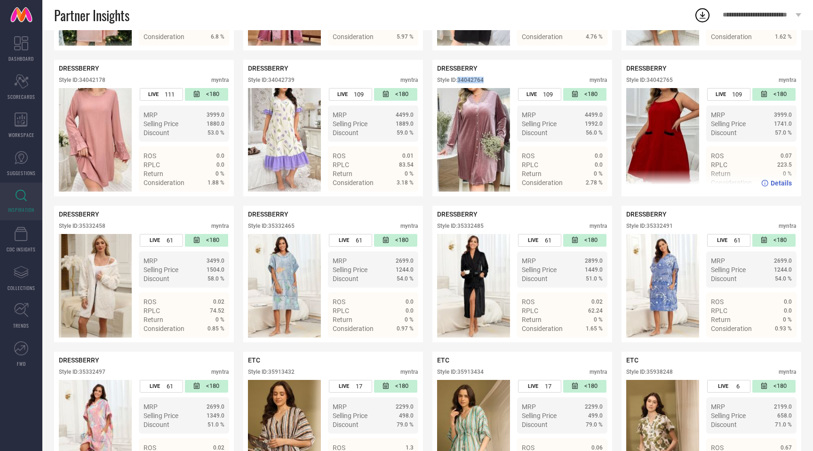
scroll to position [616, 0]
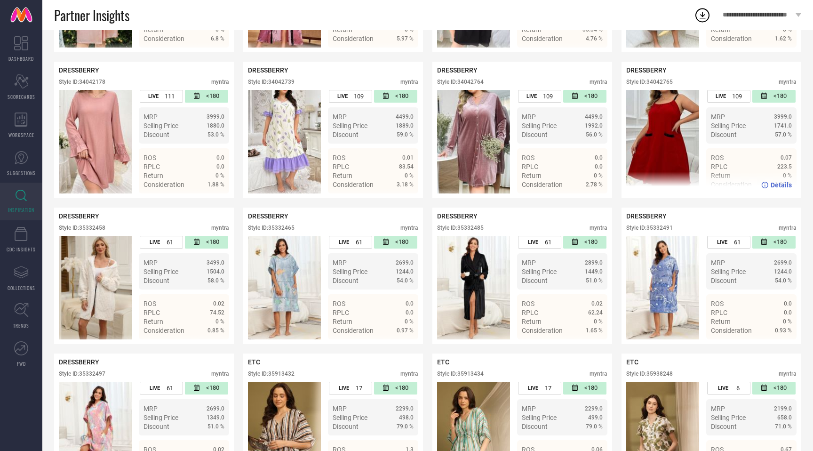
click at [667, 82] on div "Style ID: 34042765" at bounding box center [649, 82] width 47 height 7
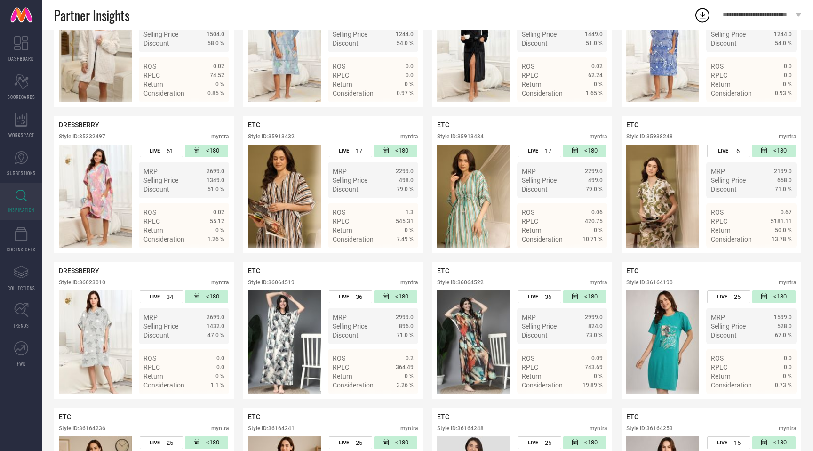
scroll to position [860, 0]
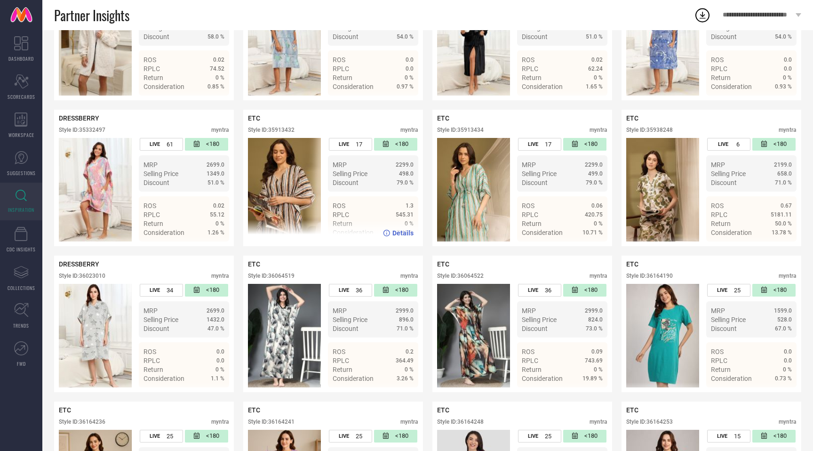
click at [286, 132] on div "Style ID: 35913432" at bounding box center [271, 130] width 47 height 7
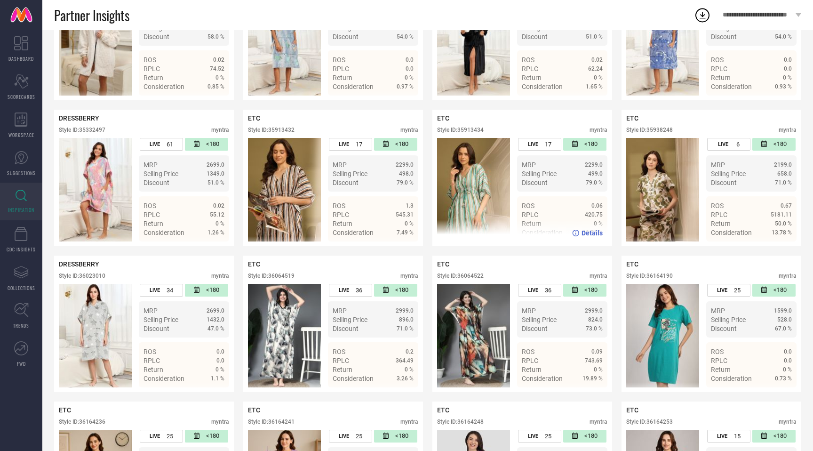
click at [481, 130] on div "Style ID: 35913434" at bounding box center [460, 130] width 47 height 7
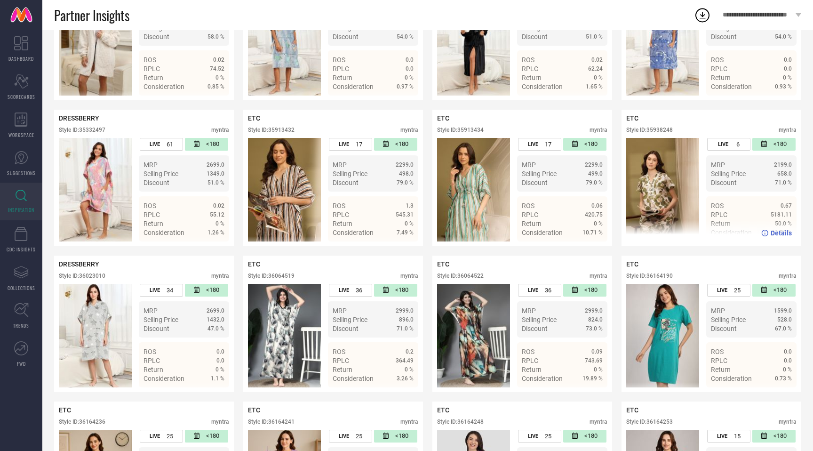
click at [664, 130] on div "Style ID: 35938248" at bounding box center [649, 130] width 47 height 7
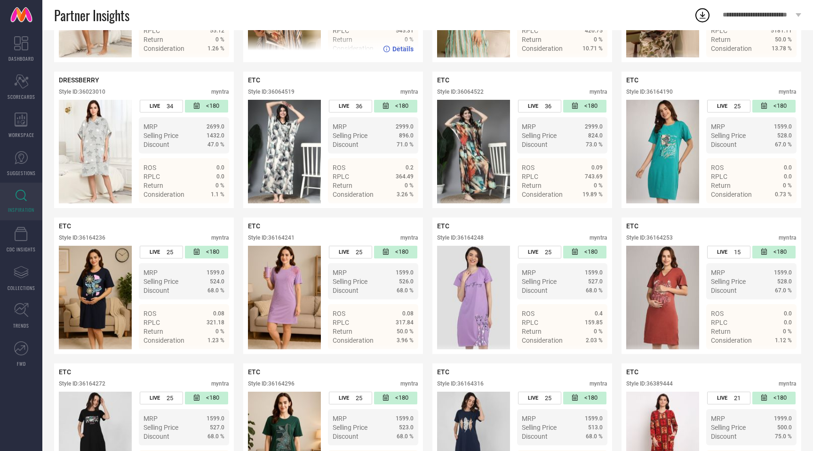
scroll to position [1045, 0]
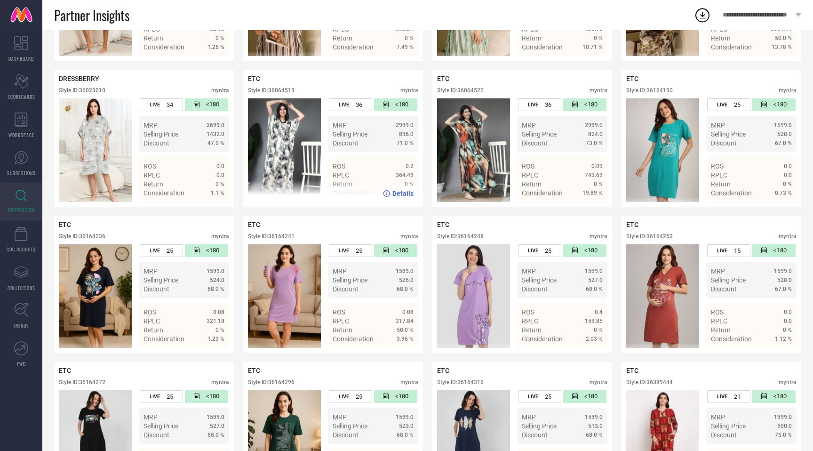
click at [288, 91] on div "Style ID: 36064519" at bounding box center [271, 90] width 47 height 7
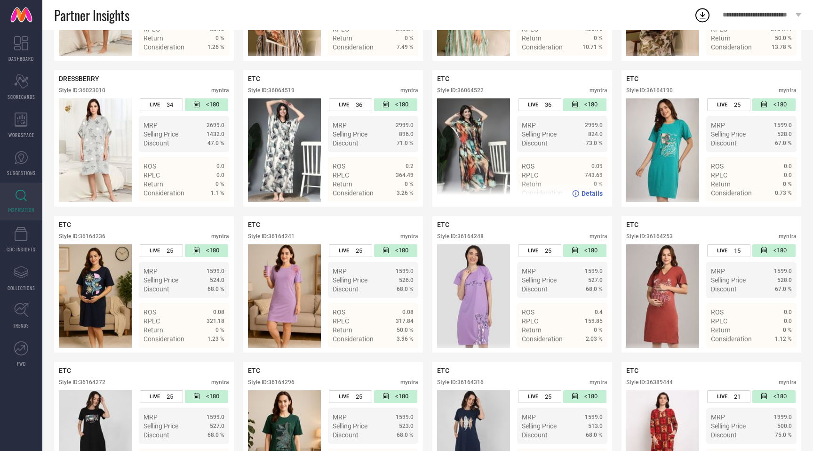
click at [484, 90] on div "Style ID: 36064522" at bounding box center [460, 90] width 47 height 7
click at [480, 90] on div "Style ID: 36064522" at bounding box center [460, 90] width 47 height 7
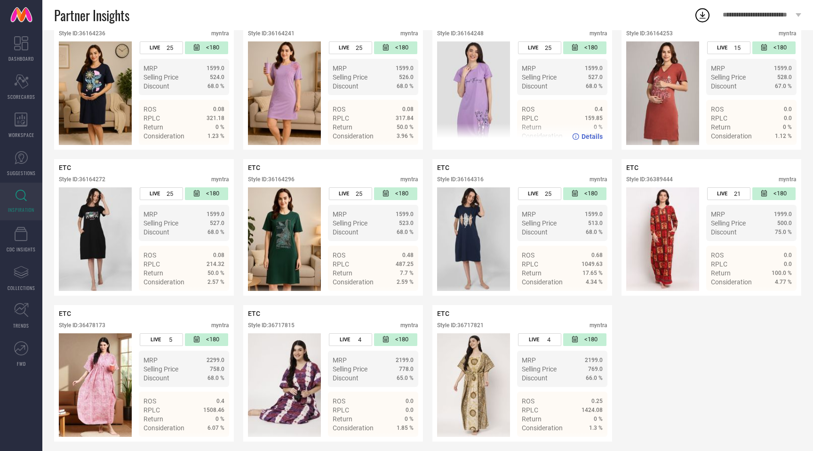
scroll to position [1255, 0]
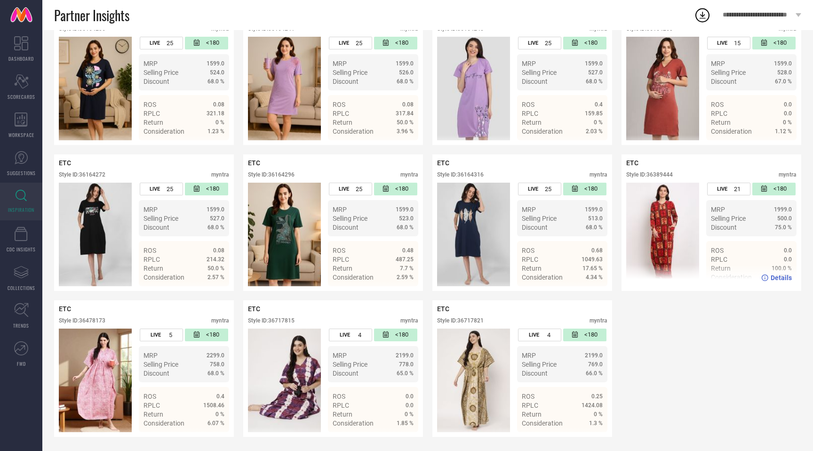
click at [667, 174] on div "Style ID: 36389444" at bounding box center [649, 174] width 47 height 7
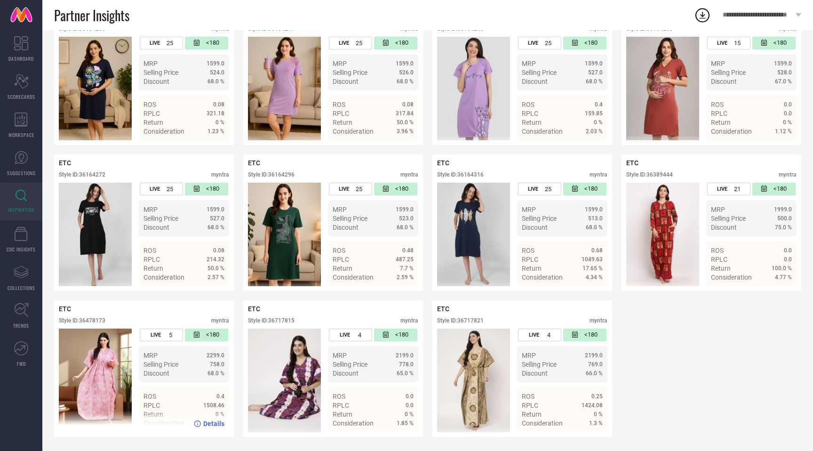
click at [98, 322] on div "Style ID: 36478173" at bounding box center [82, 320] width 47 height 7
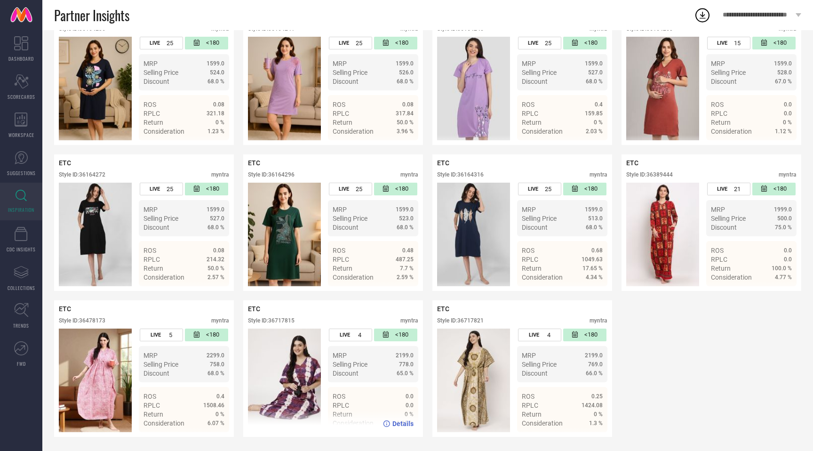
click at [287, 321] on div "Style ID: 36717815" at bounding box center [271, 320] width 47 height 7
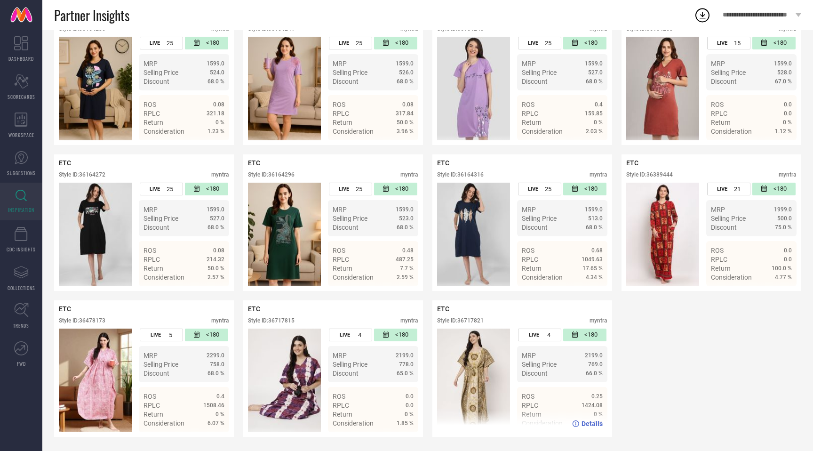
click at [477, 321] on div "Style ID: 36717821" at bounding box center [460, 320] width 47 height 7
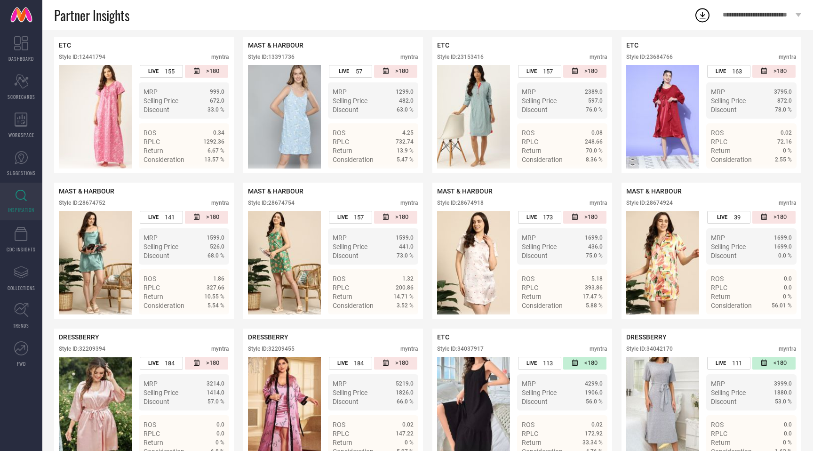
scroll to position [0, 0]
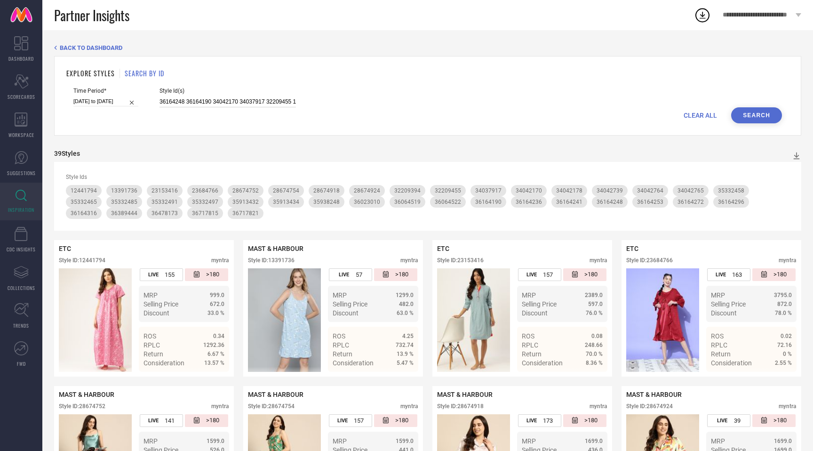
click at [220, 99] on input "36164248 36164190 34042170 34037917 32209455 12441794 35332497 23684766 3616425…" at bounding box center [228, 101] width 136 height 11
paste input "4037921 28674806 34042749 33987149 36389443 32209395 36064514 35913430 35913425…"
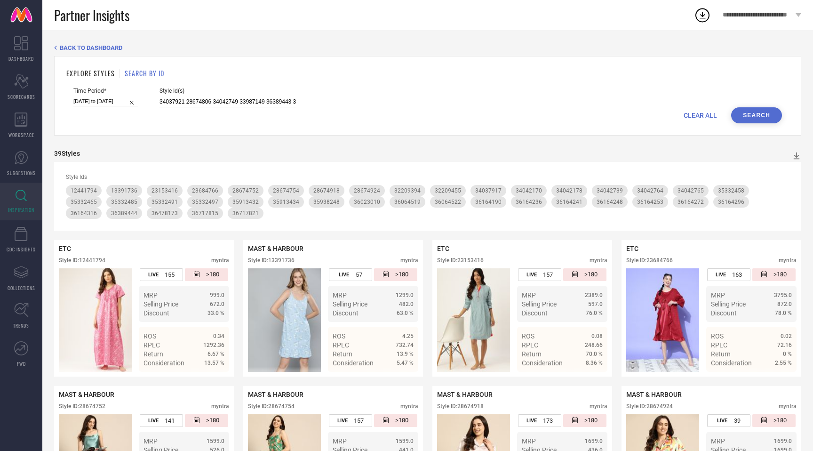
click at [774, 114] on button "Search" at bounding box center [756, 115] width 51 height 16
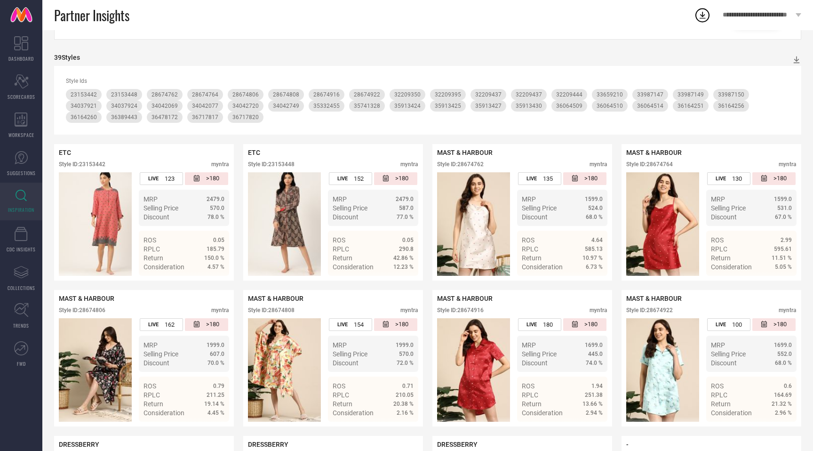
scroll to position [107, 0]
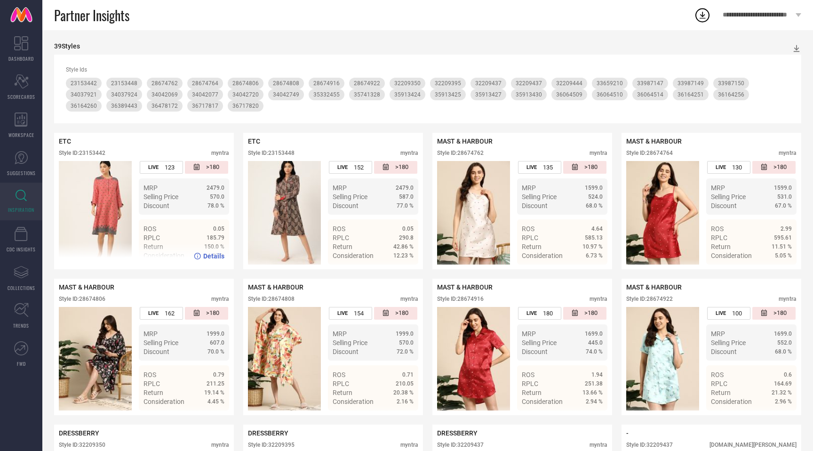
click at [105, 156] on div "Style ID: 23153442" at bounding box center [82, 153] width 47 height 7
click at [104, 153] on div "Style ID: 23153442" at bounding box center [82, 153] width 47 height 7
click at [289, 152] on div "Style ID: 23153448" at bounding box center [271, 153] width 47 height 7
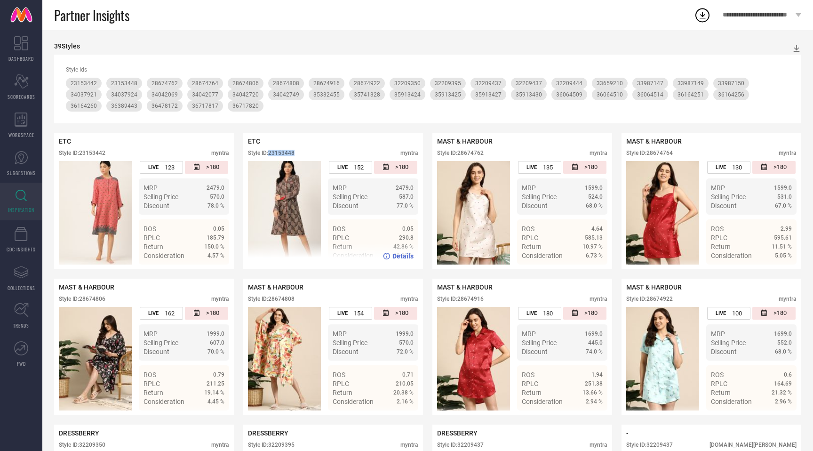
click at [289, 152] on div "Style ID: 23153448" at bounding box center [271, 153] width 47 height 7
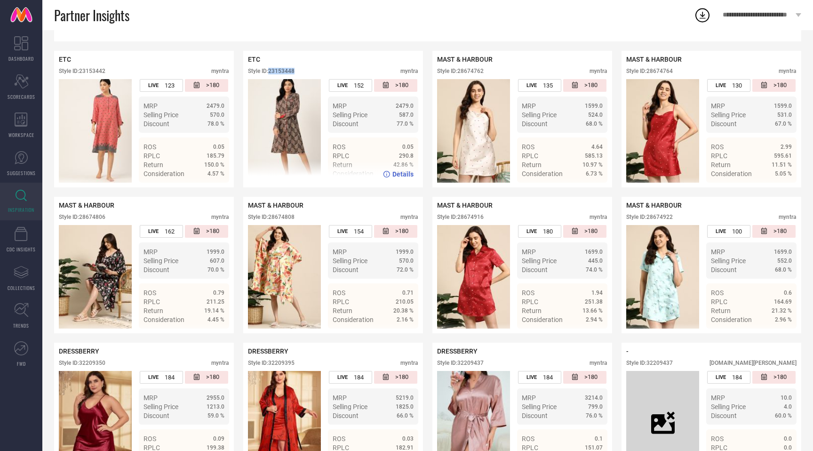
scroll to position [190, 0]
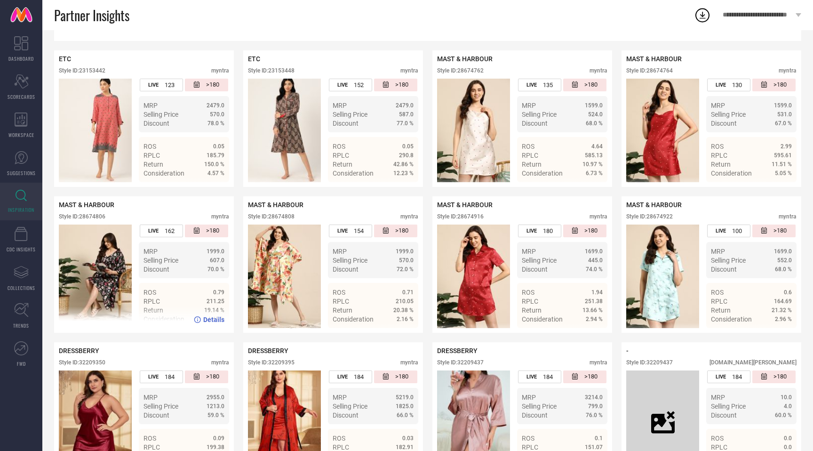
click at [101, 216] on div "Style ID: 28674806" at bounding box center [82, 216] width 47 height 7
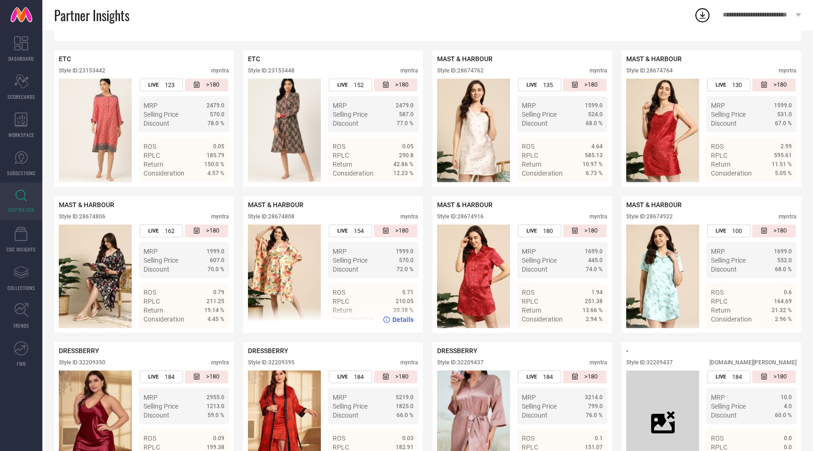
click at [282, 216] on div "Style ID: 28674808" at bounding box center [271, 216] width 47 height 7
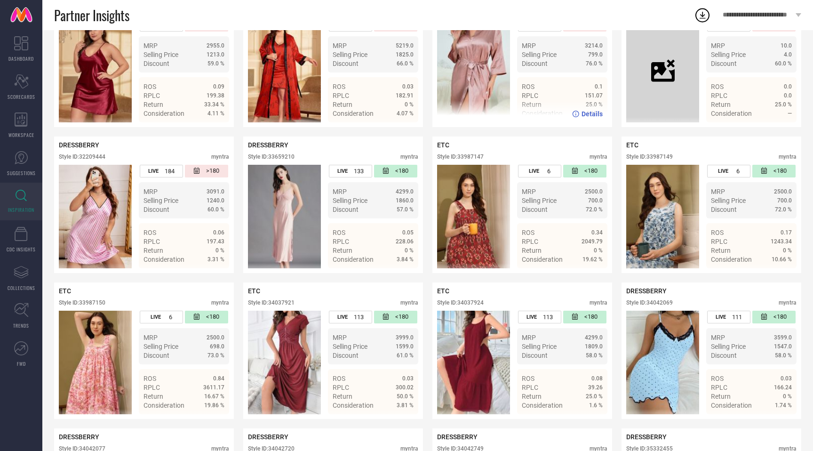
scroll to position [548, 0]
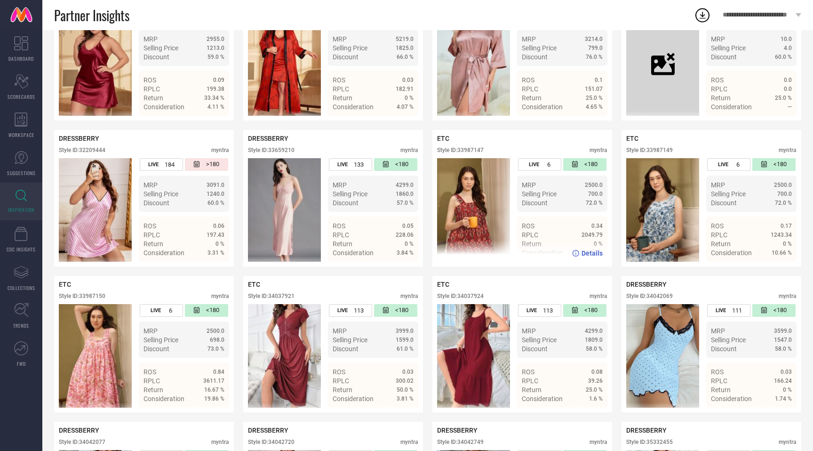
click at [479, 151] on div "Style ID: 33987147" at bounding box center [460, 150] width 47 height 7
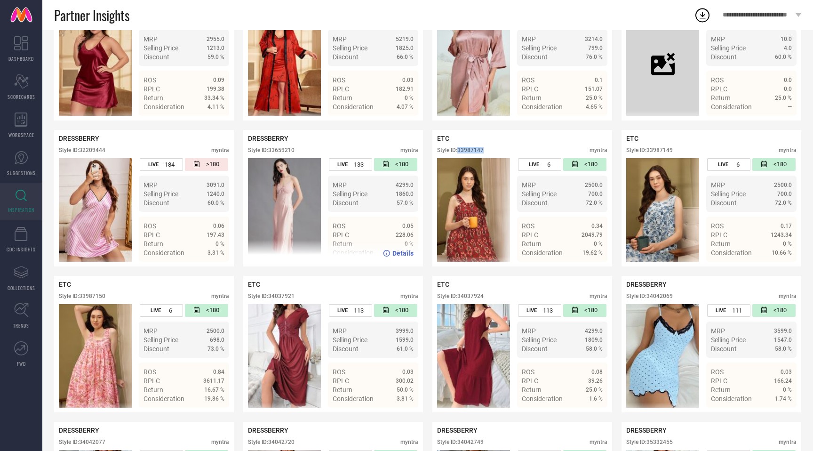
scroll to position [551, 0]
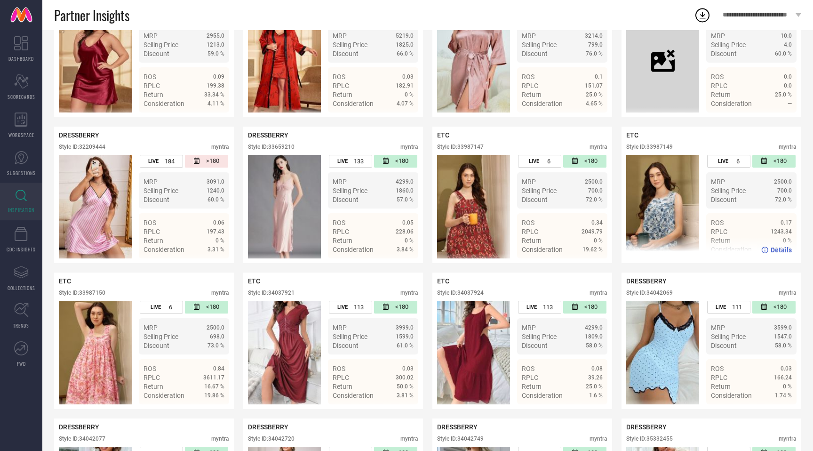
click at [668, 145] on div "Style ID: 33987149" at bounding box center [649, 147] width 47 height 7
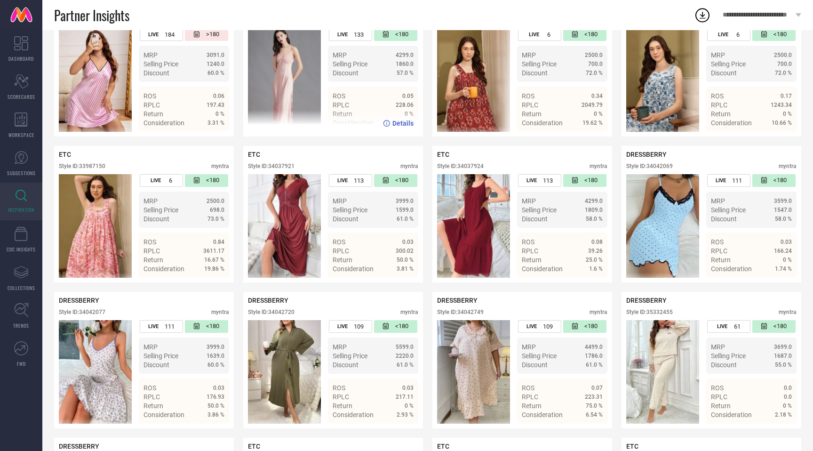
scroll to position [684, 0]
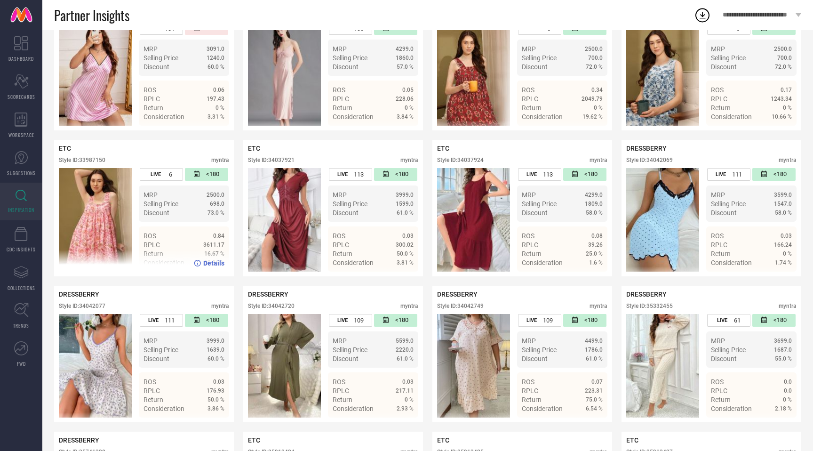
click at [95, 162] on div "Style ID: 33987150" at bounding box center [82, 160] width 47 height 7
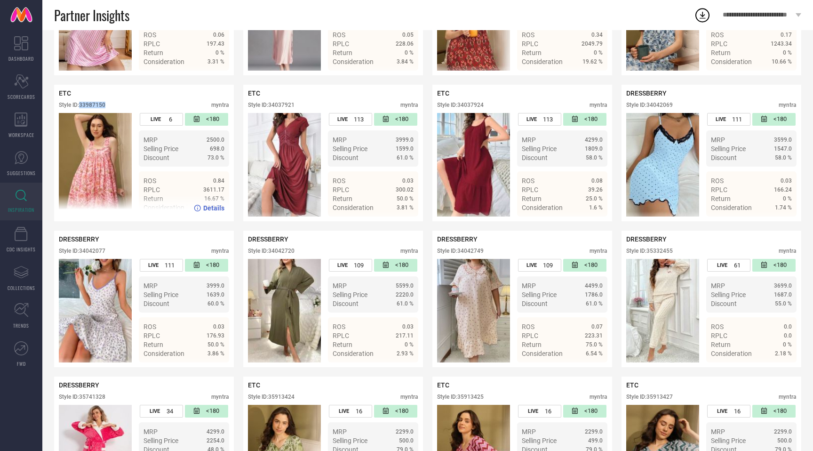
scroll to position [740, 0]
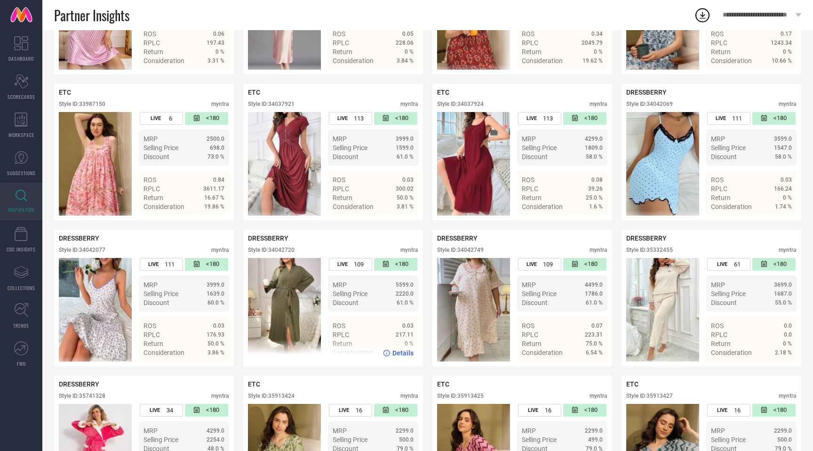
click at [286, 249] on div "Style ID: 34042720" at bounding box center [271, 250] width 47 height 7
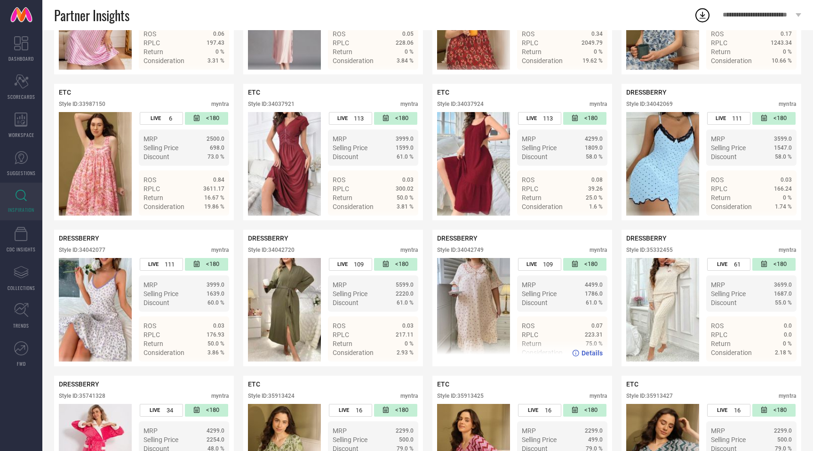
click at [470, 252] on div "Style ID: 34042749" at bounding box center [460, 250] width 47 height 7
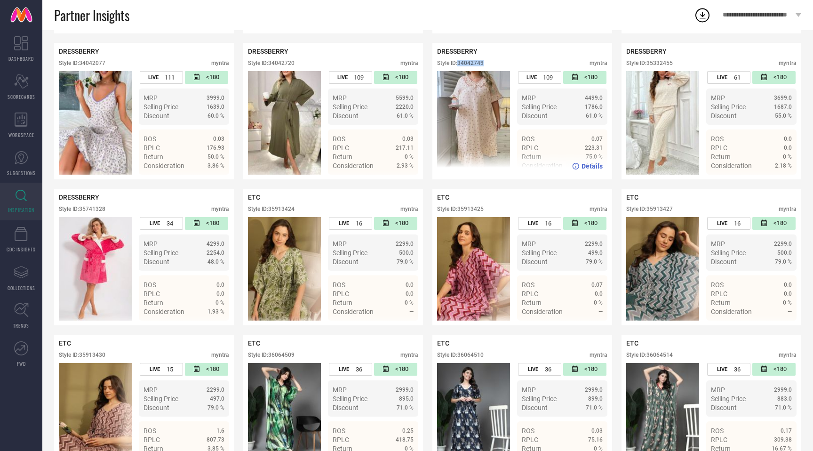
scroll to position [937, 0]
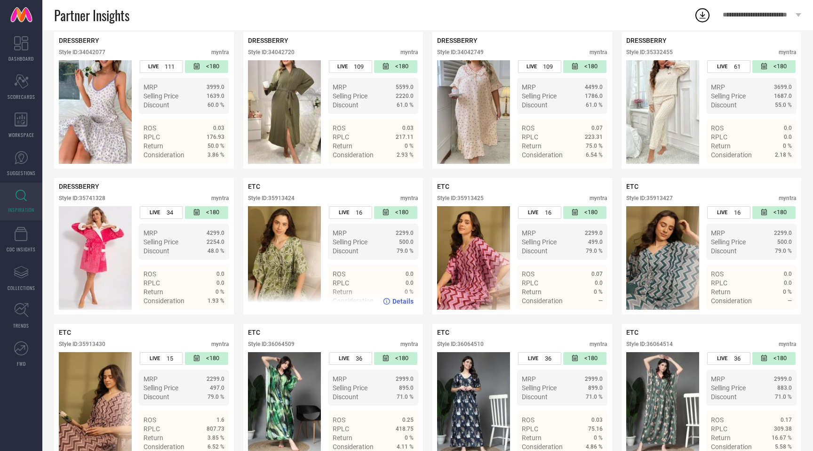
click at [284, 200] on div "Style ID: 35913424" at bounding box center [271, 198] width 47 height 7
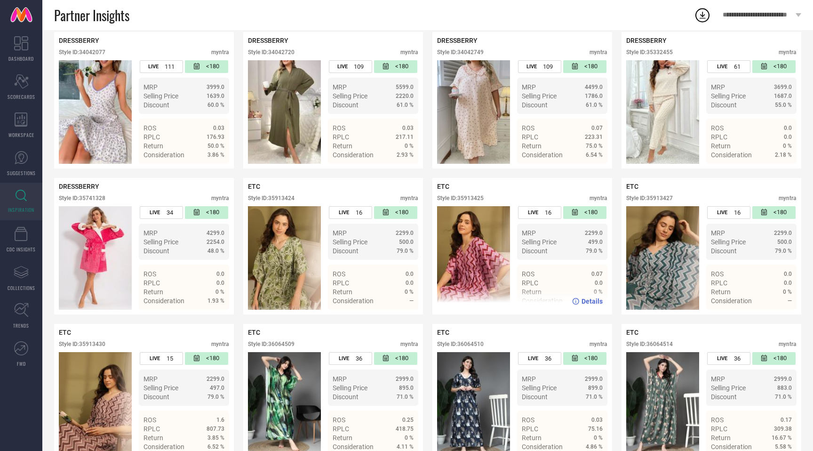
click at [477, 200] on div "Style ID: 35913425" at bounding box center [460, 198] width 47 height 7
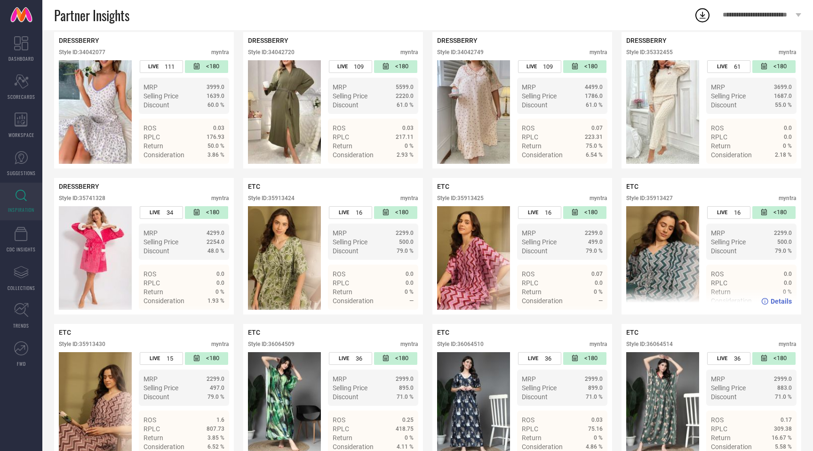
click at [663, 201] on div "Style ID: 35913427" at bounding box center [649, 198] width 47 height 7
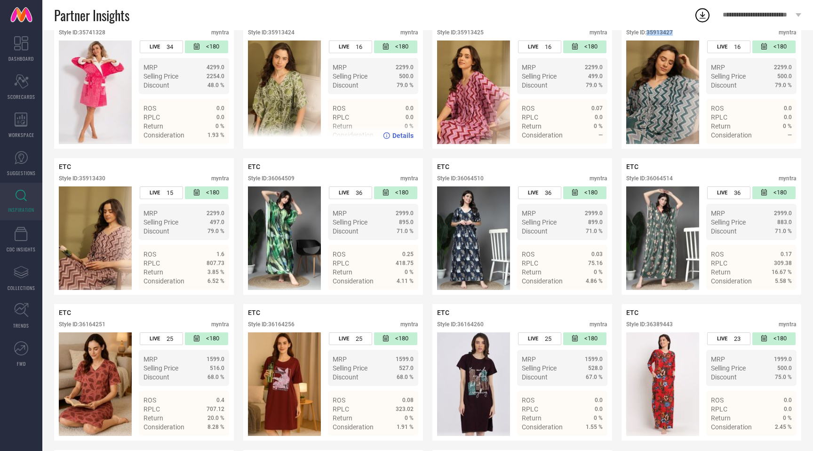
scroll to position [1148, 0]
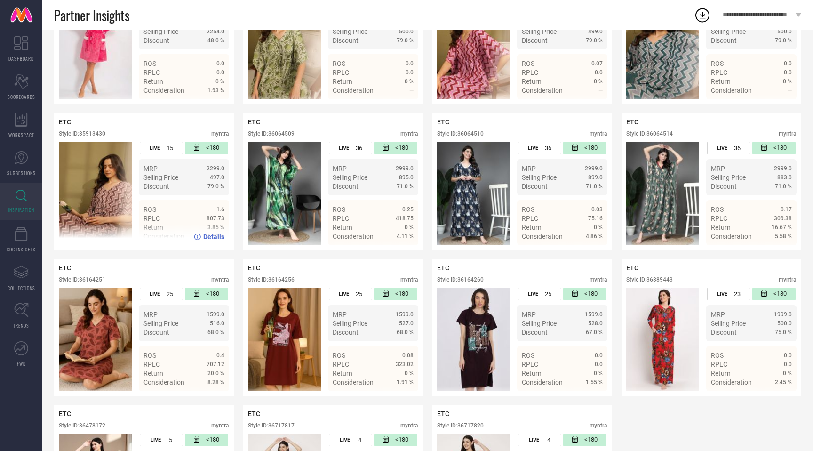
click at [98, 135] on div "Style ID: 35913430" at bounding box center [82, 133] width 47 height 7
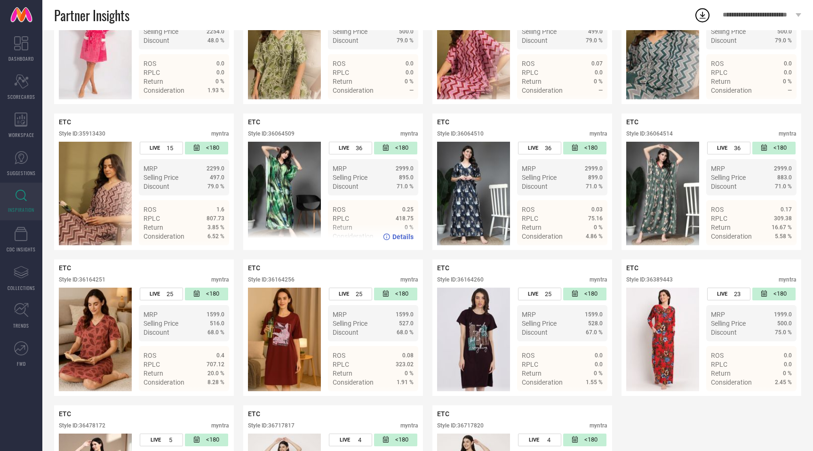
click at [291, 136] on div "Style ID: 36064509" at bounding box center [271, 133] width 47 height 7
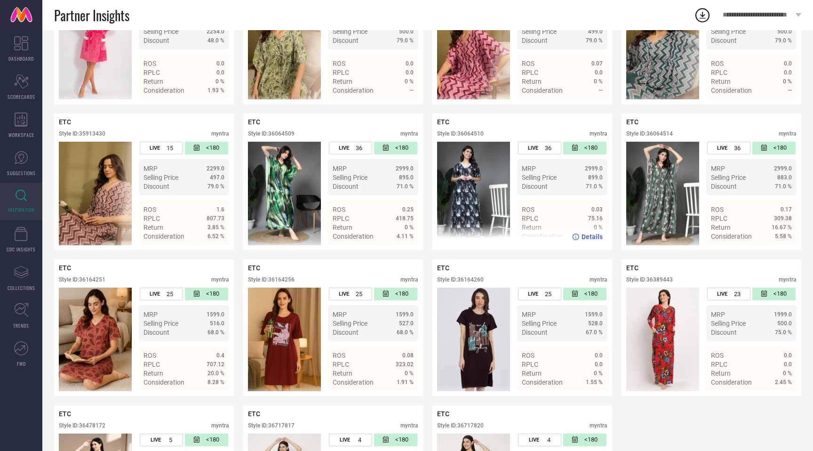
click at [474, 134] on div "Style ID: 36064510" at bounding box center [460, 133] width 47 height 7
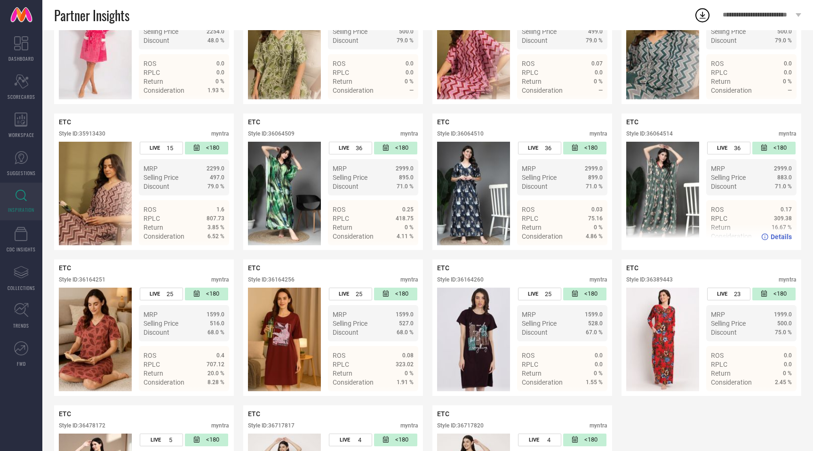
click at [659, 133] on div "Style ID: 36064514" at bounding box center [649, 133] width 47 height 7
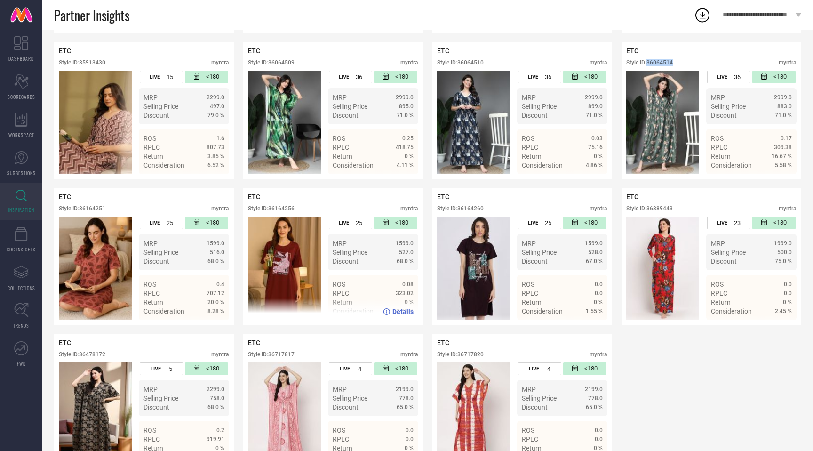
scroll to position [1255, 0]
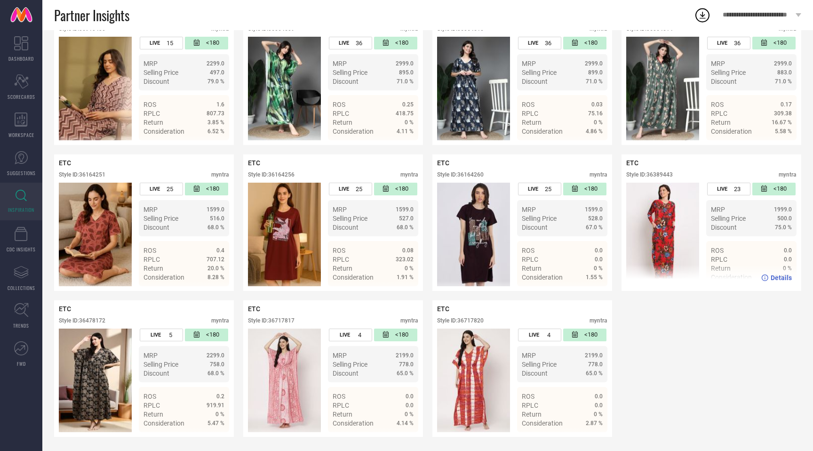
click at [664, 176] on div "Style ID: 36389443" at bounding box center [649, 174] width 47 height 7
click at [95, 320] on div "Style ID: 36478172" at bounding box center [82, 320] width 47 height 7
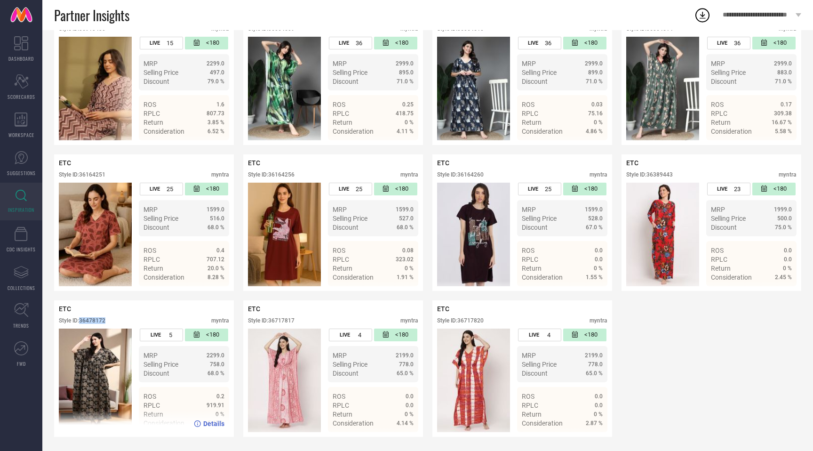
click at [95, 320] on div "Style ID: 36478172" at bounding box center [82, 320] width 47 height 7
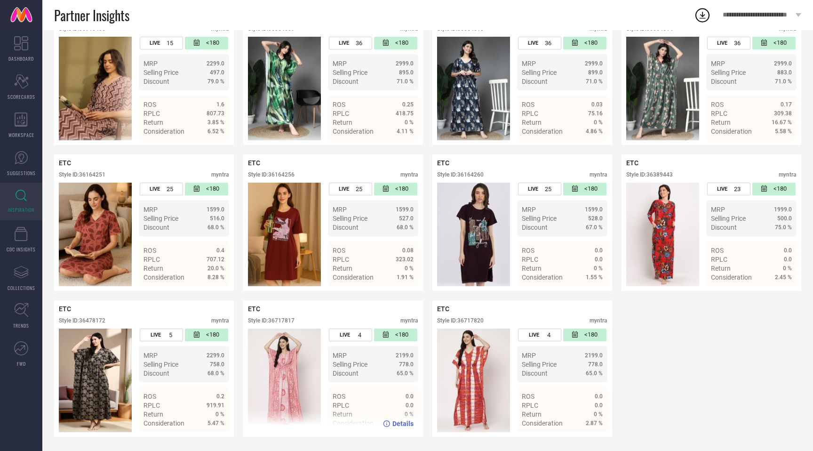
click at [281, 319] on div "Style ID: 36717817" at bounding box center [271, 320] width 47 height 7
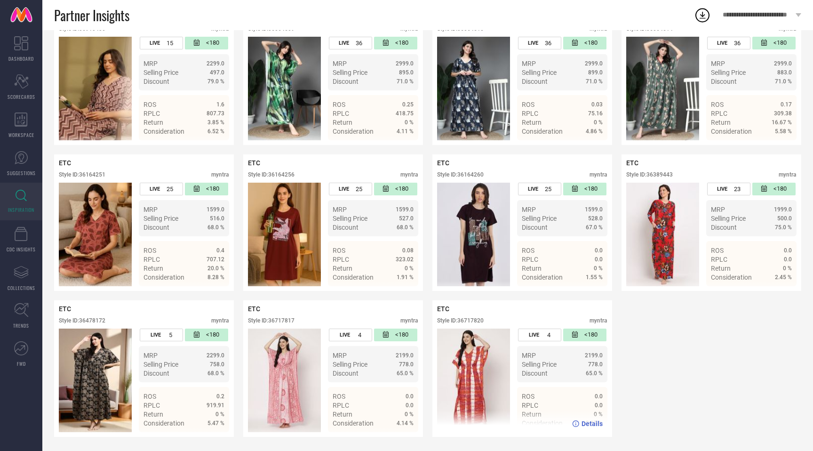
click at [476, 318] on div "Style ID: 36717820" at bounding box center [460, 320] width 47 height 7
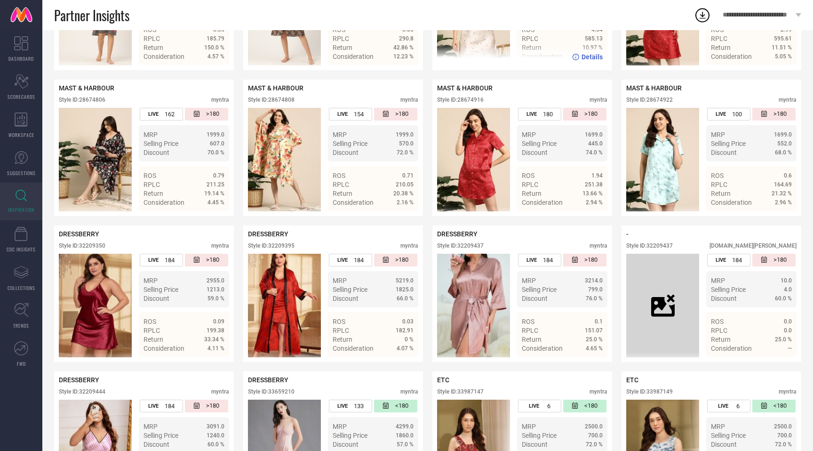
scroll to position [0, 0]
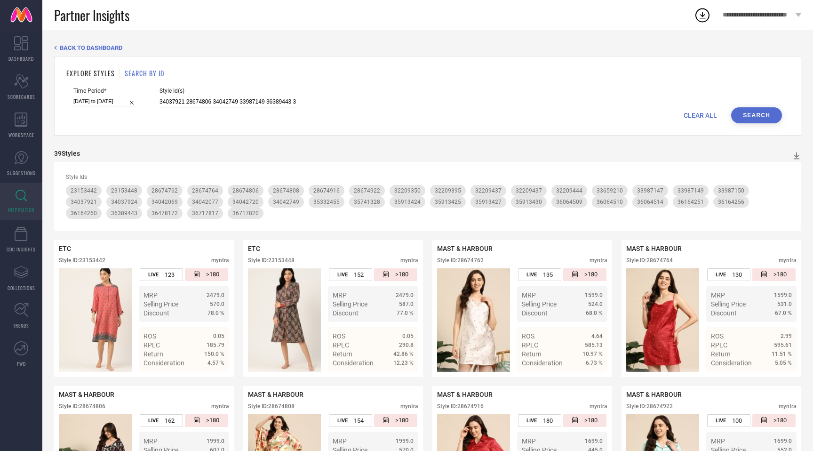
click at [255, 106] on input "34037921 28674806 34042749 33987149 36389443 32209395 36064514 35913430 3591342…" at bounding box center [228, 101] width 136 height 11
click at [255, 101] on input "34037921 28674806 34042749 33987149 36389443 32209395 36064514 35913430 3591342…" at bounding box center [228, 101] width 136 height 11
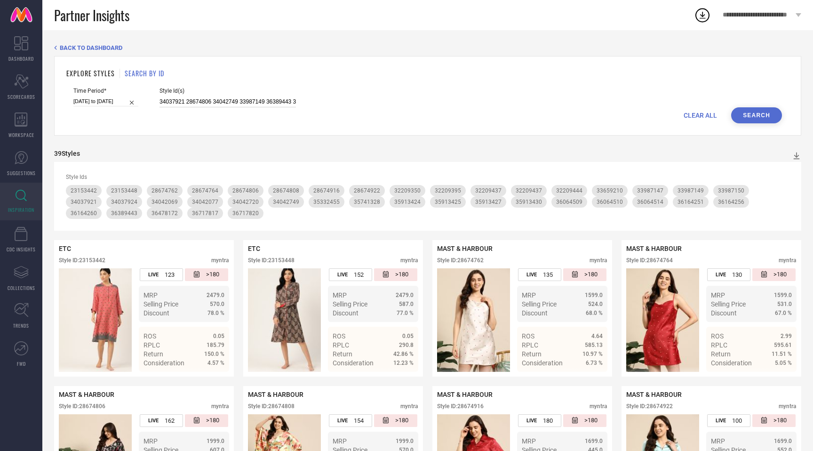
paste input "2209215 36164255 32209413 36164257 36164234 35913422 36164229 36023006 28674810…"
click at [761, 115] on button "Search" at bounding box center [756, 115] width 51 height 16
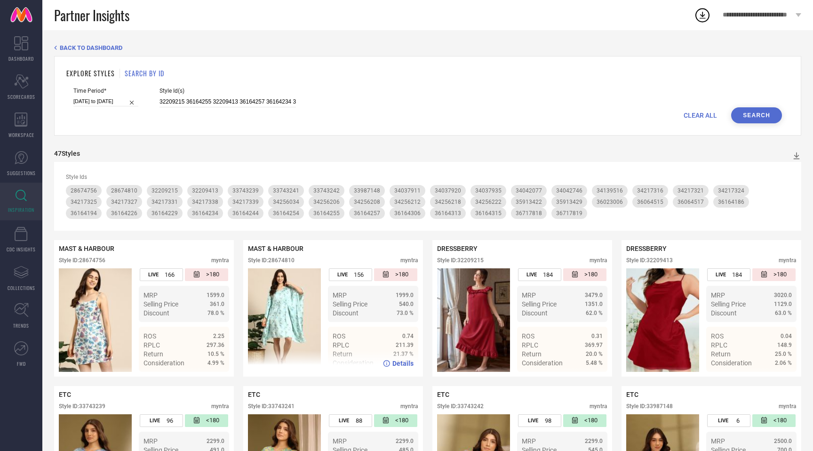
click at [285, 260] on div "Style ID: 28674810" at bounding box center [271, 260] width 47 height 7
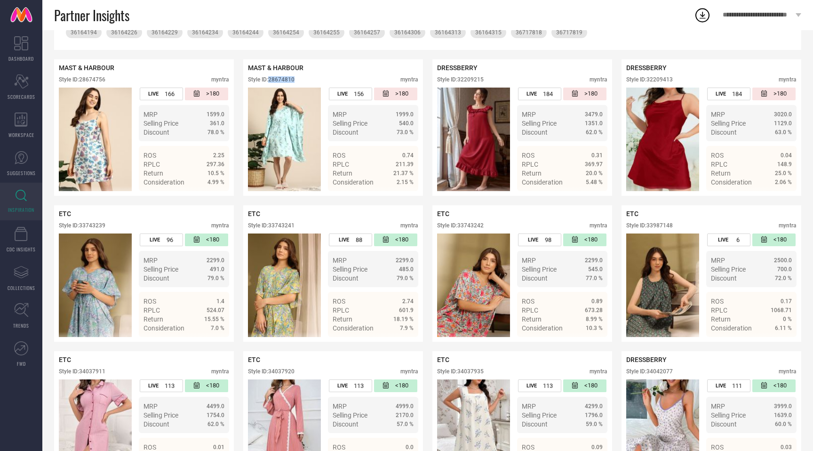
scroll to position [181, 0]
click at [664, 78] on div "Style ID: 32209413" at bounding box center [649, 79] width 47 height 7
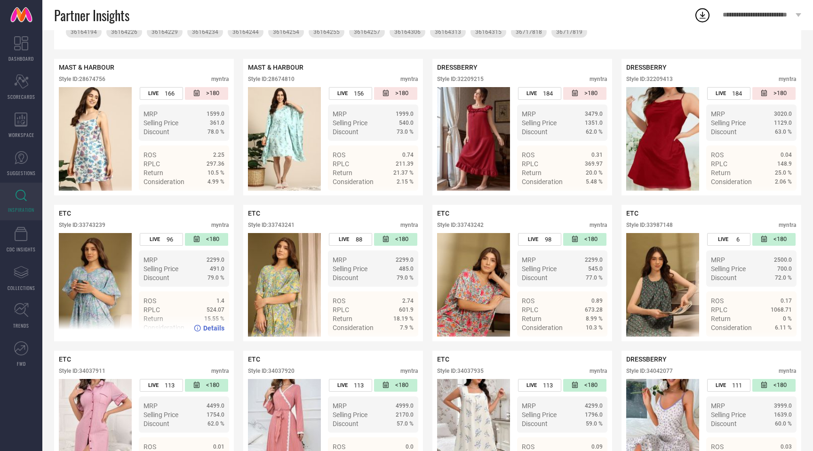
click at [100, 226] on div "Style ID: 33743239" at bounding box center [82, 225] width 47 height 7
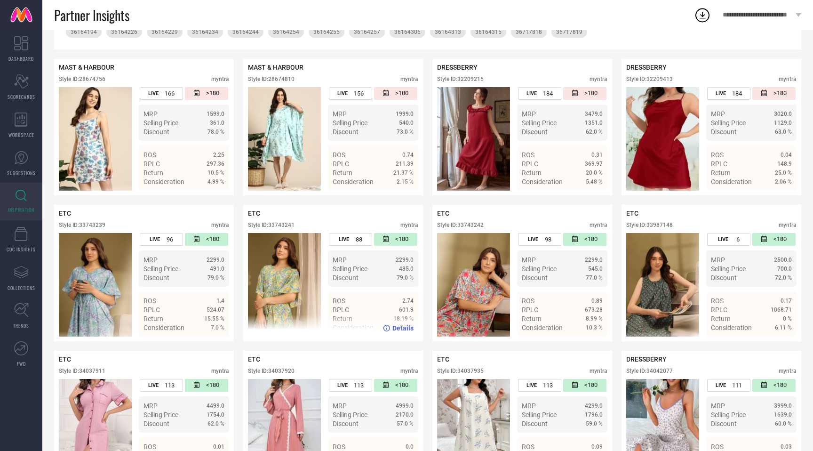
click at [292, 224] on div "Style ID: 33743241" at bounding box center [271, 225] width 47 height 7
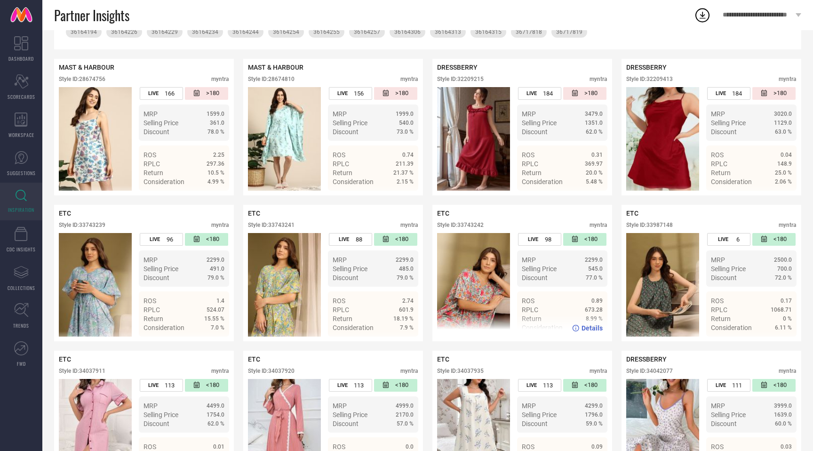
click at [479, 224] on div "Style ID: 33743242" at bounding box center [460, 225] width 47 height 7
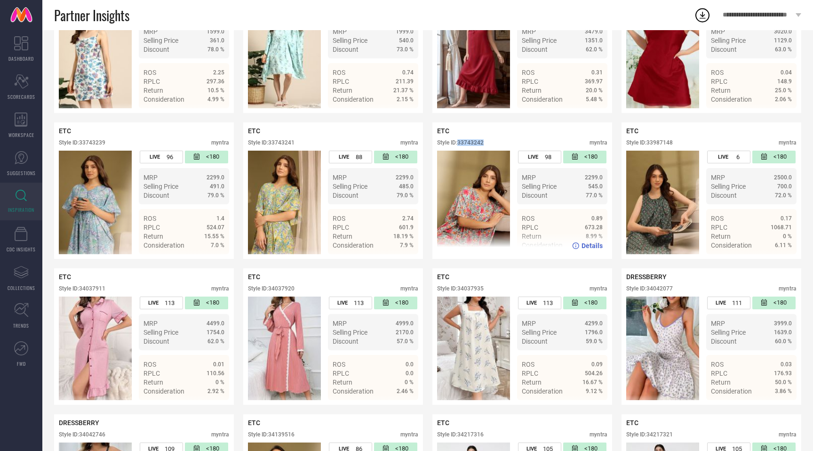
scroll to position [280, 0]
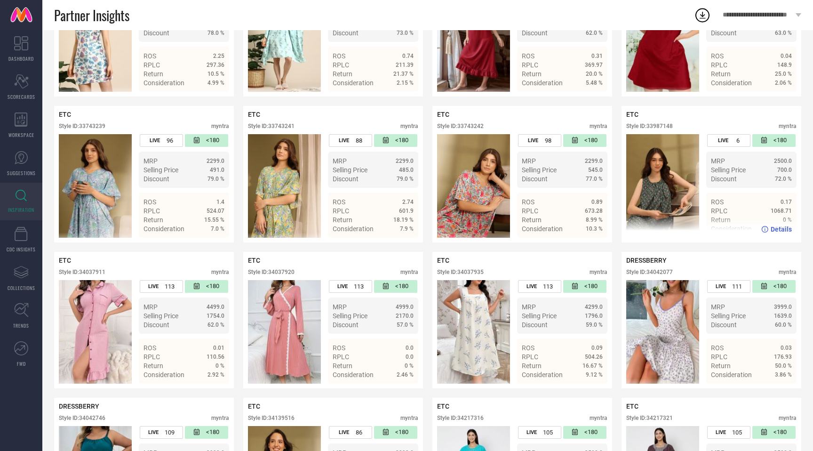
click at [669, 127] on div "Style ID: 33987148" at bounding box center [649, 126] width 47 height 7
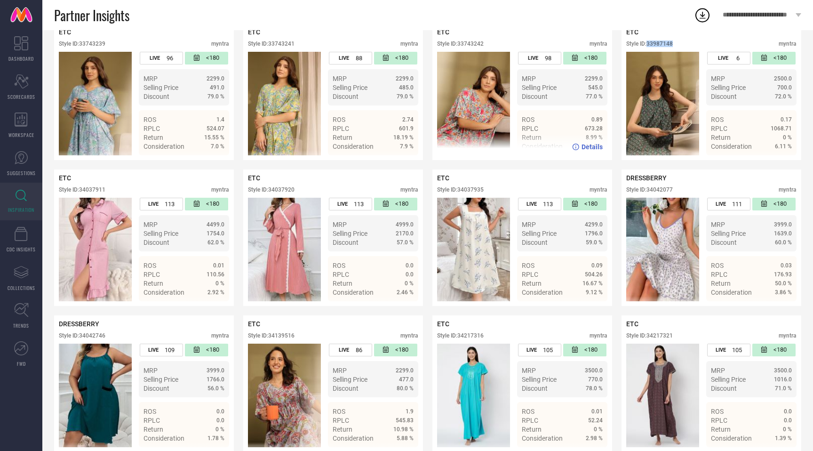
scroll to position [377, 0]
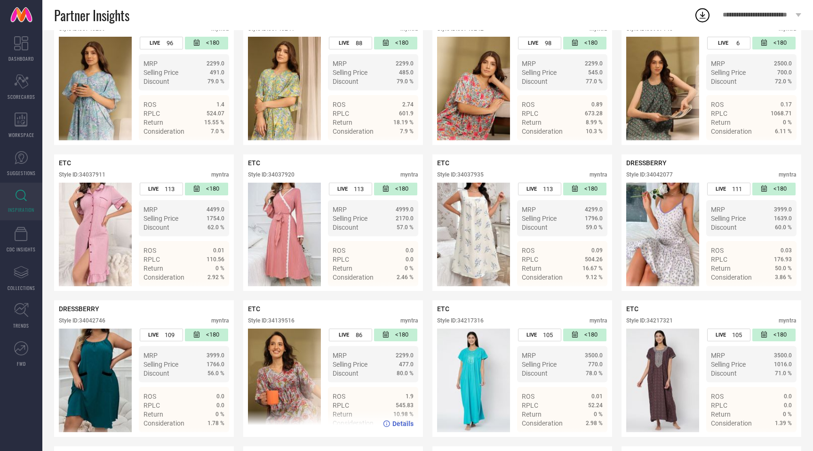
click at [284, 321] on div "Style ID: 34139516" at bounding box center [271, 320] width 47 height 7
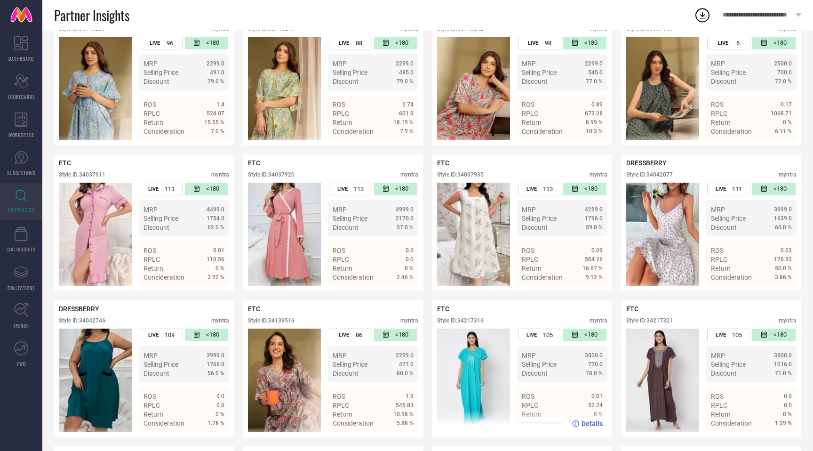
click at [474, 324] on div "Style ID: 34217316" at bounding box center [460, 320] width 47 height 7
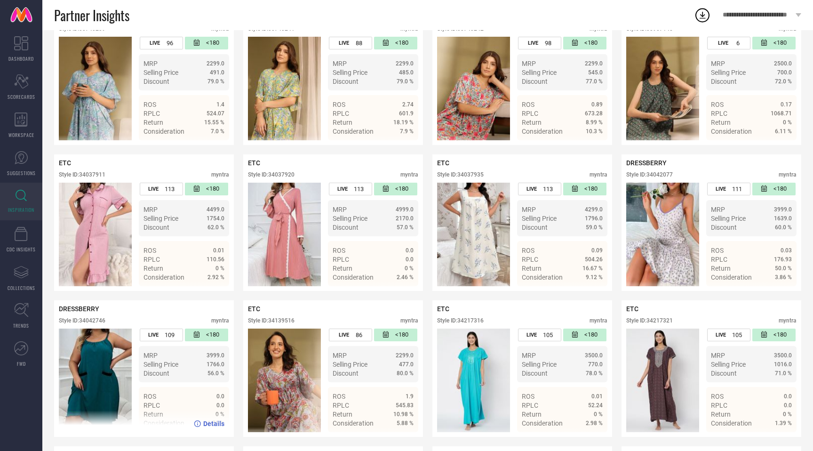
click at [98, 320] on div "Style ID: 34042746" at bounding box center [82, 320] width 47 height 7
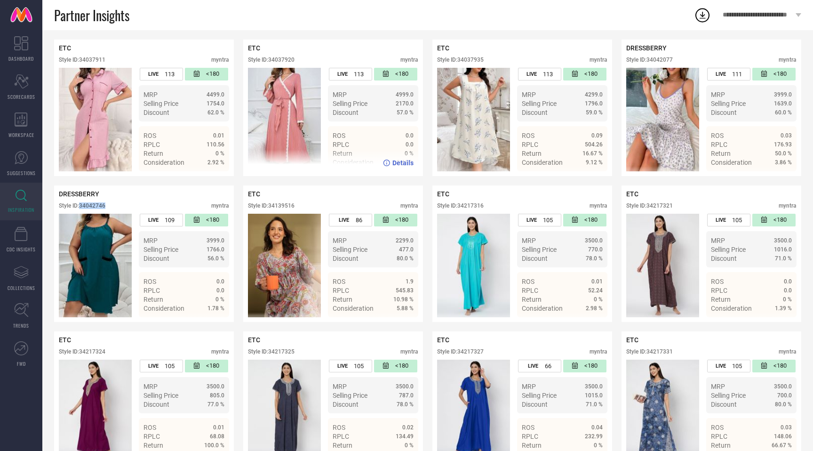
scroll to position [514, 0]
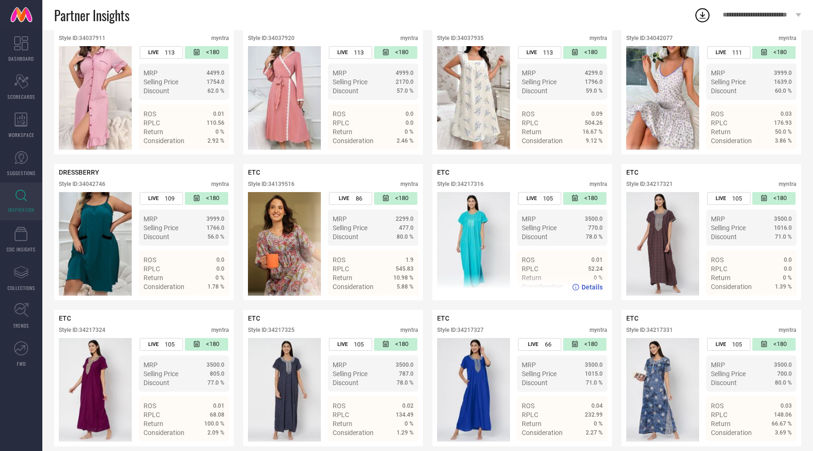
click at [476, 187] on div "Style ID: 34217316" at bounding box center [460, 184] width 47 height 7
click at [663, 183] on div "Style ID: 34217321" at bounding box center [649, 184] width 47 height 7
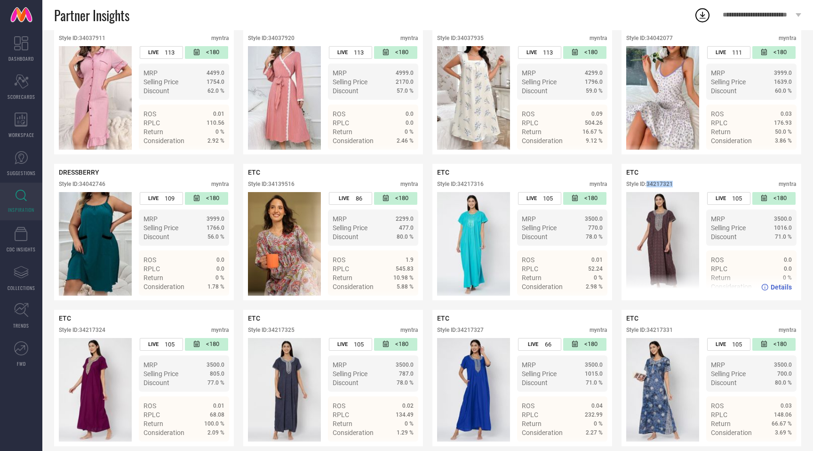
click at [663, 183] on div "Style ID: 34217321" at bounding box center [649, 184] width 47 height 7
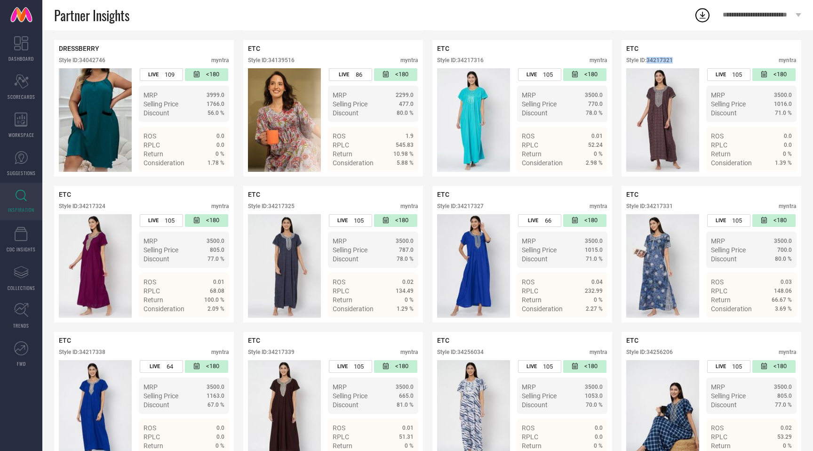
scroll to position [676, 0]
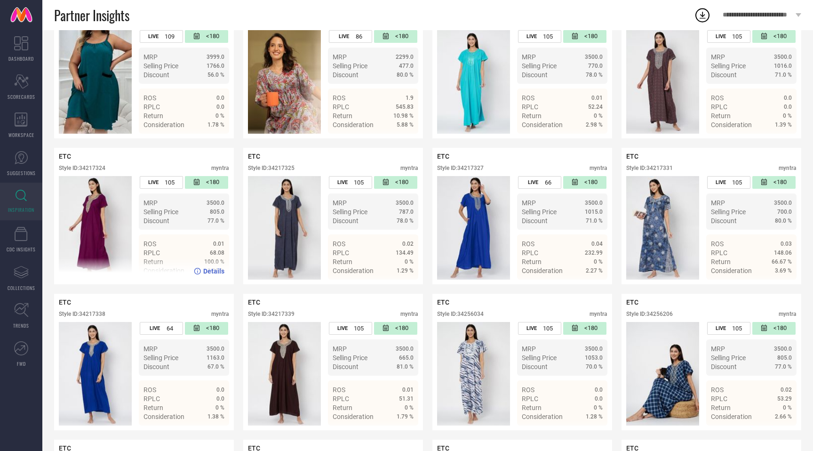
click at [101, 169] on div "Style ID: 34217324" at bounding box center [82, 168] width 47 height 7
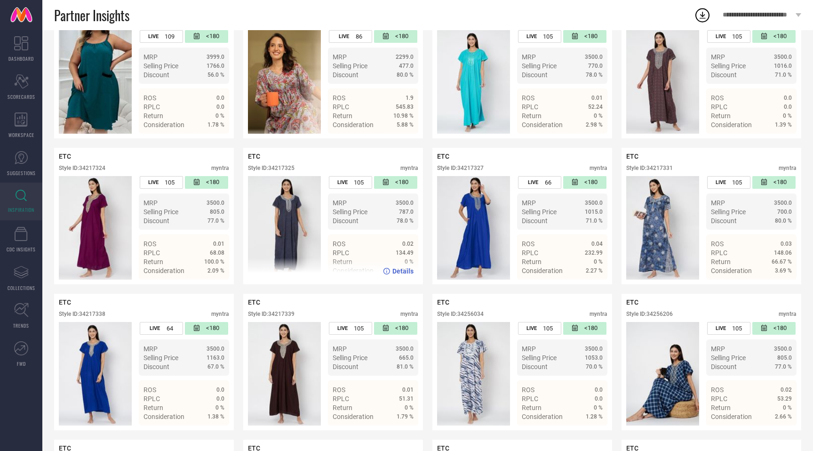
click at [285, 166] on div "Style ID: 34217325" at bounding box center [271, 168] width 47 height 7
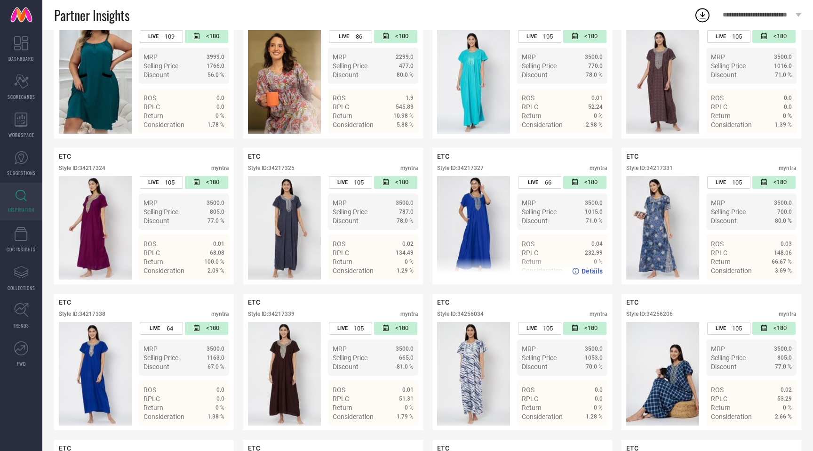
click at [473, 167] on div "Style ID: 34217327" at bounding box center [460, 168] width 47 height 7
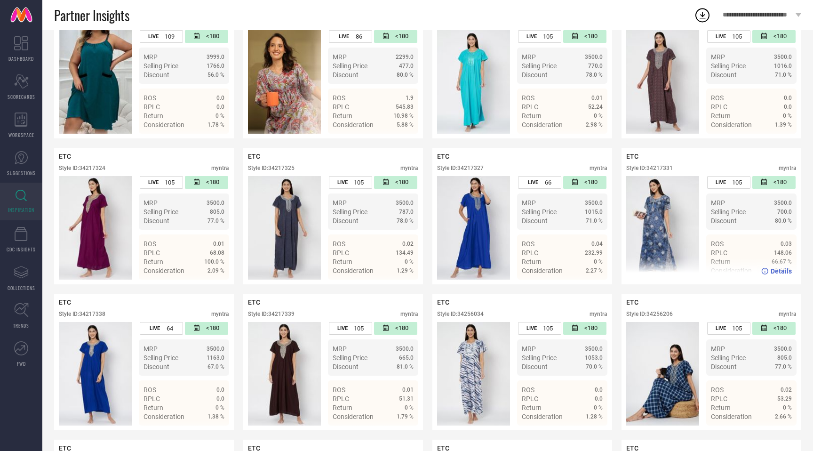
click at [664, 168] on div "Style ID: 34217331" at bounding box center [649, 168] width 47 height 7
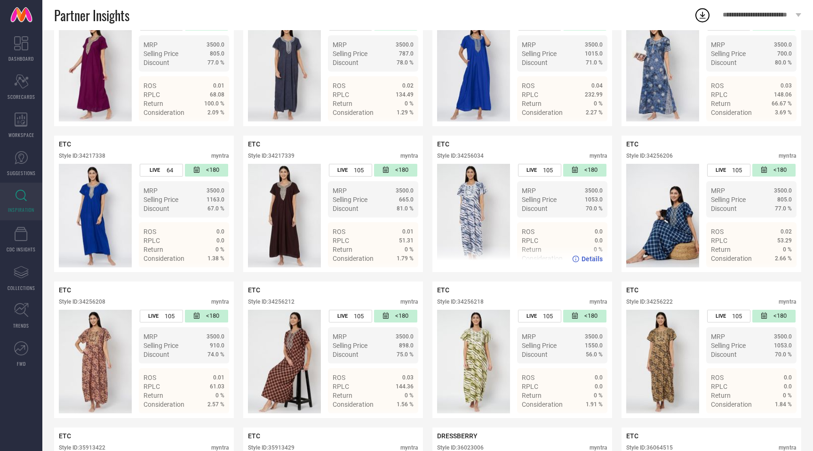
scroll to position [835, 0]
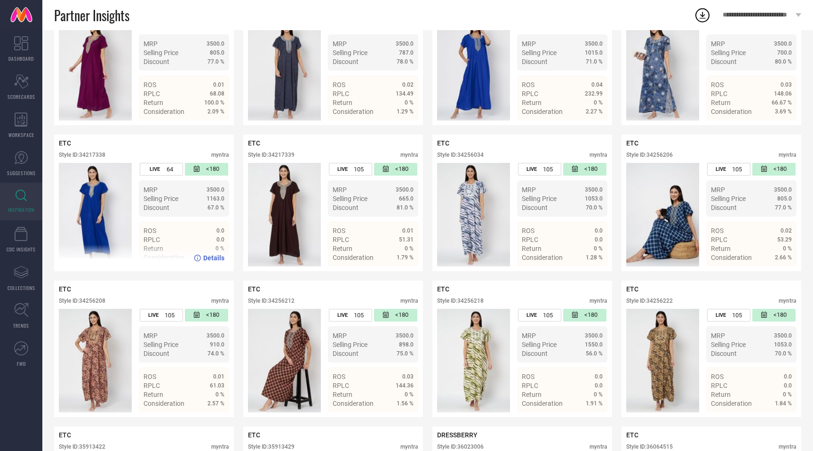
click at [95, 157] on div "Style ID: 34217338" at bounding box center [82, 155] width 47 height 7
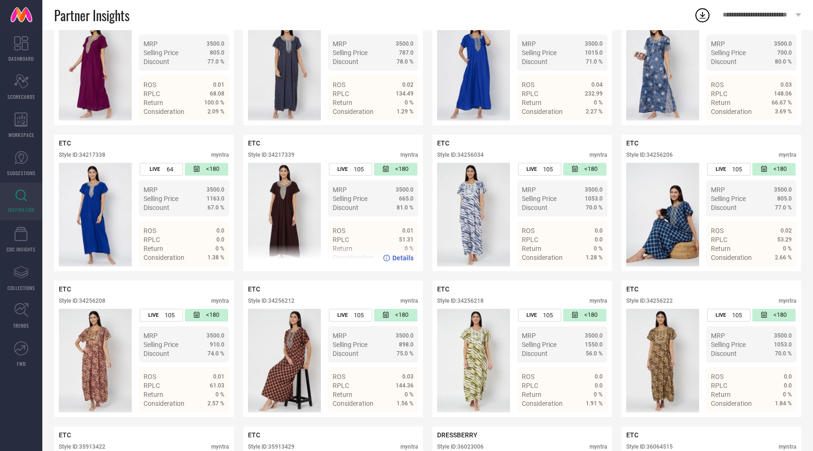
click at [288, 156] on div "Style ID: 34217339" at bounding box center [271, 155] width 47 height 7
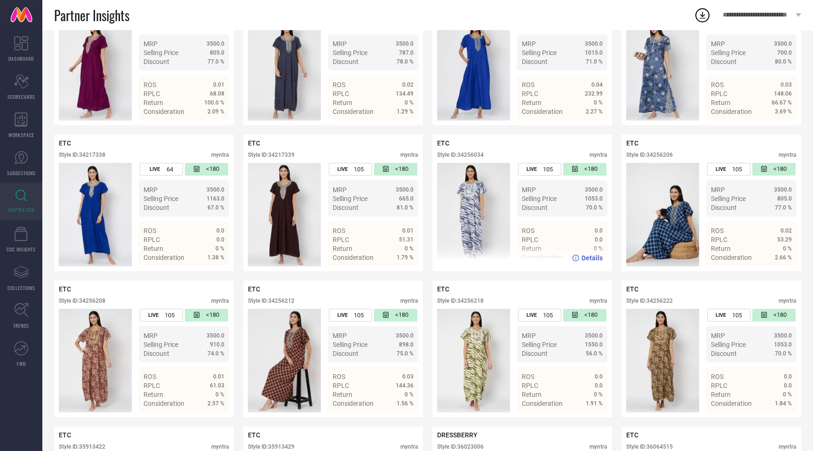
click at [478, 157] on div "Style ID: 34256034" at bounding box center [460, 155] width 47 height 7
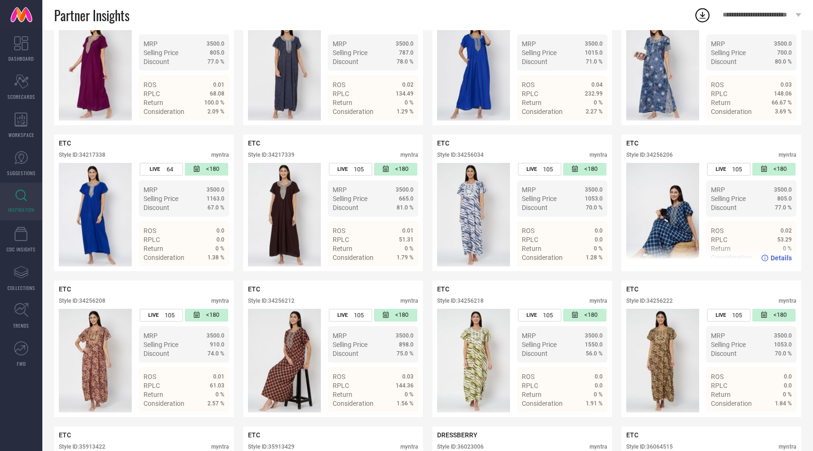
click at [663, 157] on div "Style ID: 34256206" at bounding box center [649, 155] width 47 height 7
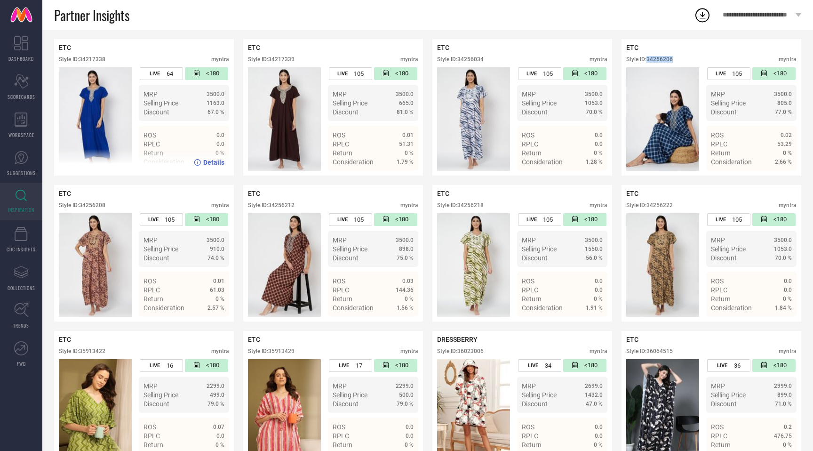
scroll to position [939, 0]
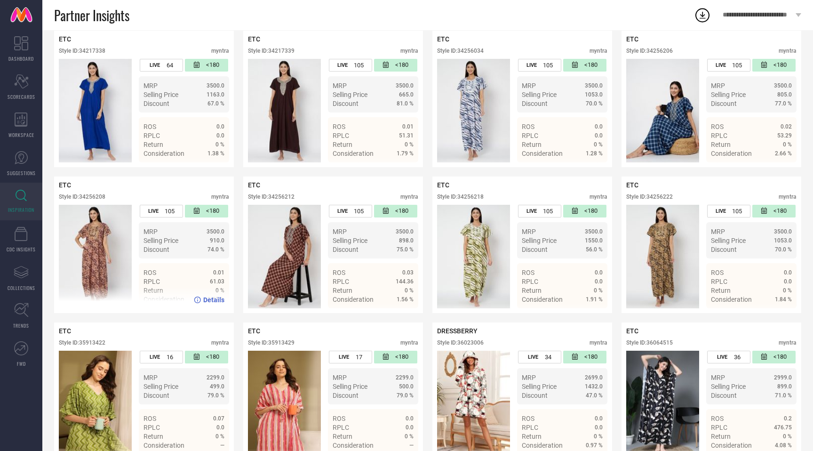
click at [96, 197] on div "Style ID: 34256208" at bounding box center [82, 196] width 47 height 7
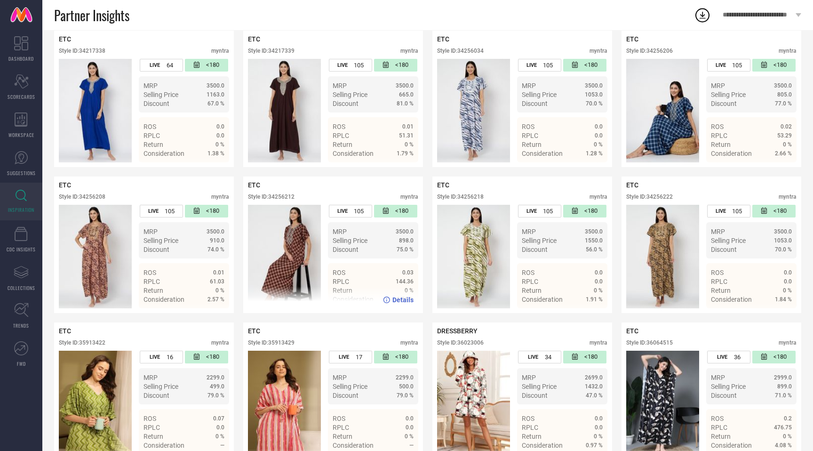
click at [285, 199] on div "Style ID: 34256212" at bounding box center [271, 196] width 47 height 7
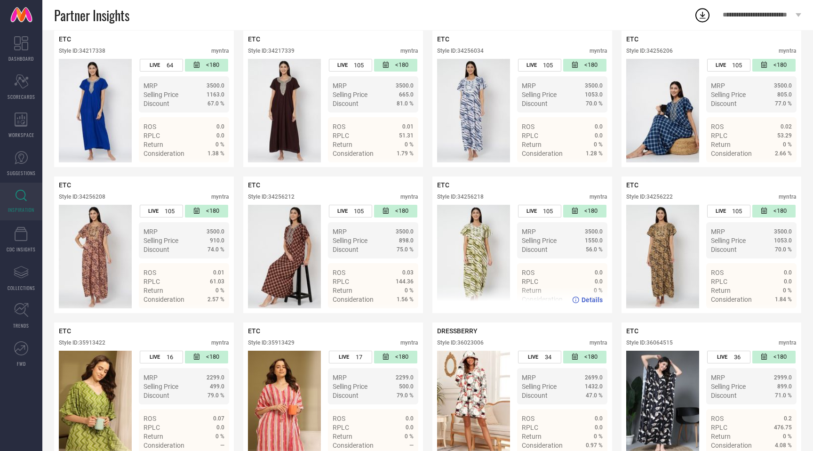
click at [472, 200] on div "Style ID: 34256218" at bounding box center [460, 196] width 47 height 7
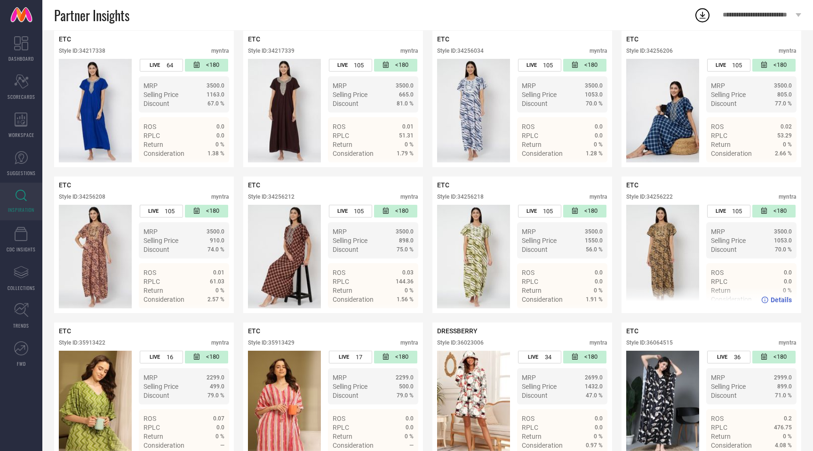
click at [665, 196] on div "Style ID: 34256222" at bounding box center [649, 196] width 47 height 7
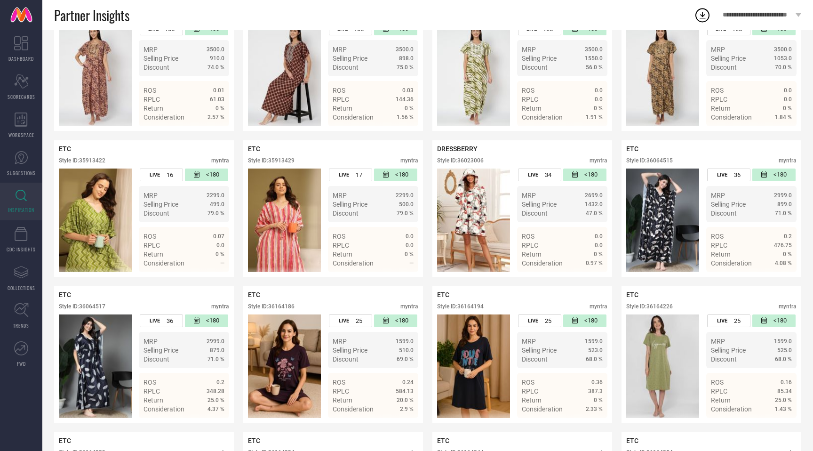
scroll to position [1137, 0]
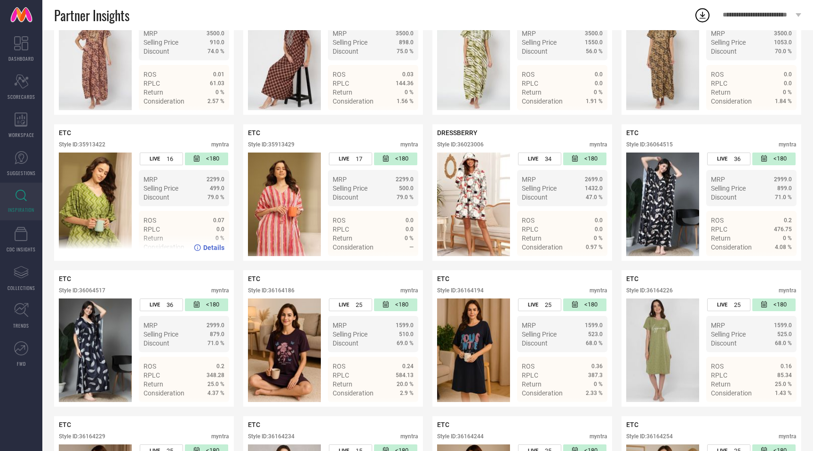
click at [100, 148] on div "Style ID: 35913422" at bounding box center [82, 144] width 47 height 7
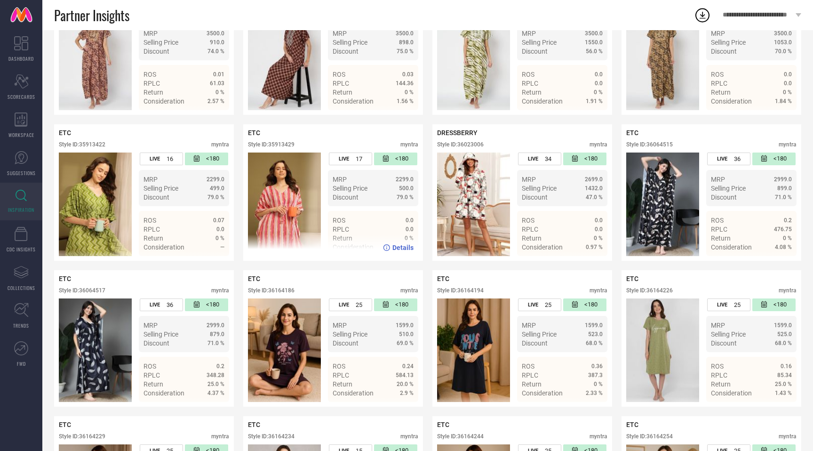
click at [288, 145] on div "Style ID: 35913429" at bounding box center [271, 144] width 47 height 7
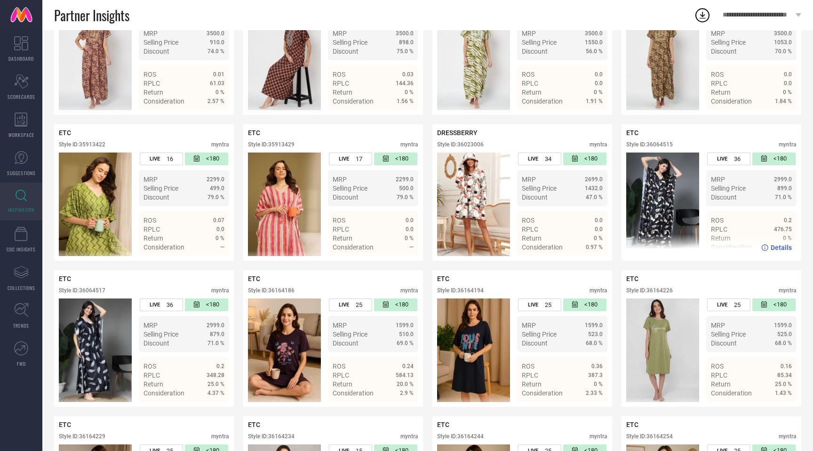
click at [663, 145] on div "Style ID: 36064515" at bounding box center [649, 144] width 47 height 7
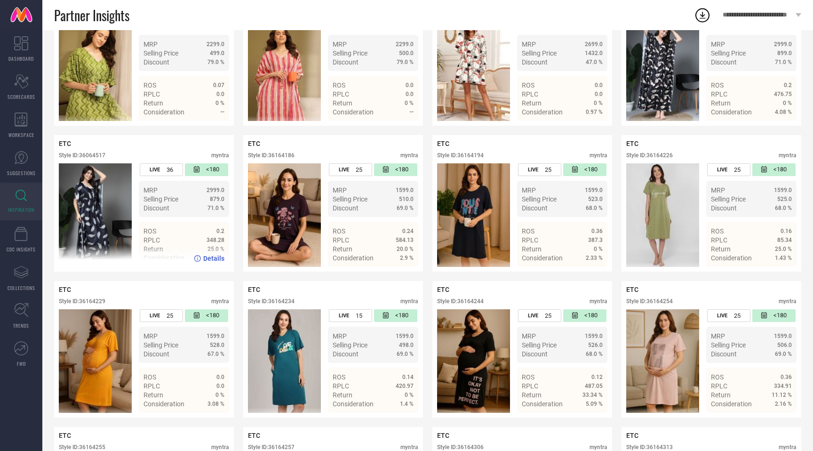
scroll to position [1286, 0]
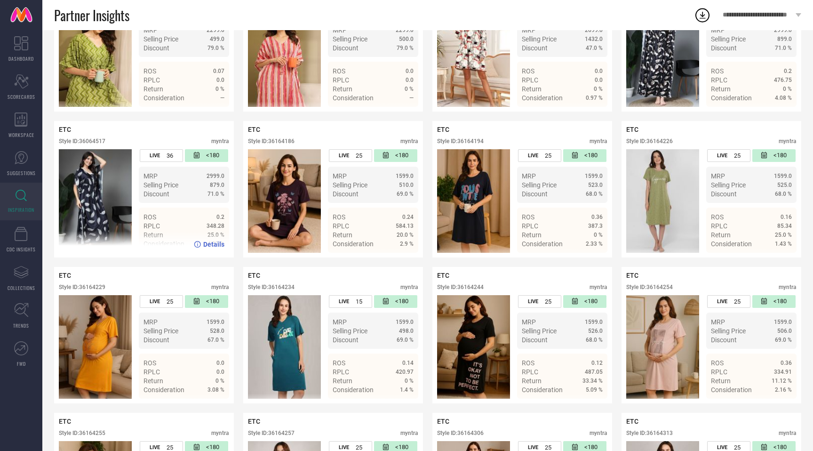
click at [97, 142] on div "Style ID: 36064517" at bounding box center [82, 141] width 47 height 7
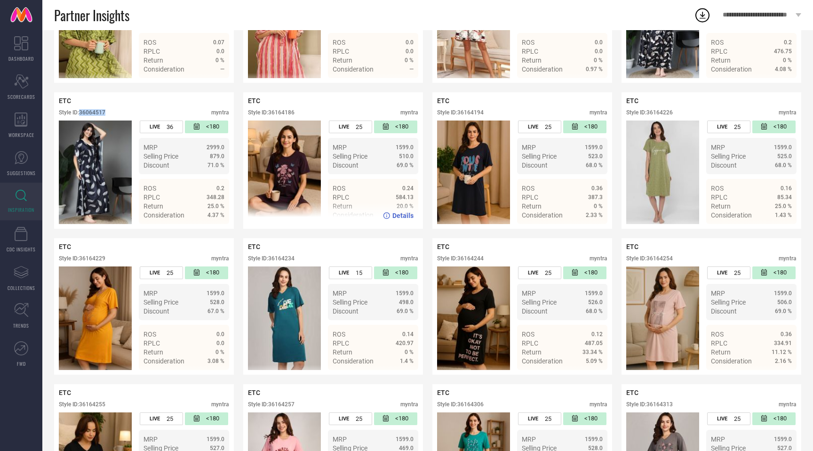
scroll to position [1322, 0]
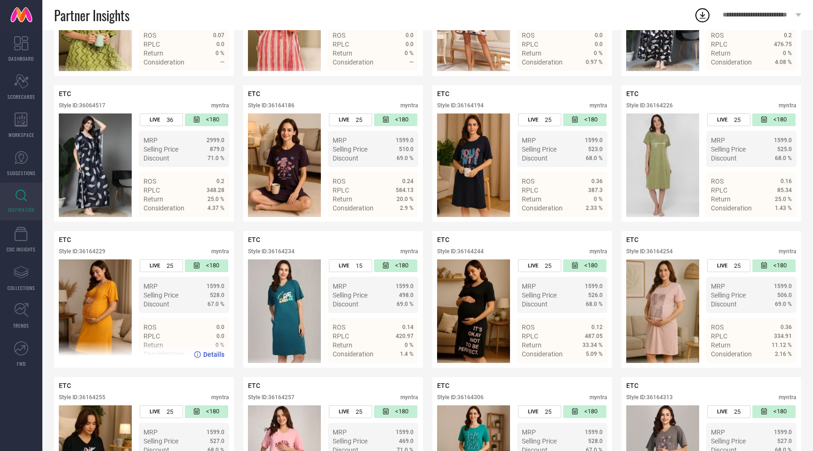
click at [97, 251] on div "Style ID: 36164229" at bounding box center [82, 251] width 47 height 7
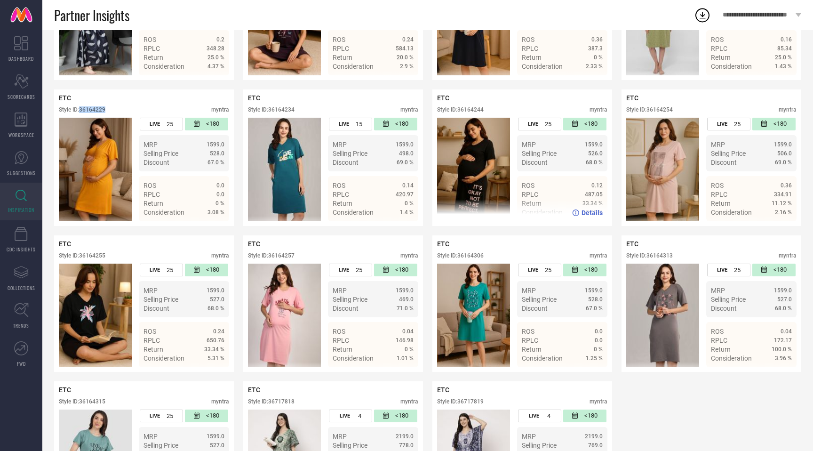
scroll to position [1547, 0]
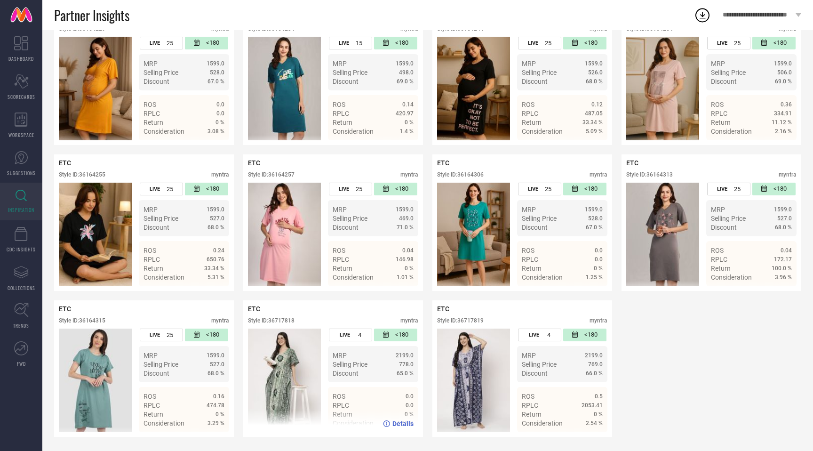
click at [287, 320] on div "Style ID: 36717818" at bounding box center [271, 320] width 47 height 7
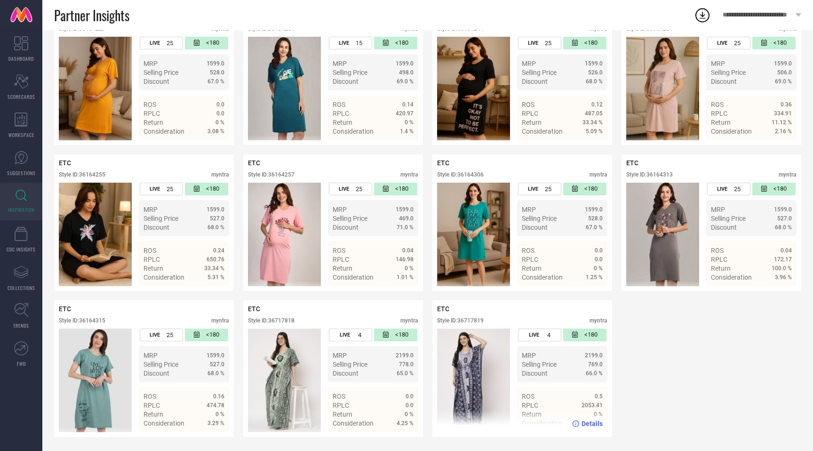
click at [469, 319] on div "Style ID: 36717819" at bounding box center [460, 320] width 47 height 7
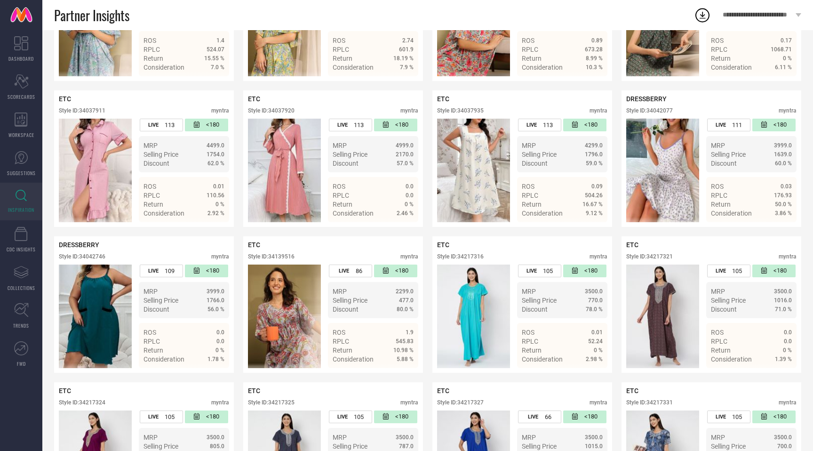
scroll to position [446, 0]
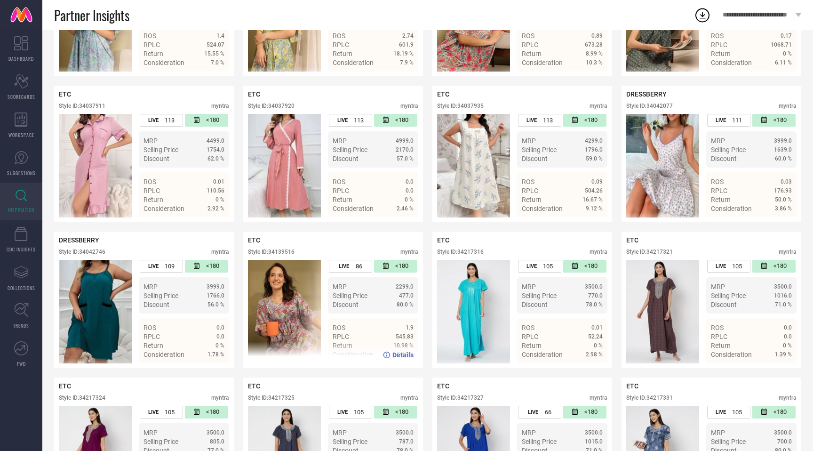
click at [288, 254] on div "Style ID: 34139516" at bounding box center [271, 251] width 47 height 7
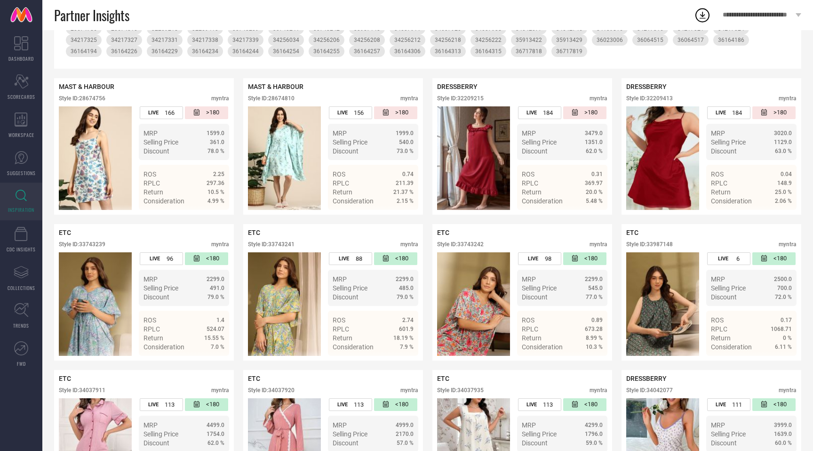
scroll to position [0, 0]
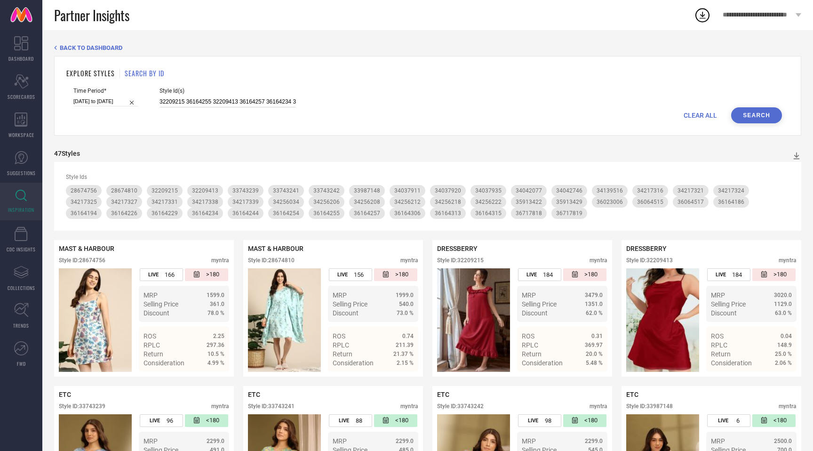
click at [248, 100] on input "32209215 36164255 32209413 36164257 36164234 35913422 36164229 36023006 2867481…" at bounding box center [228, 101] width 136 height 11
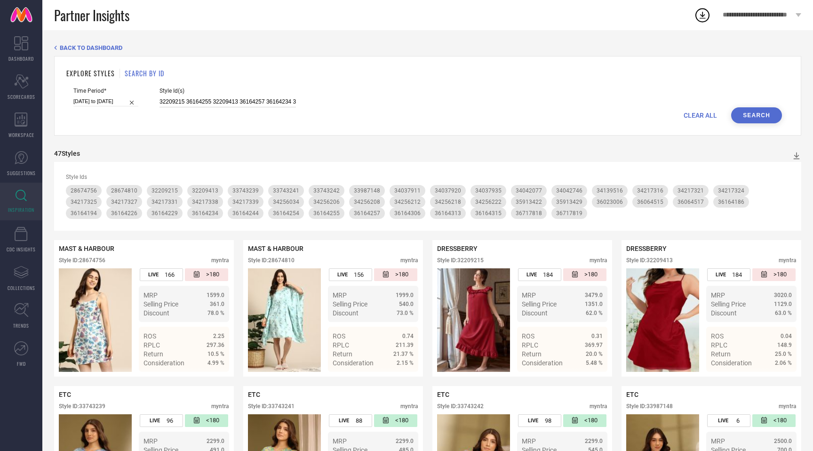
paste input "4256201 34217332 34139517 34256203 34217340 34139515 34217333 34217320 34139518…"
click at [766, 116] on button "Search" at bounding box center [756, 115] width 51 height 16
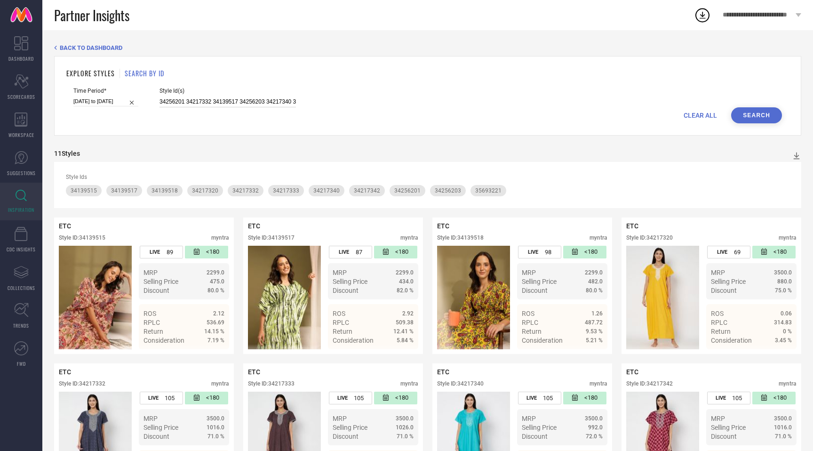
click at [237, 100] on input "34256201 34217332 34139517 34256203 34217340 34139515 34217333 34217320 3413951…" at bounding box center [228, 101] width 136 height 11
paste input "5332462 32209390 32209363 32209433 34042159 34042065 32209371 34042057 32209480…"
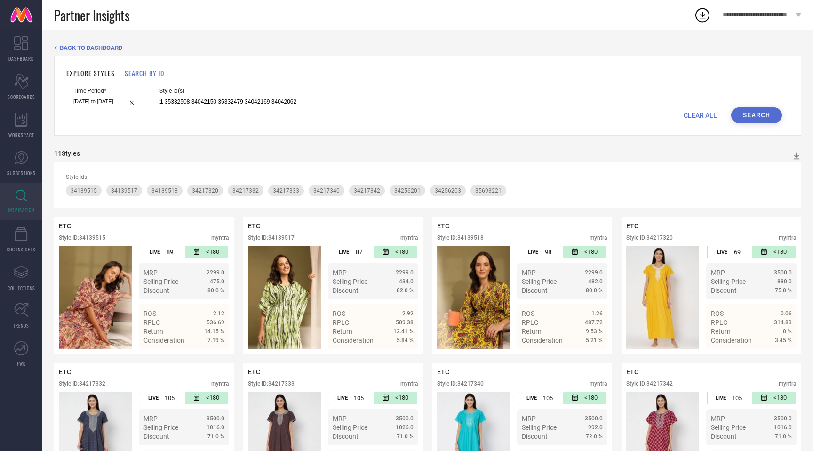
type input "35332462 32209390 32209363 32209433 34042159 34042065 32209371 34042057 3220948…"
click at [762, 113] on button "Search" at bounding box center [756, 115] width 51 height 16
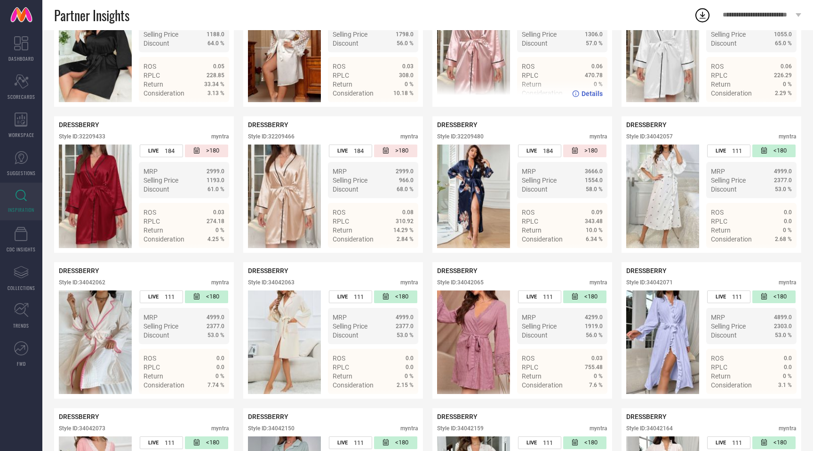
scroll to position [562, 0]
